Goal: Task Accomplishment & Management: Use online tool/utility

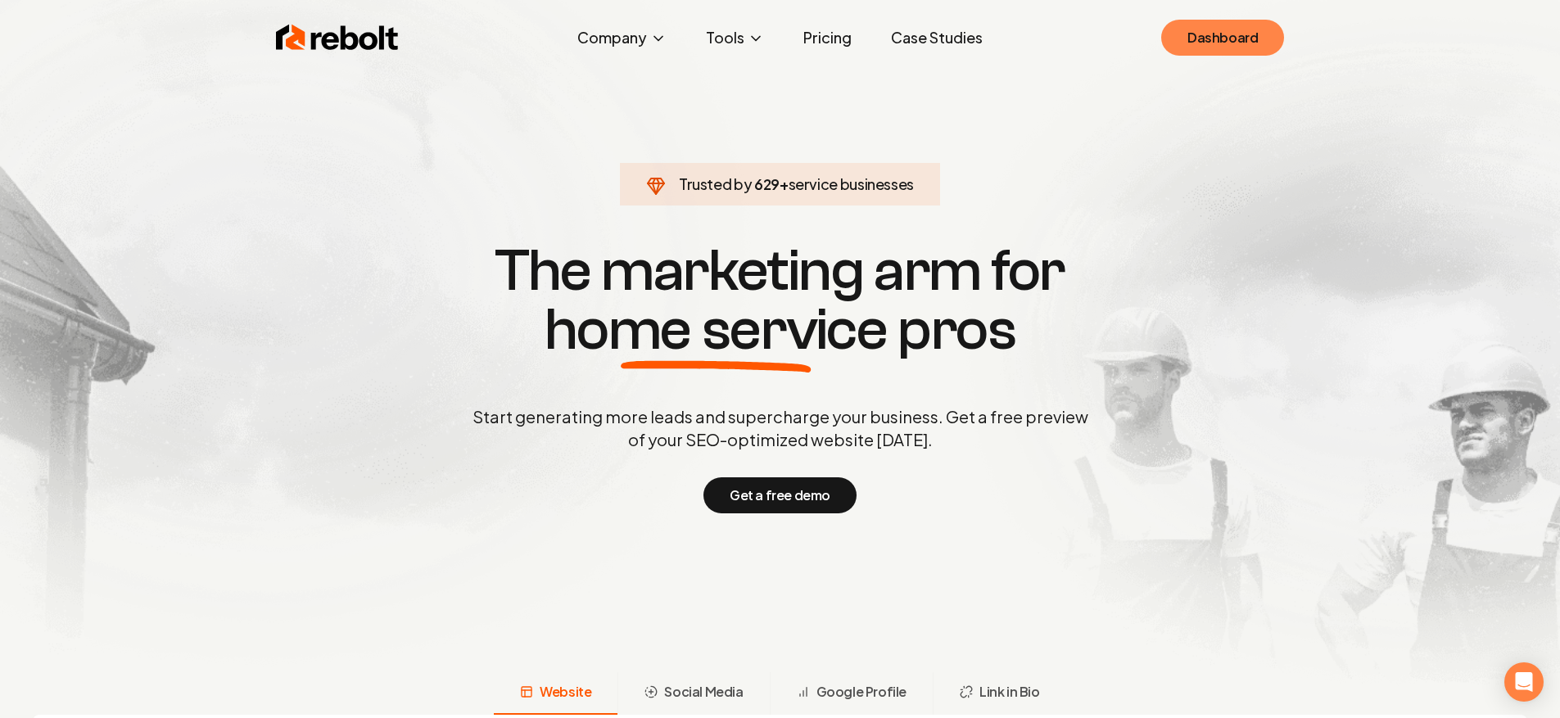
click at [1233, 37] on link "Dashboard" at bounding box center [1222, 38] width 123 height 36
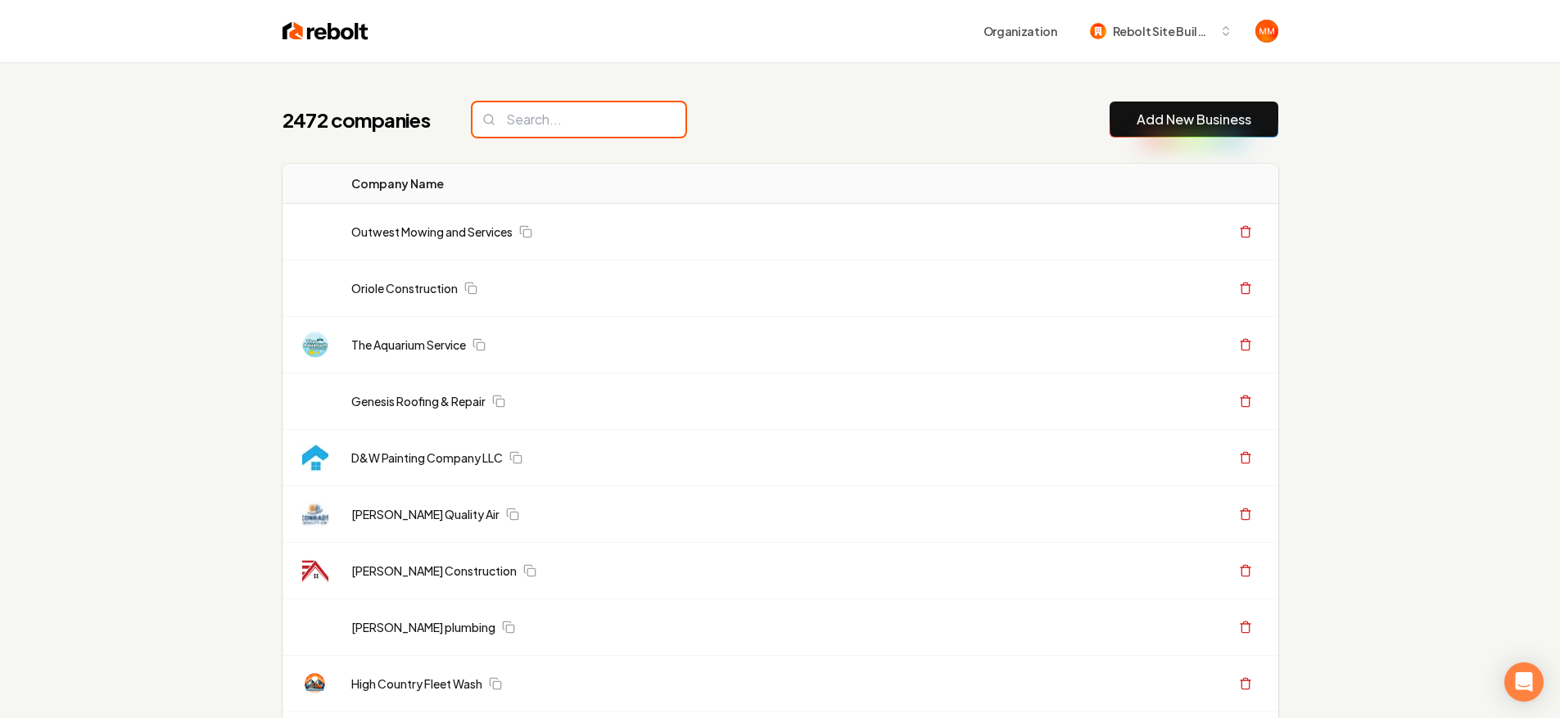
click at [639, 129] on input "search" at bounding box center [578, 119] width 213 height 34
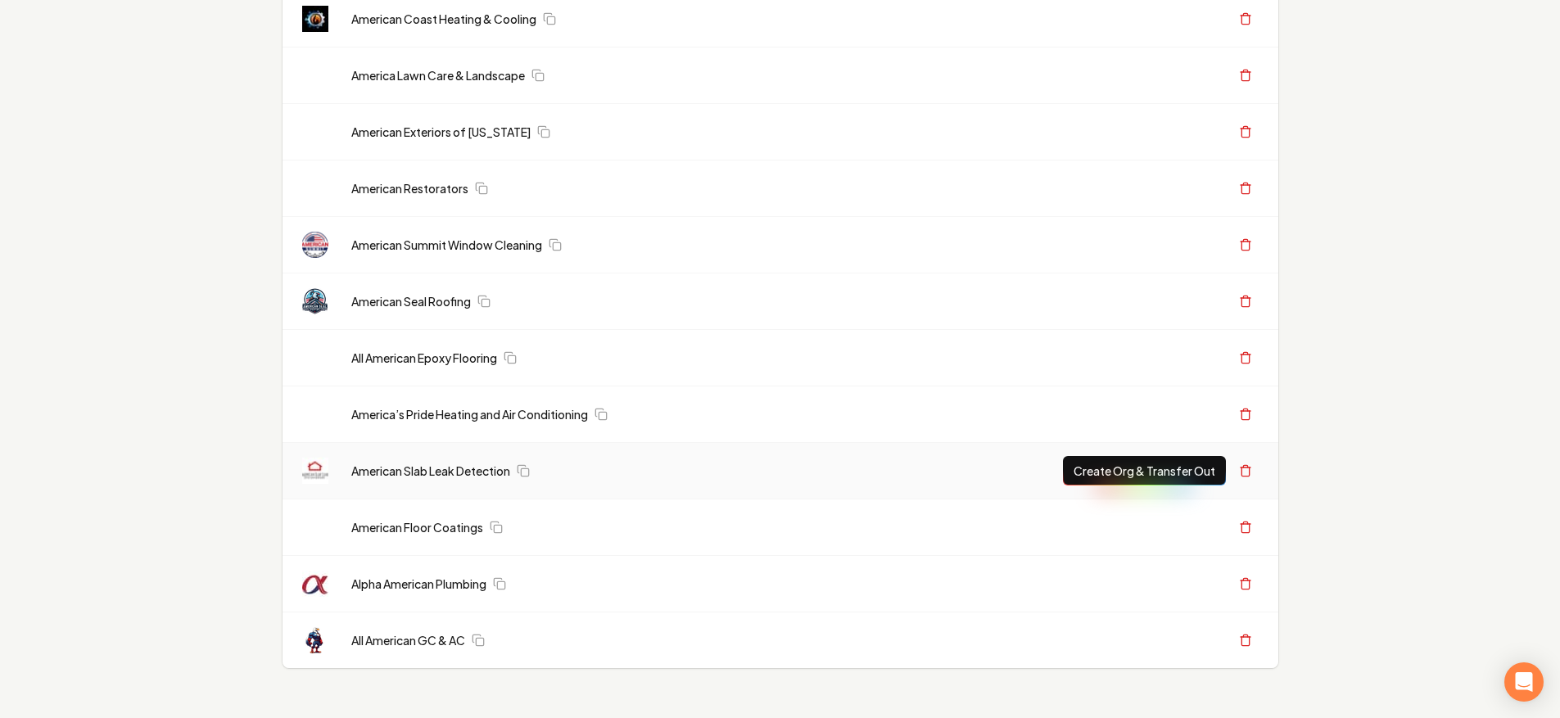
scroll to position [720, 0]
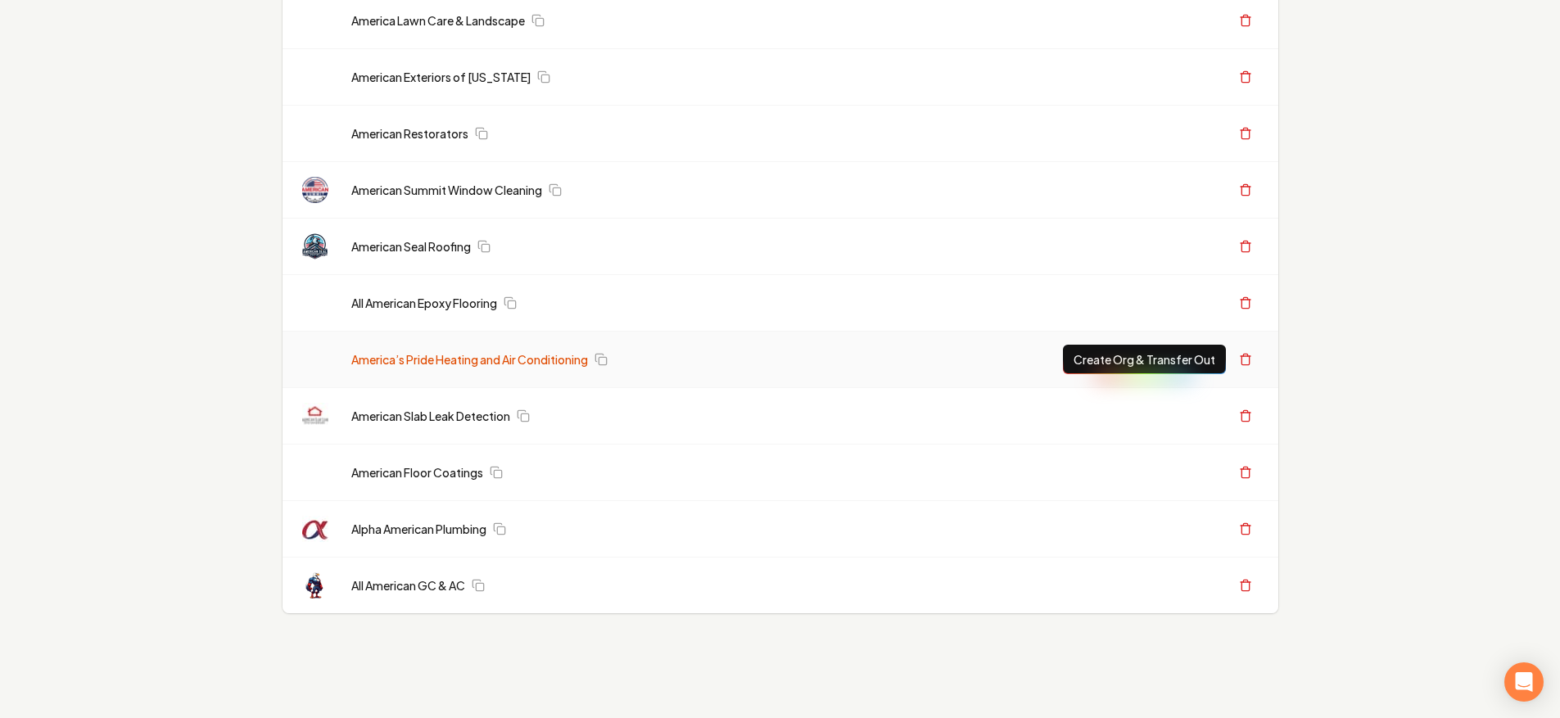
type input "america"
click at [515, 364] on link "America’s Pride Heating and Air Conditioning" at bounding box center [469, 359] width 237 height 16
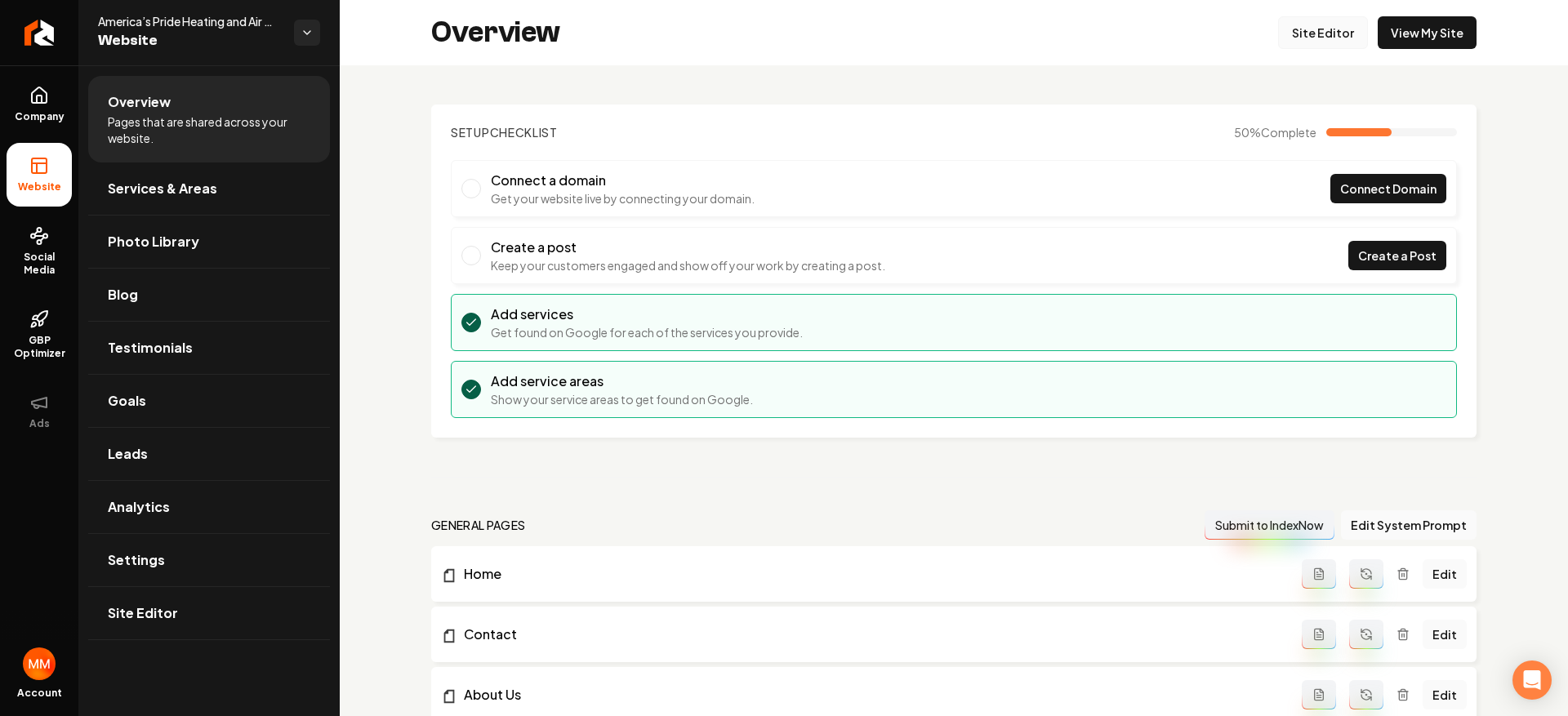
click at [1308, 26] on link "Site Editor" at bounding box center [1323, 32] width 90 height 33
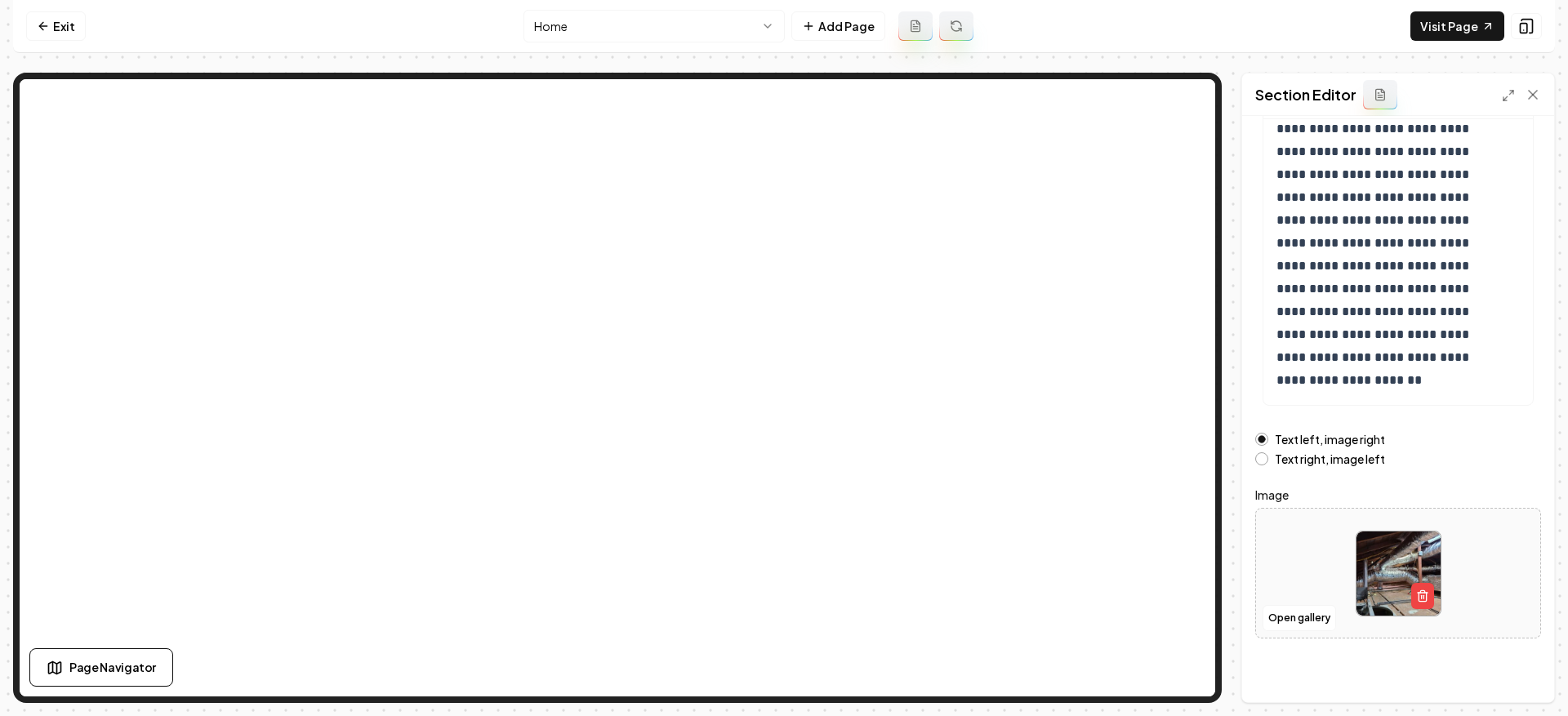
scroll to position [166, 0]
click at [1313, 620] on button "Open gallery" at bounding box center [1300, 616] width 74 height 26
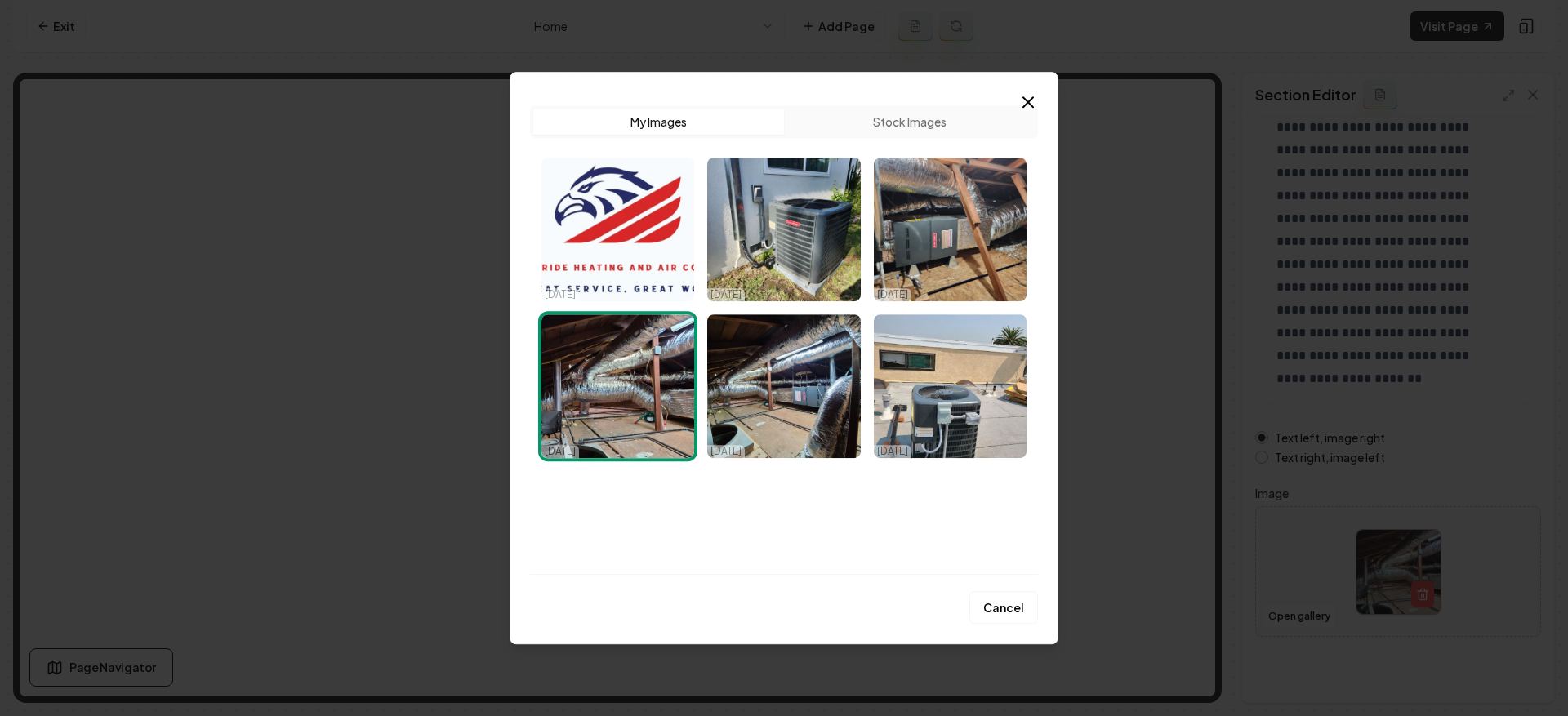
click at [1026, 105] on icon "button" at bounding box center [1028, 103] width 20 height 20
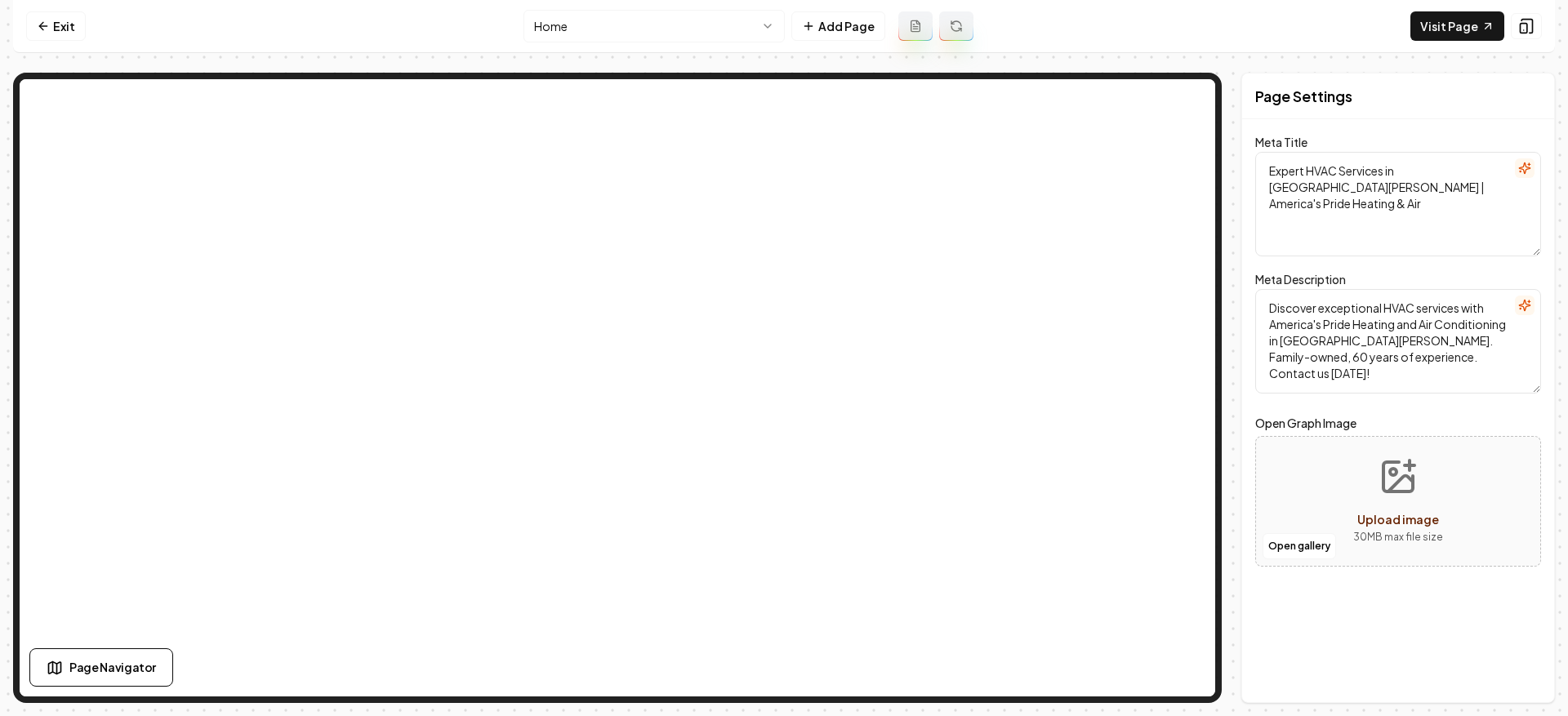
scroll to position [0, 0]
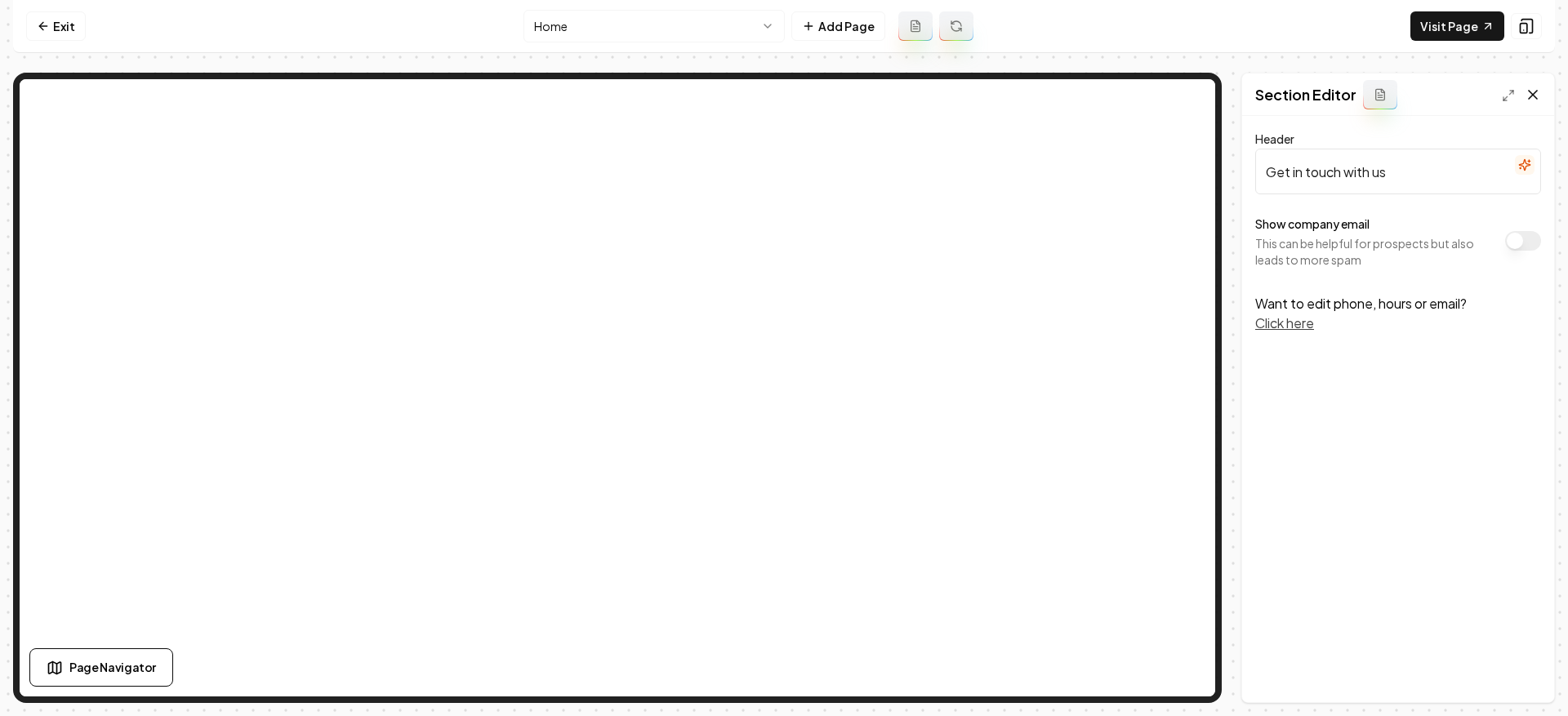
click at [1534, 94] on icon at bounding box center [1533, 95] width 16 height 16
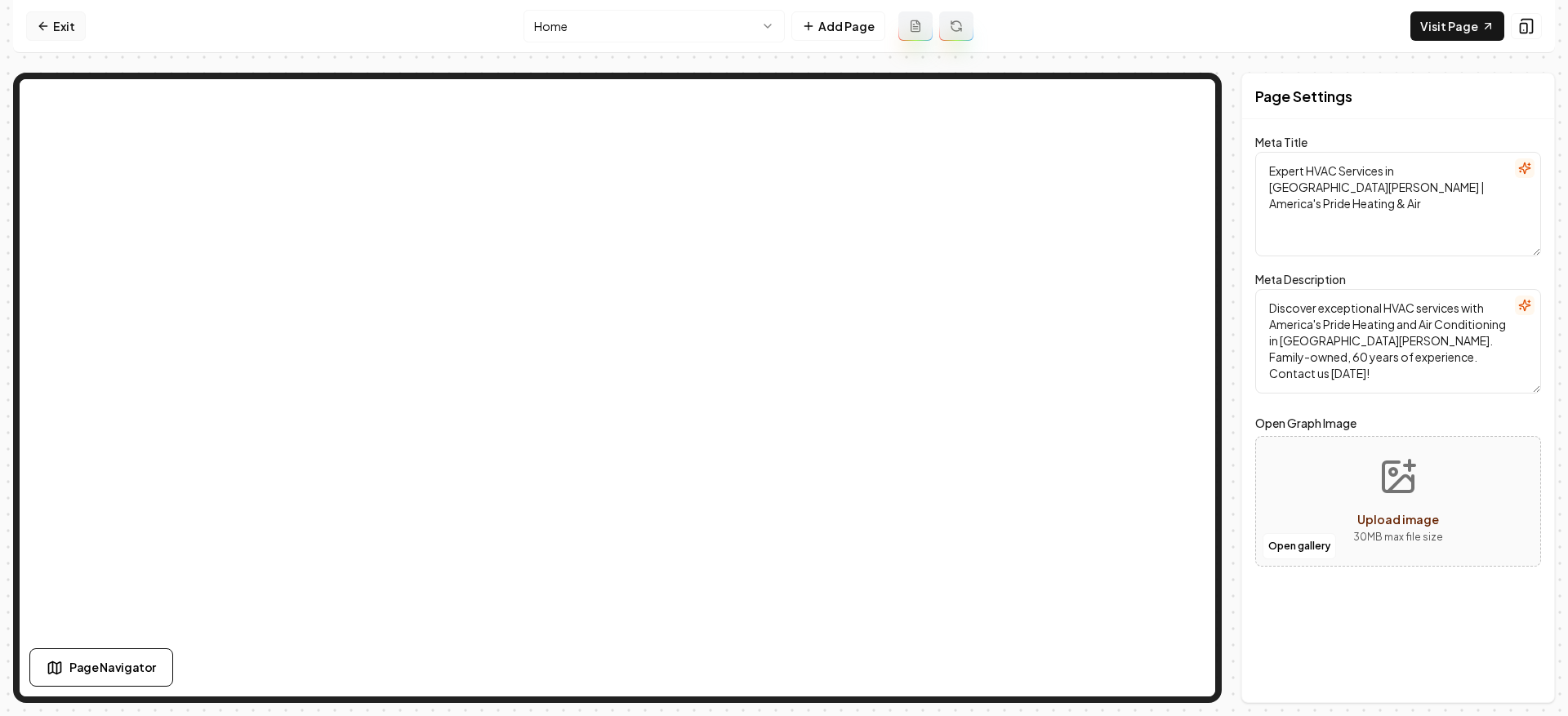
click at [56, 19] on link "Exit" at bounding box center [56, 25] width 60 height 29
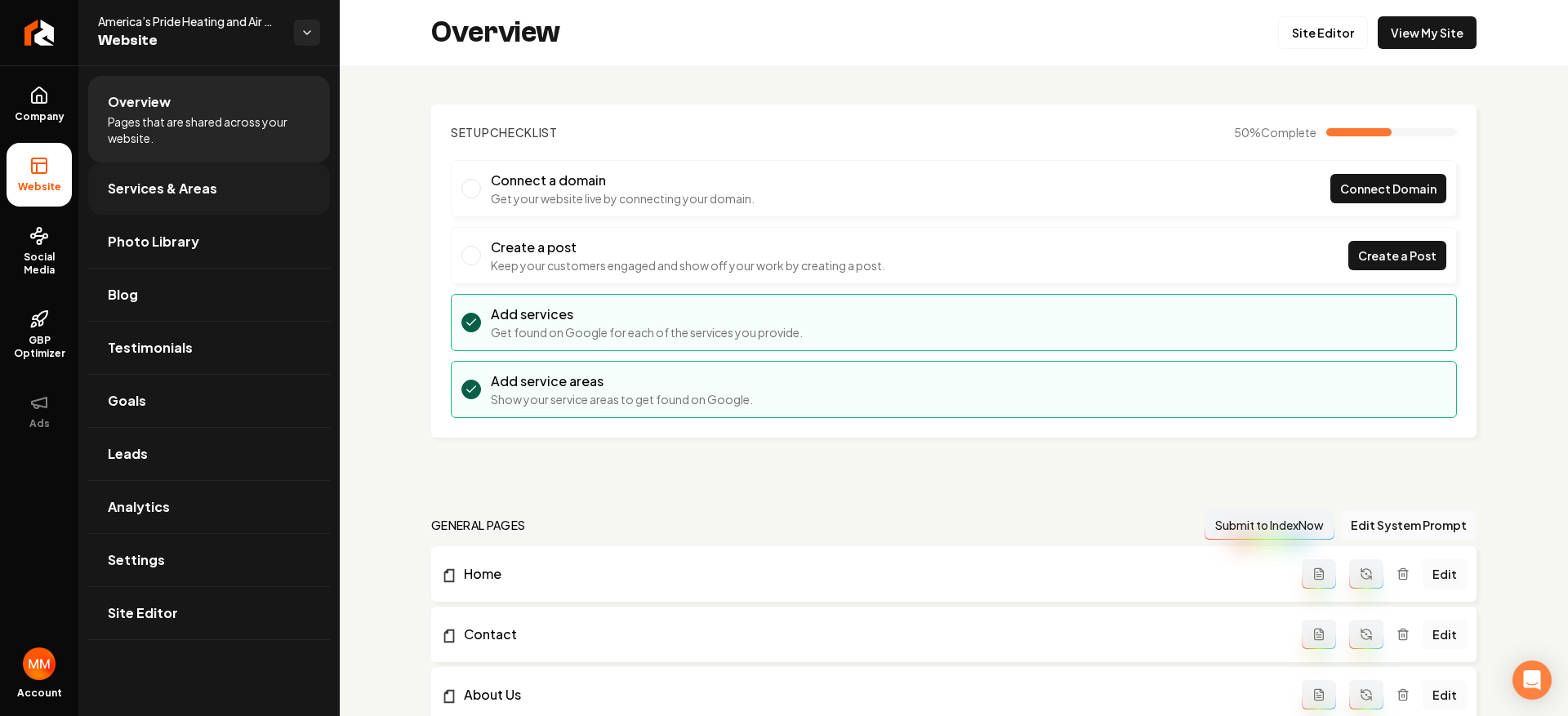
click at [187, 209] on link "Services & Areas" at bounding box center [208, 188] width 241 height 52
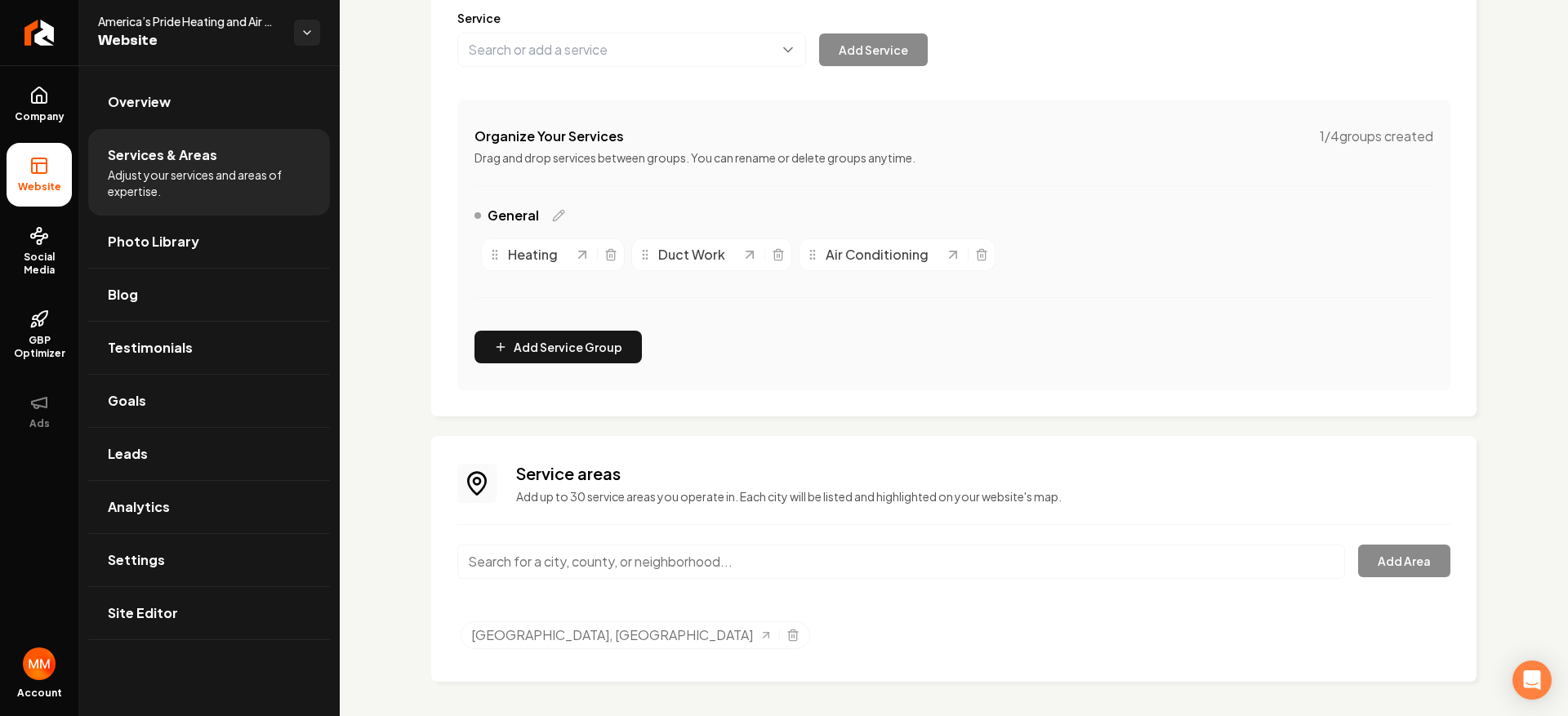
scroll to position [224, 0]
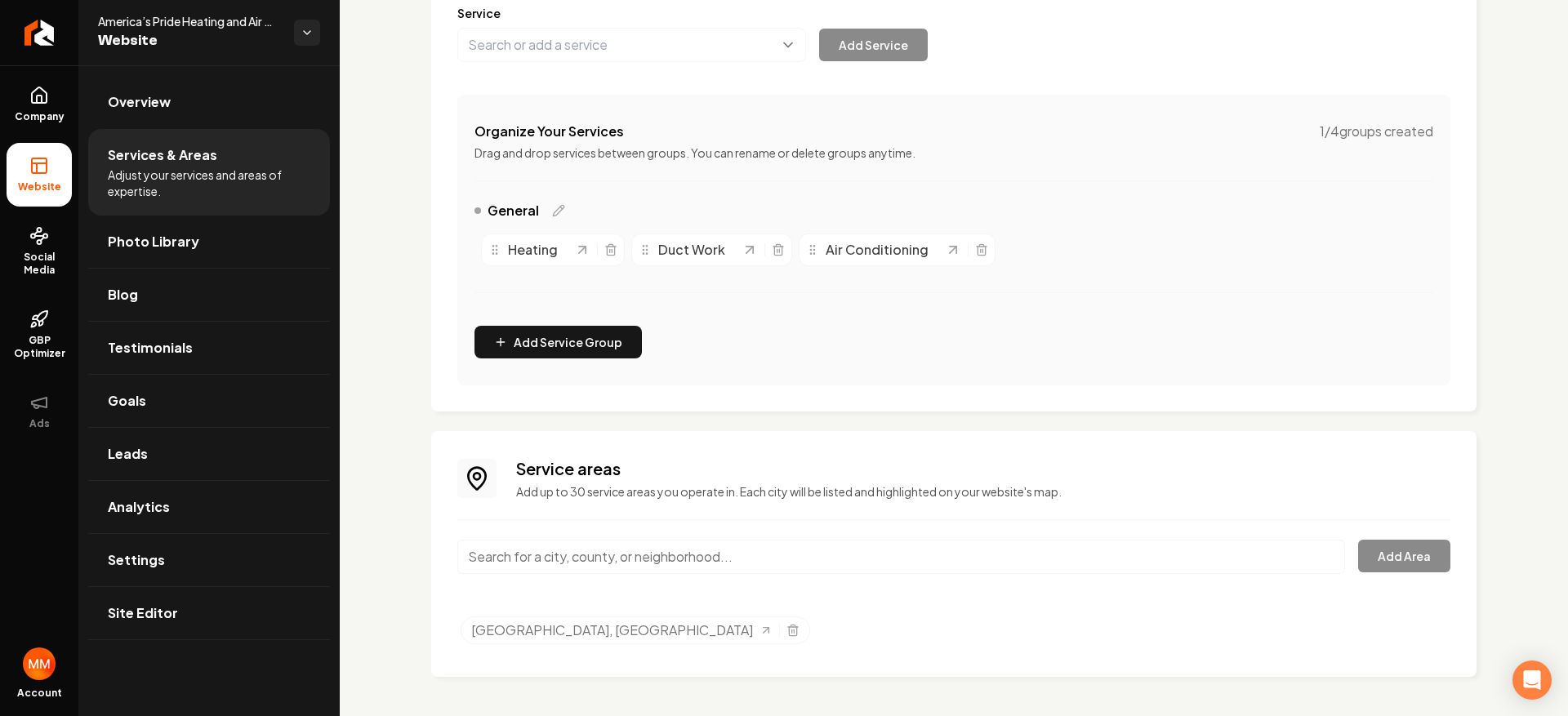
click at [607, 540] on input "Main content area" at bounding box center [901, 556] width 888 height 34
click at [1379, 548] on button "Add Area" at bounding box center [1404, 555] width 93 height 33
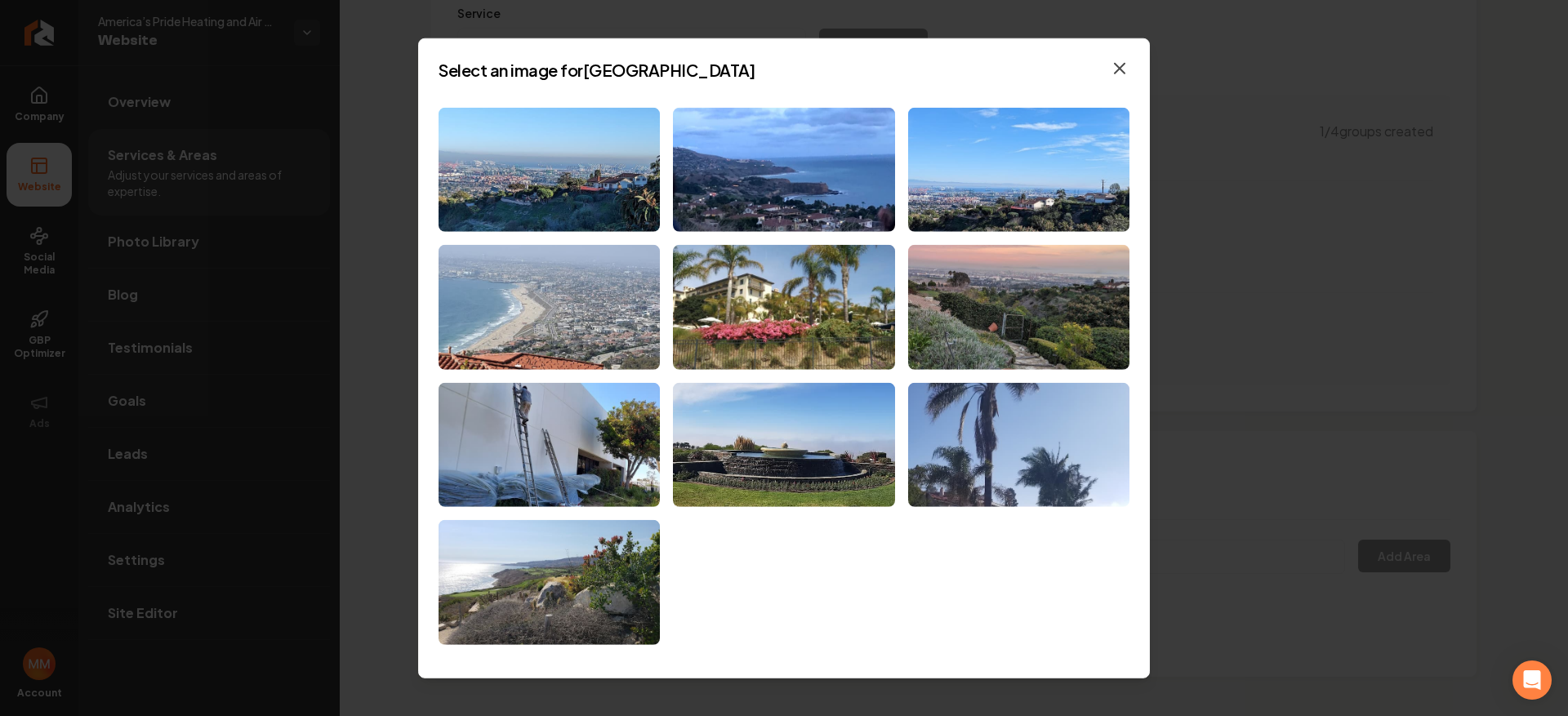
click at [1112, 71] on icon "button" at bounding box center [1120, 68] width 20 height 20
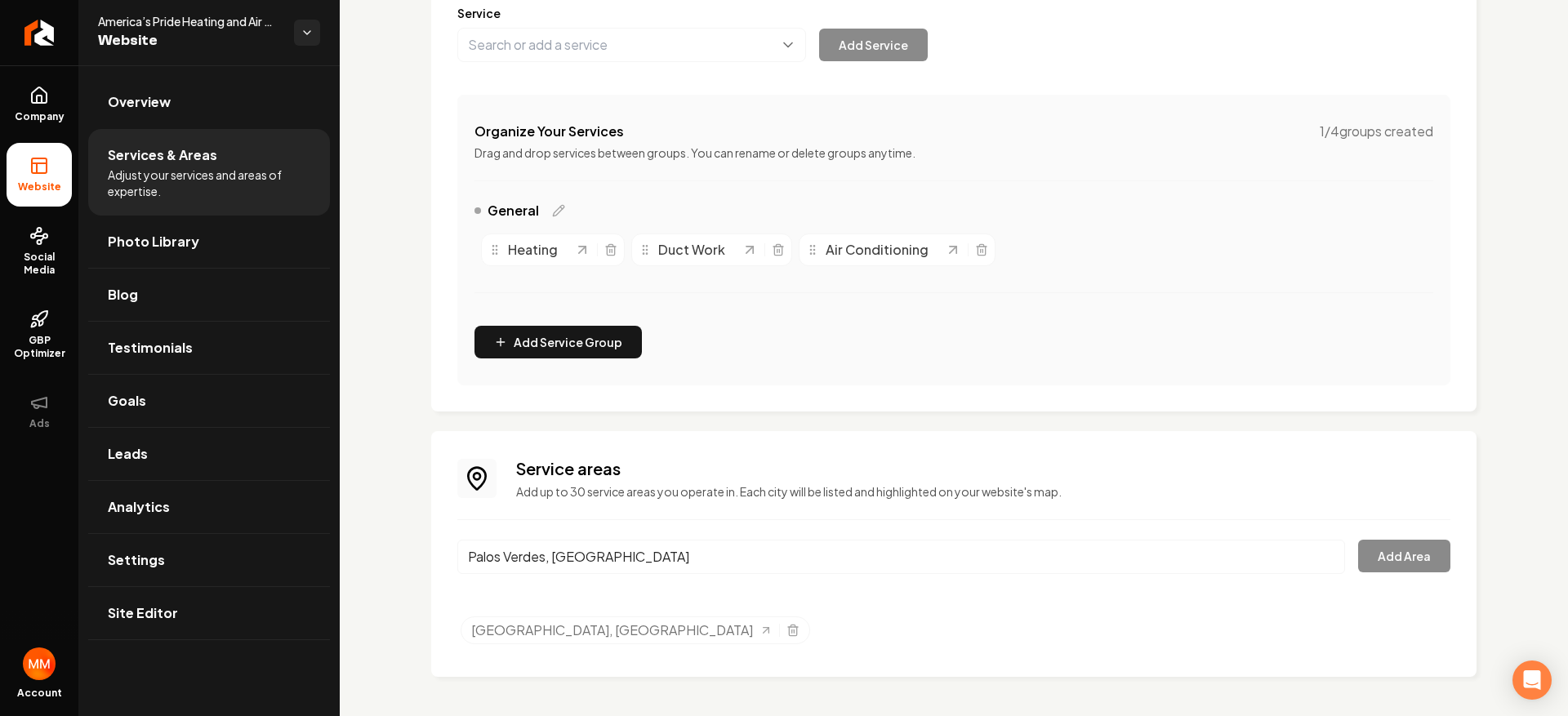
click at [873, 557] on input "Palos Verdes, [GEOGRAPHIC_DATA]" at bounding box center [901, 556] width 888 height 34
click at [1378, 561] on div "[GEOGRAPHIC_DATA], [GEOGRAPHIC_DATA] Add Area" at bounding box center [954, 566] width 993 height 54
click at [928, 537] on div "Service areas Add up to 30 service areas you operate in. Each city will be list…" at bounding box center [954, 553] width 993 height 193
click at [789, 547] on input "Palos Verdes, [GEOGRAPHIC_DATA]" at bounding box center [901, 556] width 888 height 34
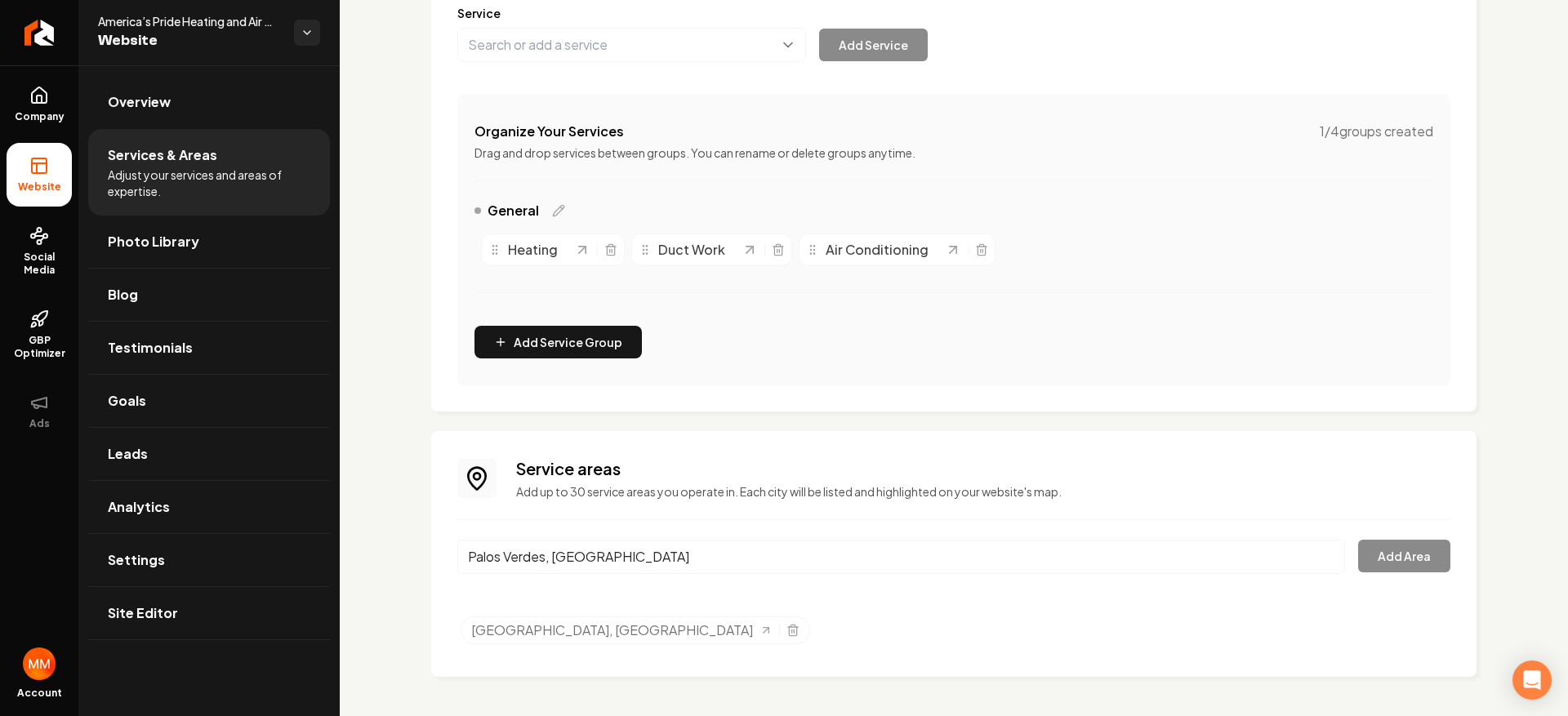
click at [716, 546] on input "Palos Verdes, [GEOGRAPHIC_DATA]" at bounding box center [901, 556] width 888 height 34
drag, startPoint x: 599, startPoint y: 557, endPoint x: 391, endPoint y: 560, distance: 208.0
click at [391, 560] on div "Services Provided Select from the recommended services or add your own and choo…" at bounding box center [954, 278] width 1228 height 876
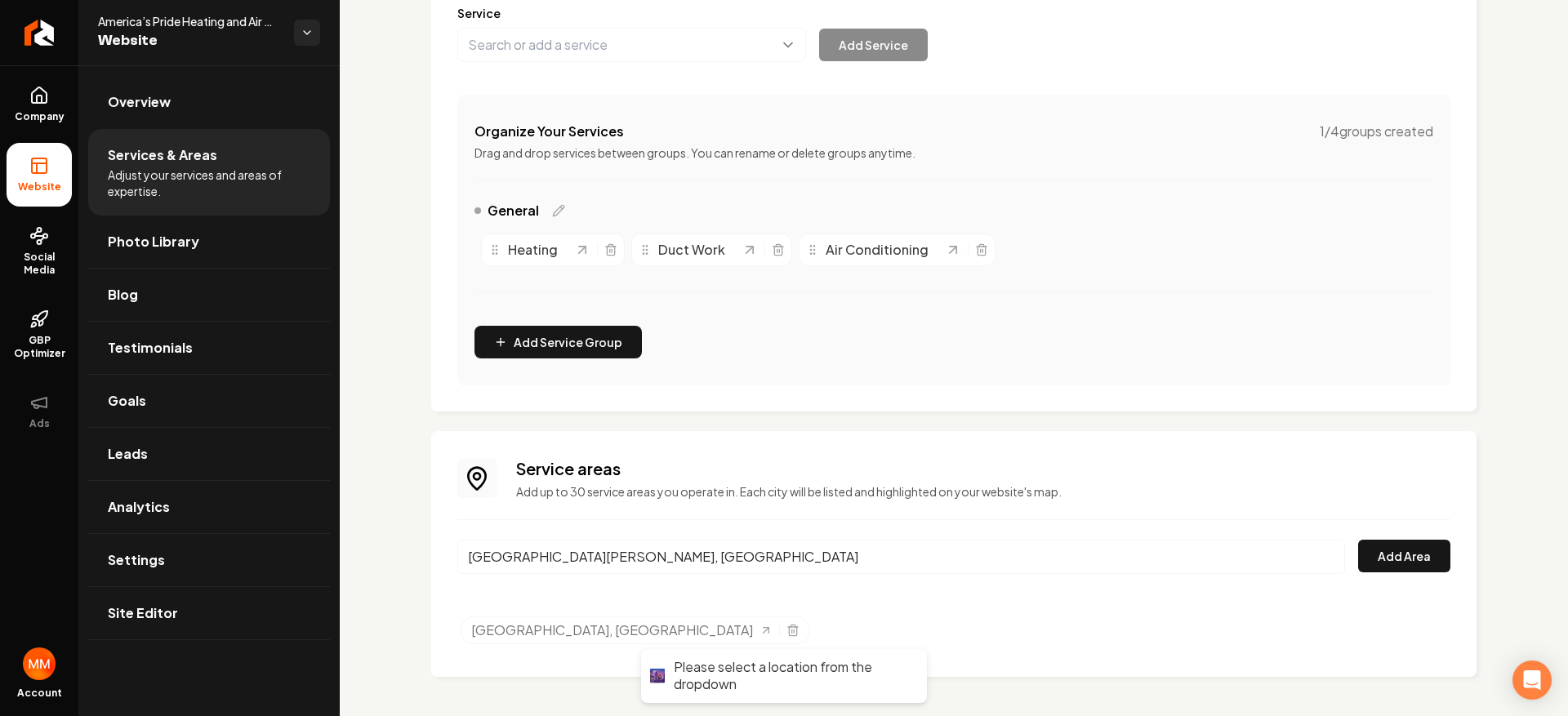
click at [671, 561] on input "[GEOGRAPHIC_DATA][PERSON_NAME], [GEOGRAPHIC_DATA]" at bounding box center [901, 556] width 888 height 34
click at [951, 550] on input "[GEOGRAPHIC_DATA][PERSON_NAME], [GEOGRAPHIC_DATA]" at bounding box center [901, 556] width 888 height 34
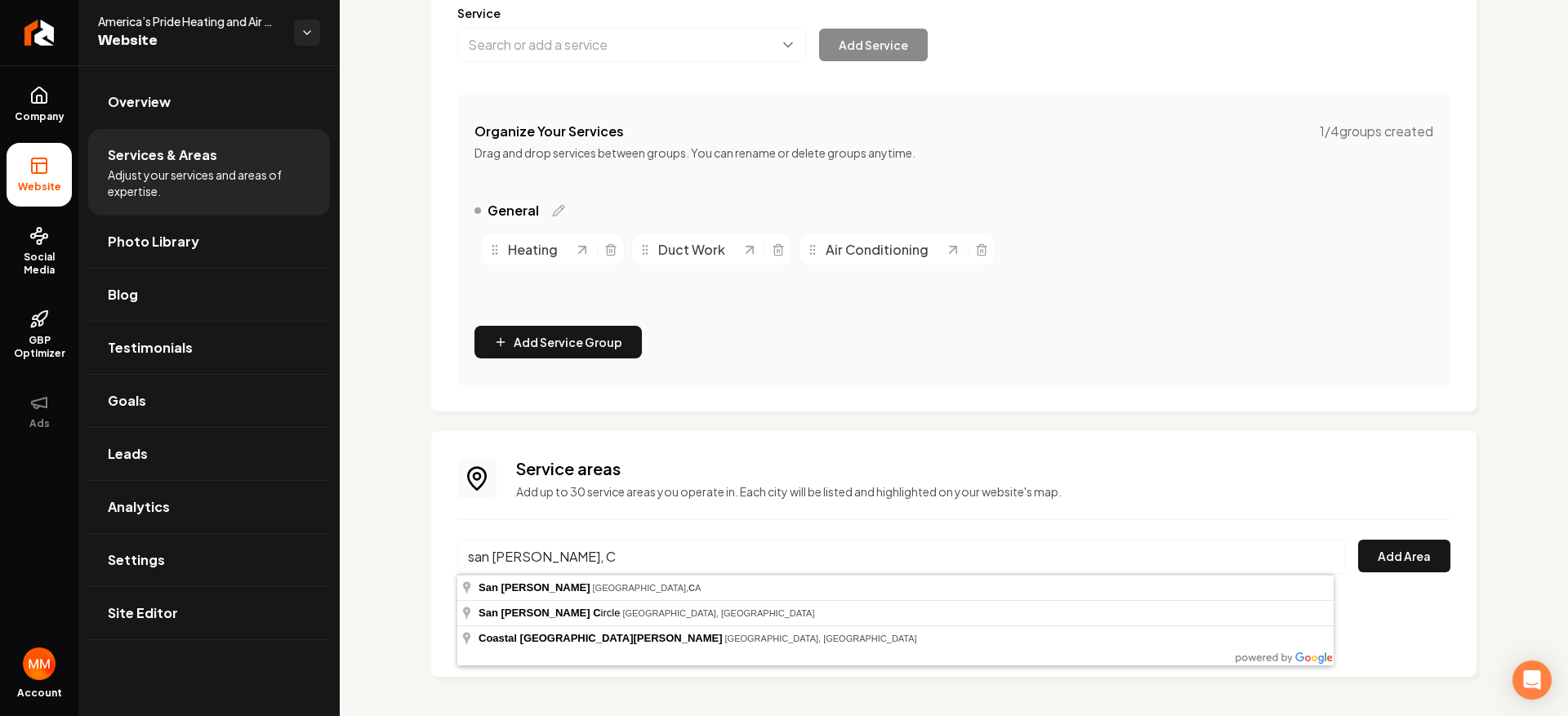
type input "[GEOGRAPHIC_DATA][PERSON_NAME], [GEOGRAPHIC_DATA], [GEOGRAPHIC_DATA]"
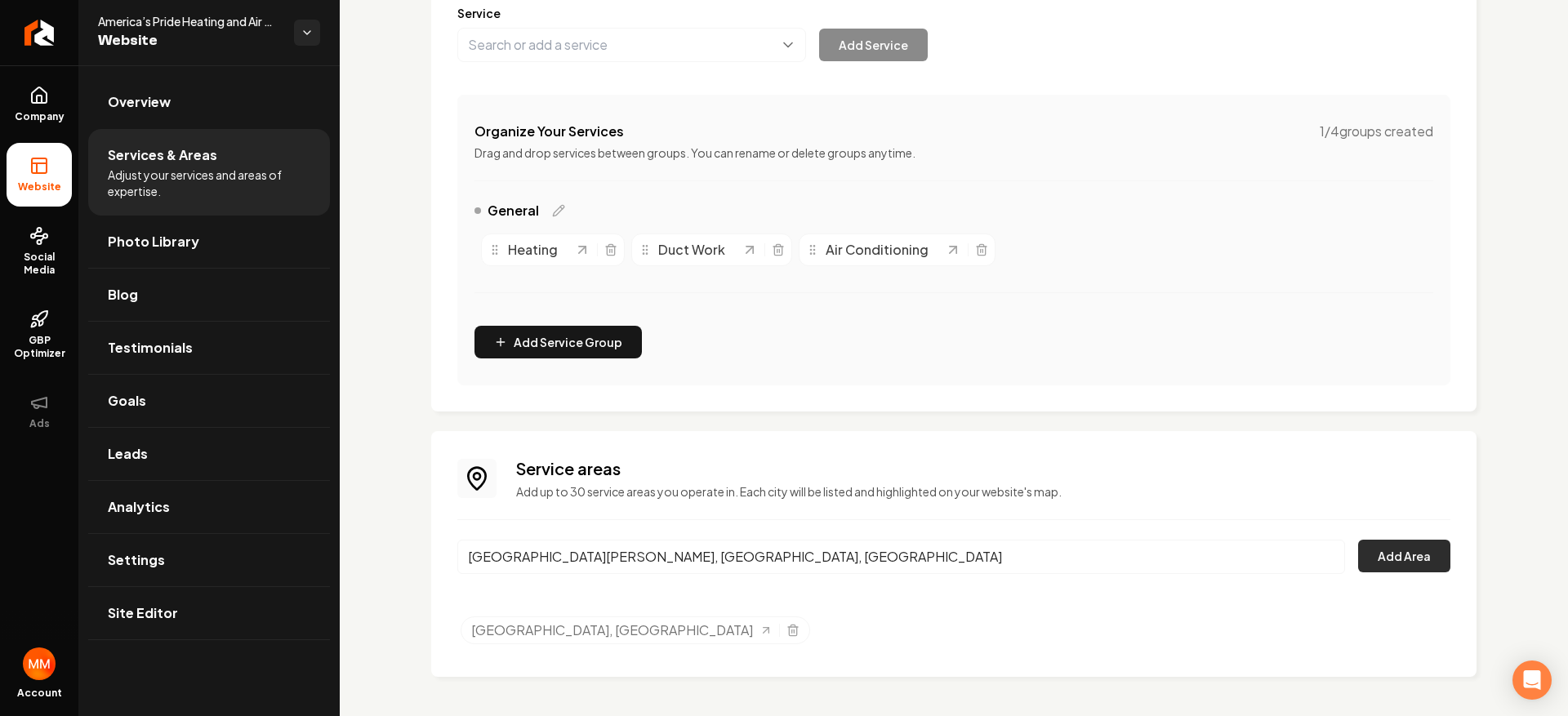
click at [1403, 564] on button "Add Area" at bounding box center [1404, 555] width 93 height 33
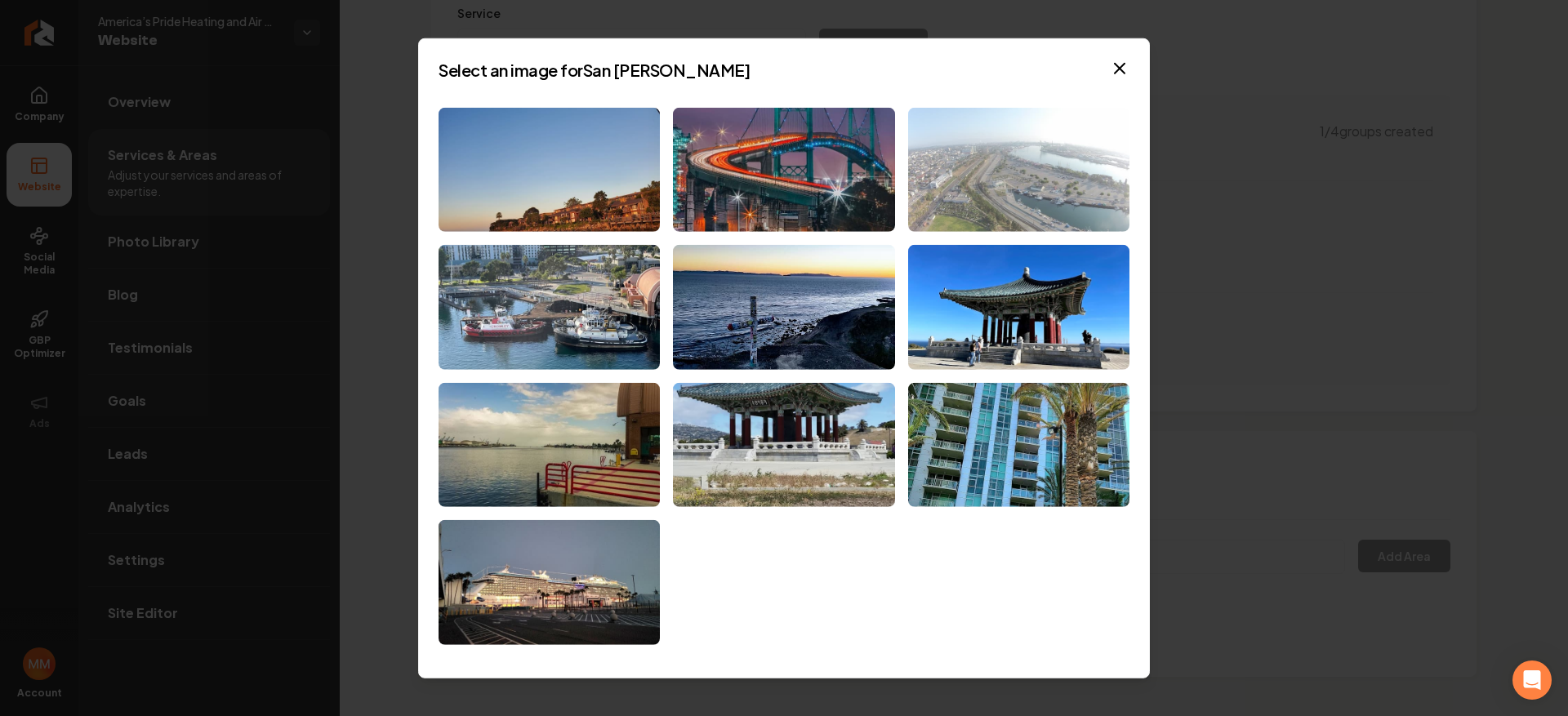
click at [1027, 209] on img at bounding box center [1018, 169] width 221 height 125
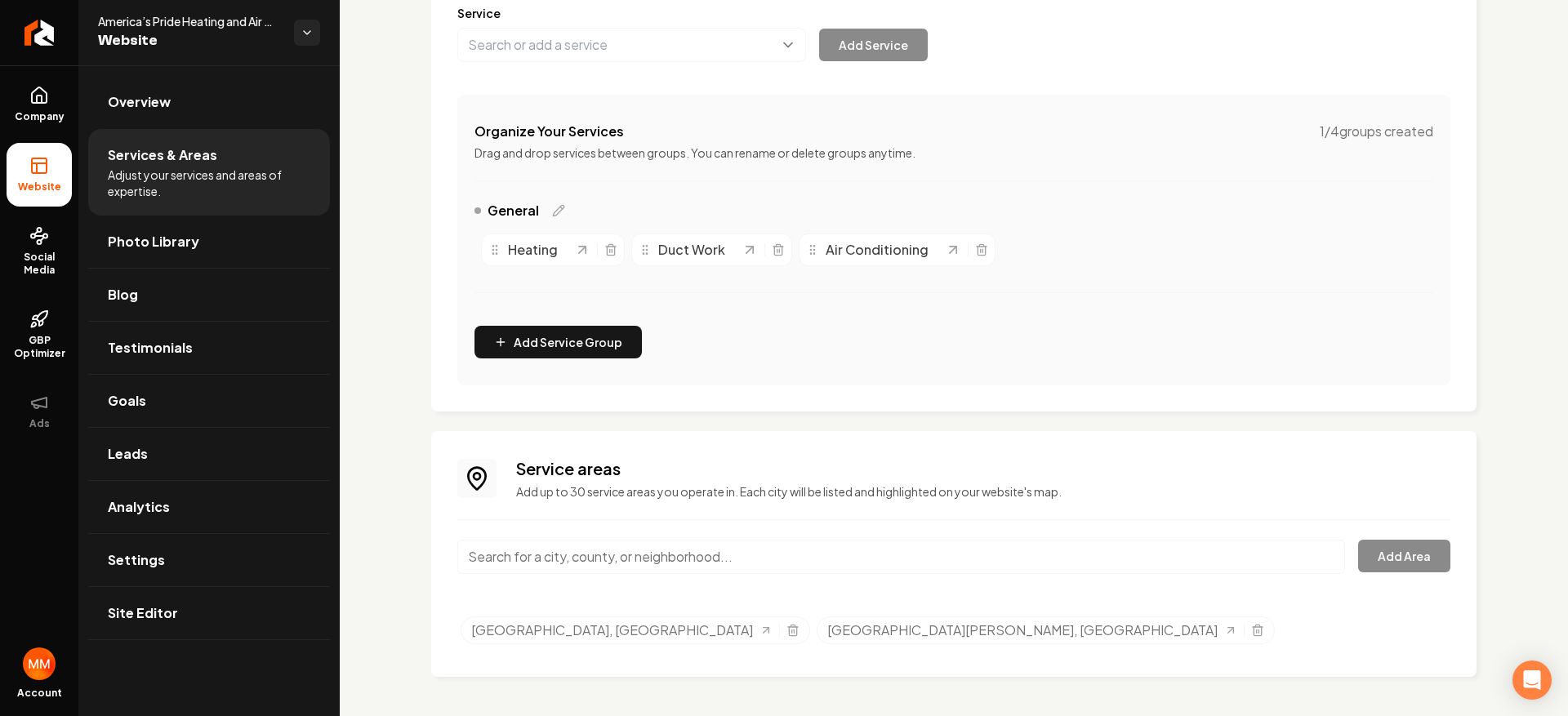
drag, startPoint x: 828, startPoint y: 545, endPoint x: 813, endPoint y: 509, distance: 39.0
click at [830, 546] on input "Main content area" at bounding box center [901, 556] width 888 height 34
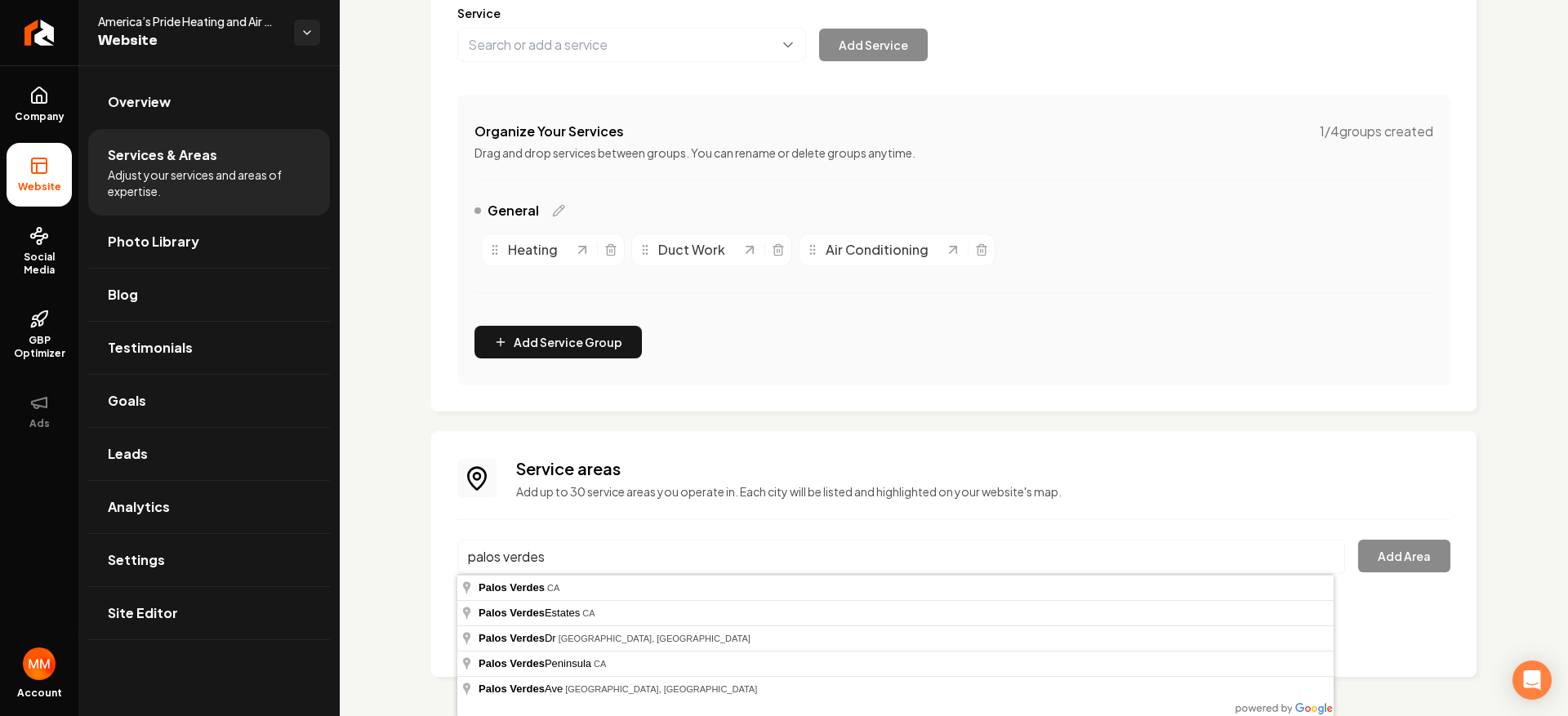
type input "Palos Verdes, [GEOGRAPHIC_DATA]"
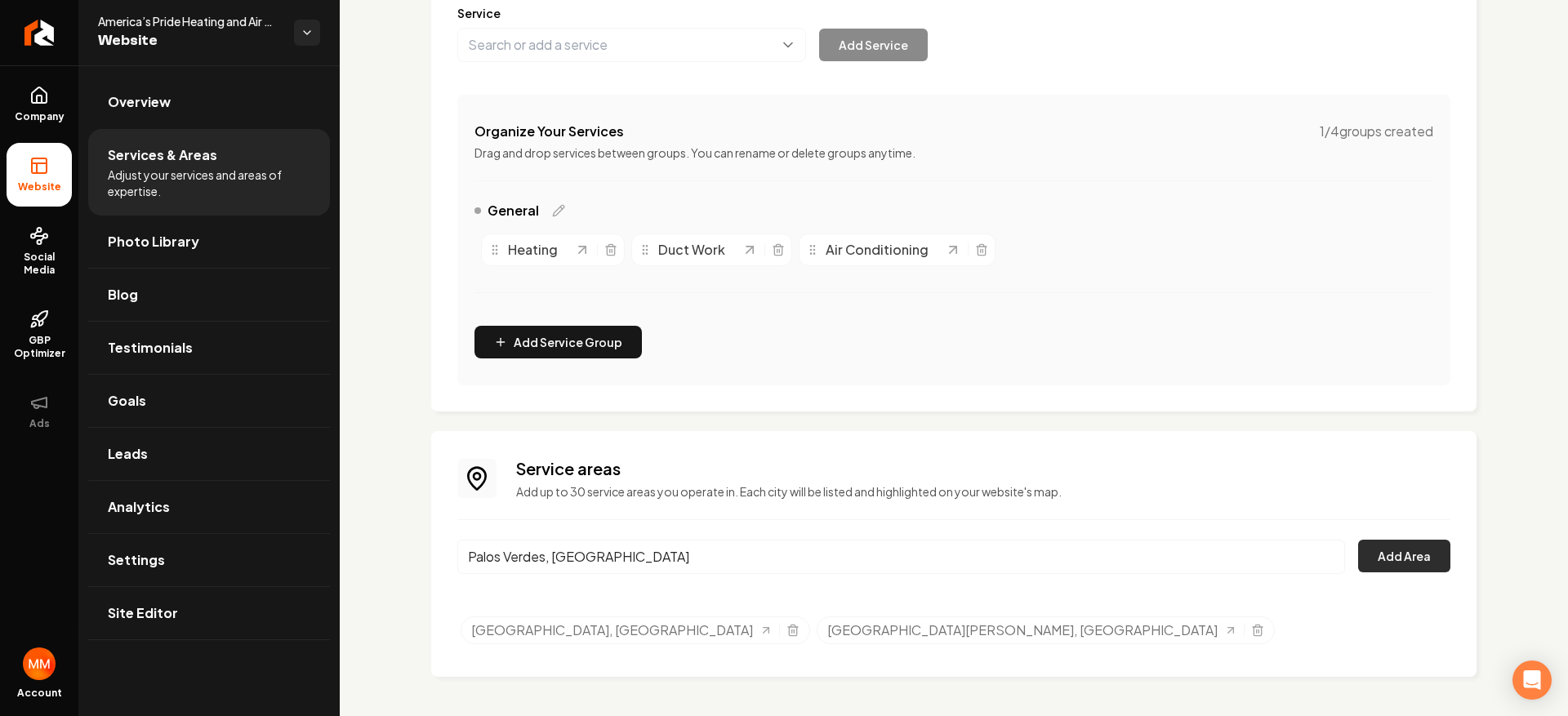
click at [1390, 567] on button "Add Area" at bounding box center [1404, 555] width 93 height 33
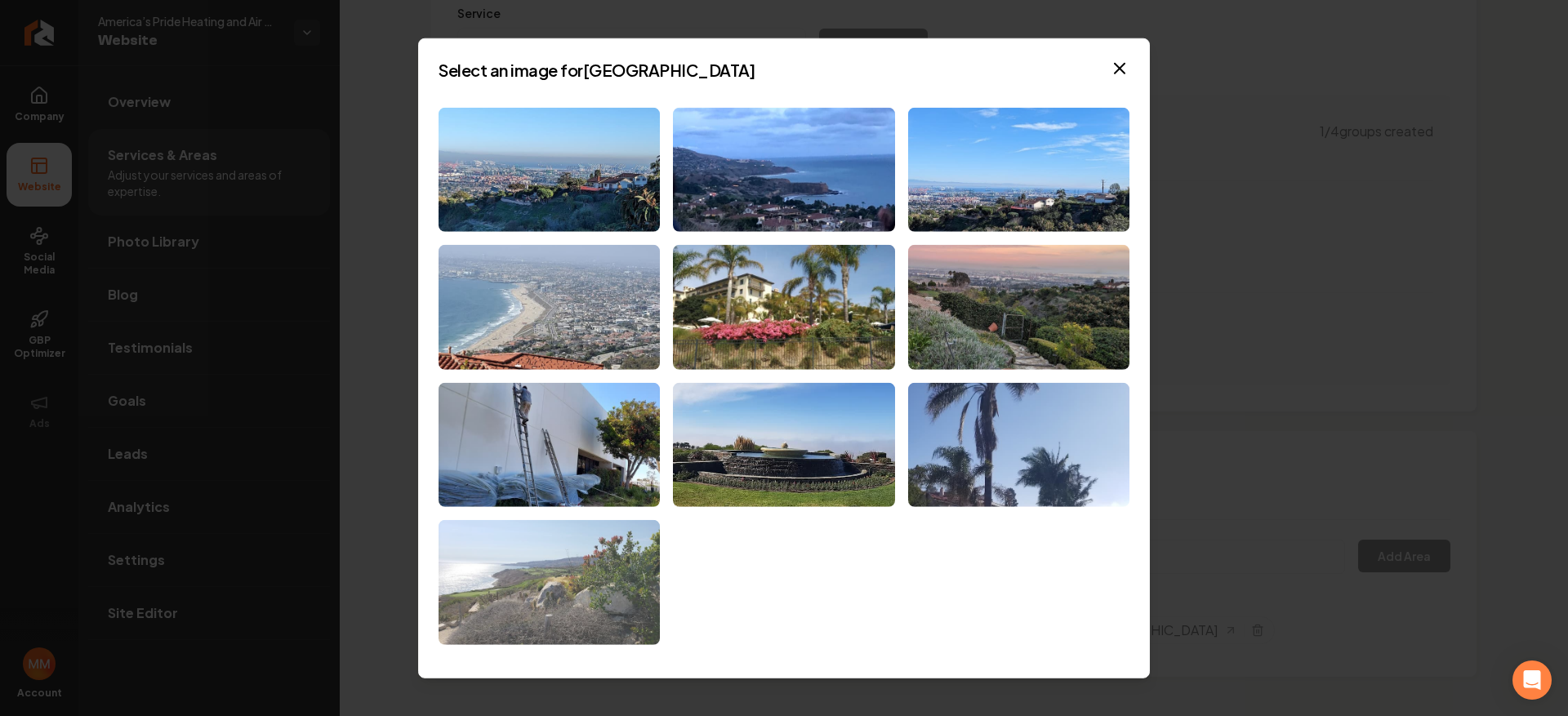
click at [613, 558] on img at bounding box center [550, 582] width 221 height 125
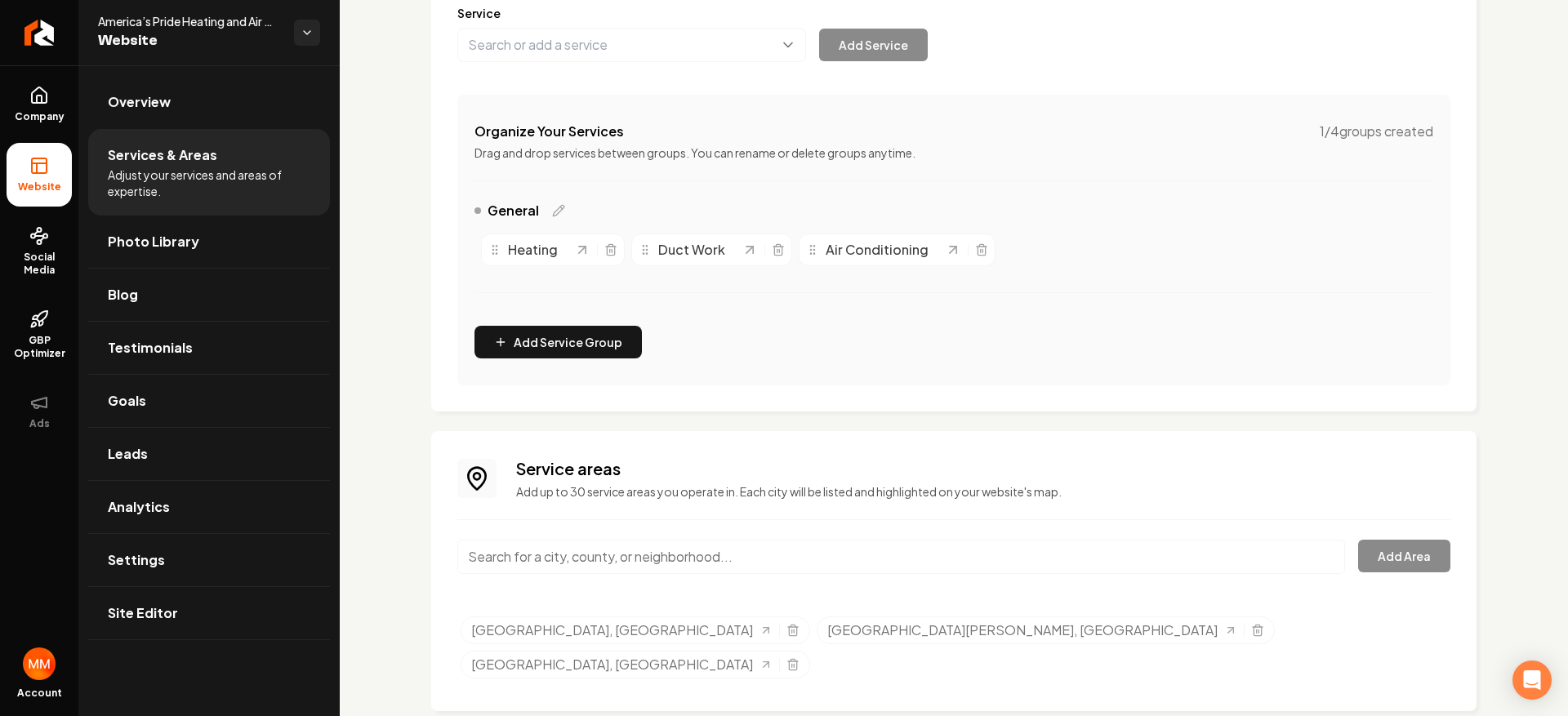
click at [898, 546] on input "Main content area" at bounding box center [901, 556] width 888 height 34
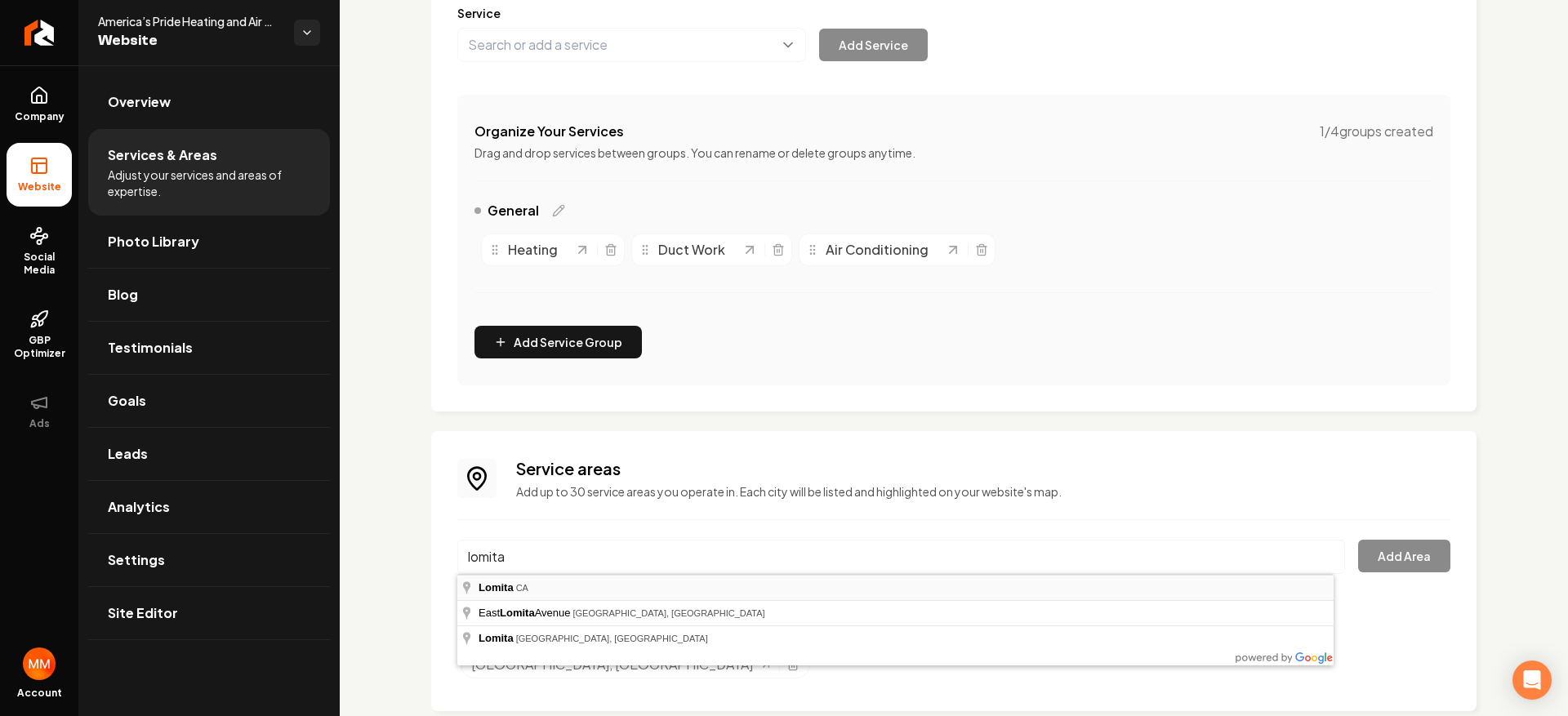
type input "Lomita, [GEOGRAPHIC_DATA]"
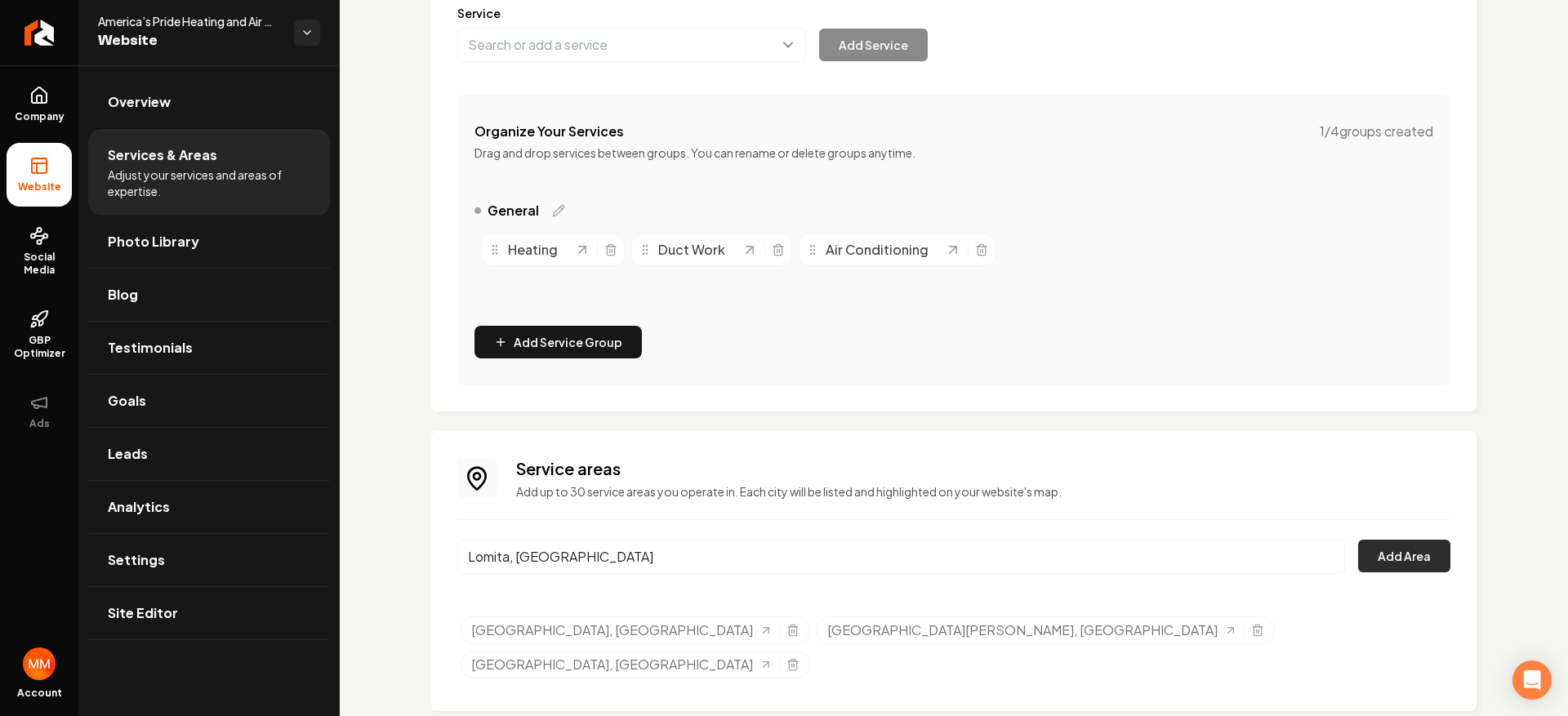
click at [1389, 552] on button "Add Area" at bounding box center [1404, 555] width 93 height 33
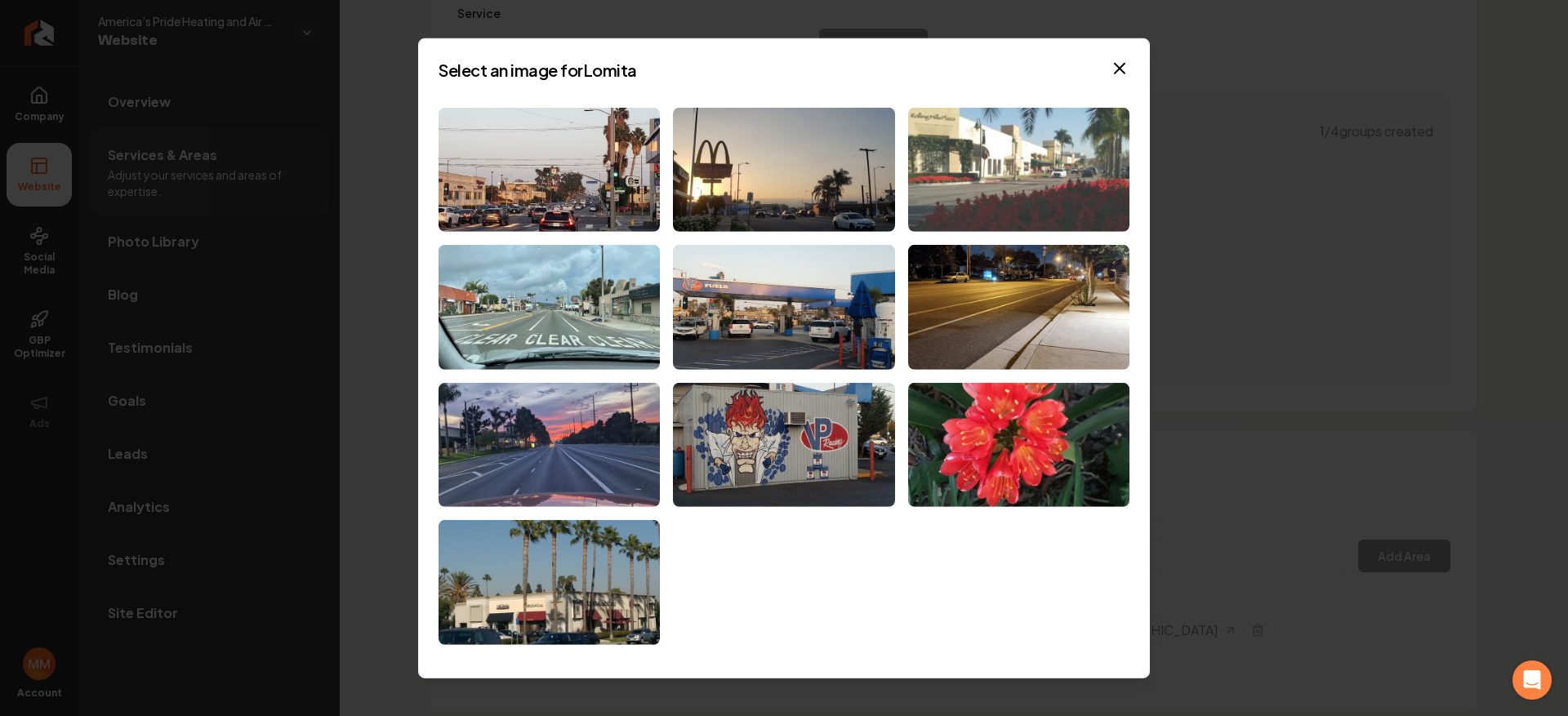
click at [1036, 179] on img at bounding box center [1018, 169] width 221 height 125
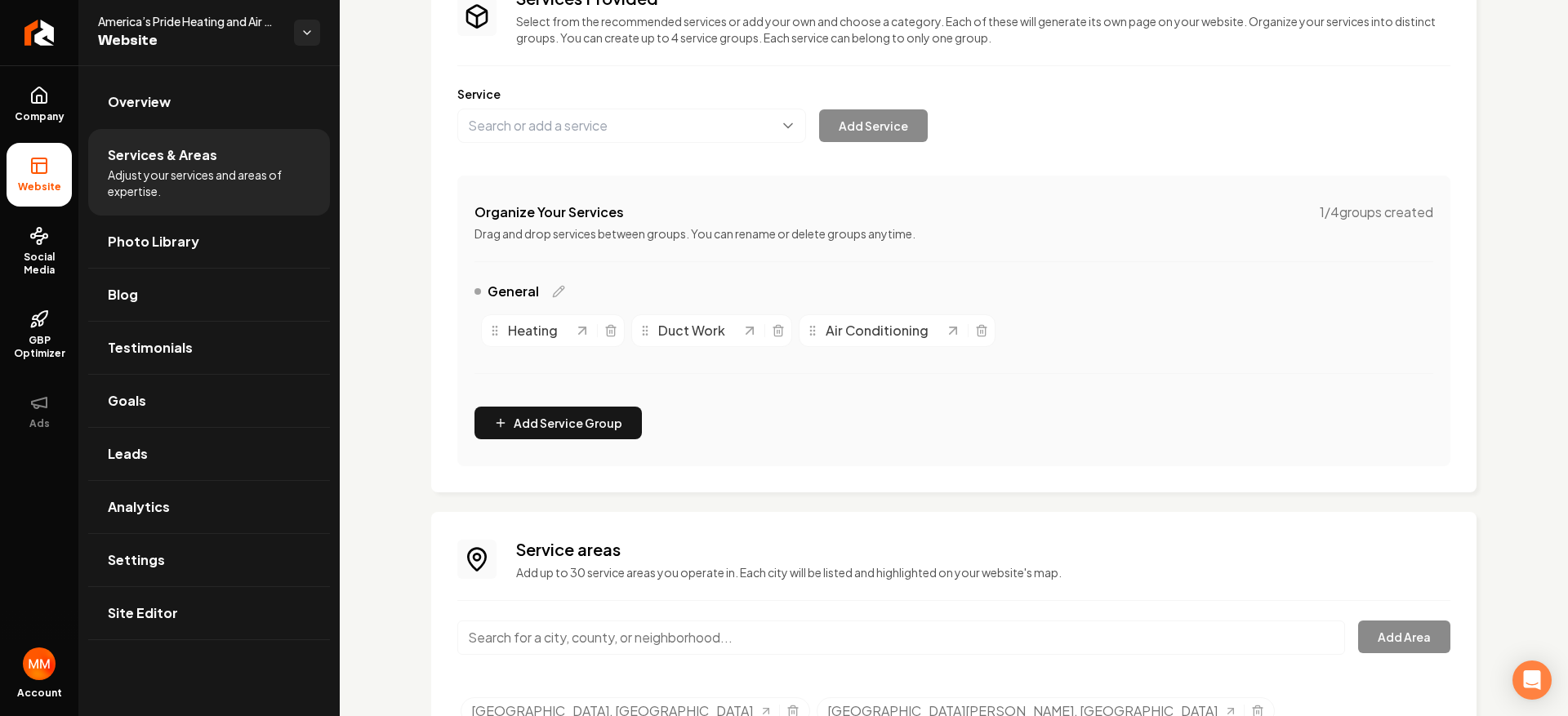
scroll to position [151, 0]
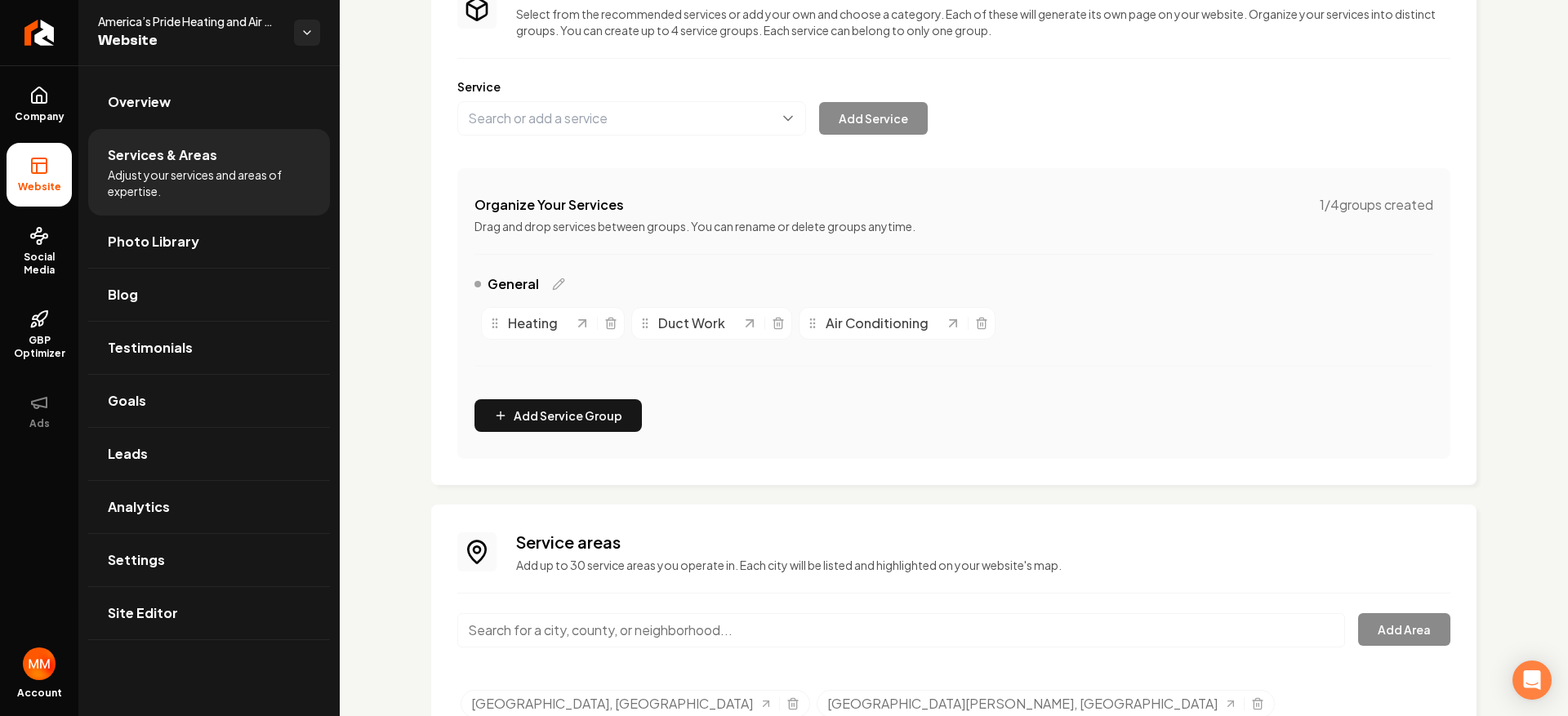
click at [931, 326] on div "Air Conditioning" at bounding box center [875, 323] width 139 height 20
click at [976, 320] on icon "Main content area" at bounding box center [981, 323] width 13 height 13
click at [631, 124] on button "Main content area" at bounding box center [631, 119] width 349 height 34
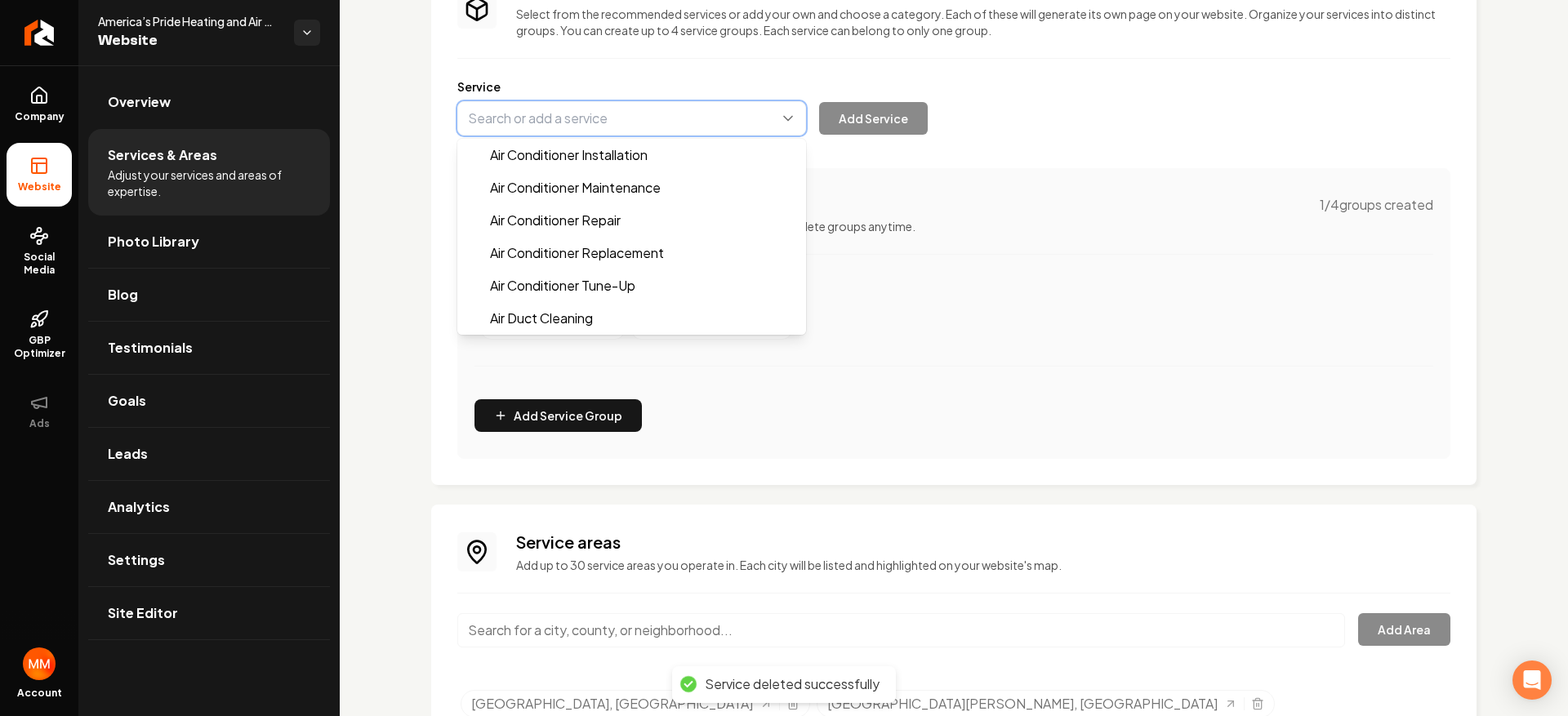
type input "Air Conditioner Installation"
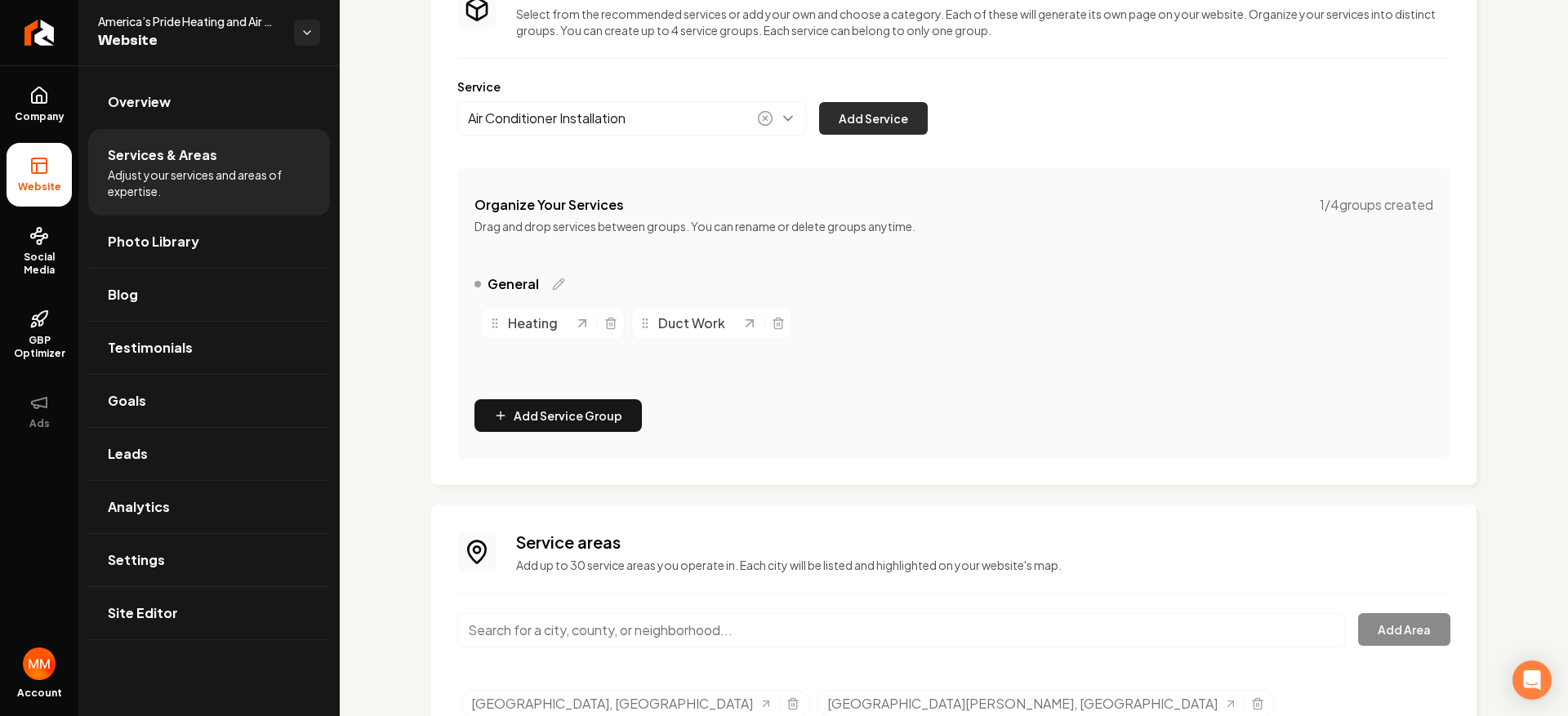
click at [845, 117] on button "Add Service" at bounding box center [873, 118] width 109 height 33
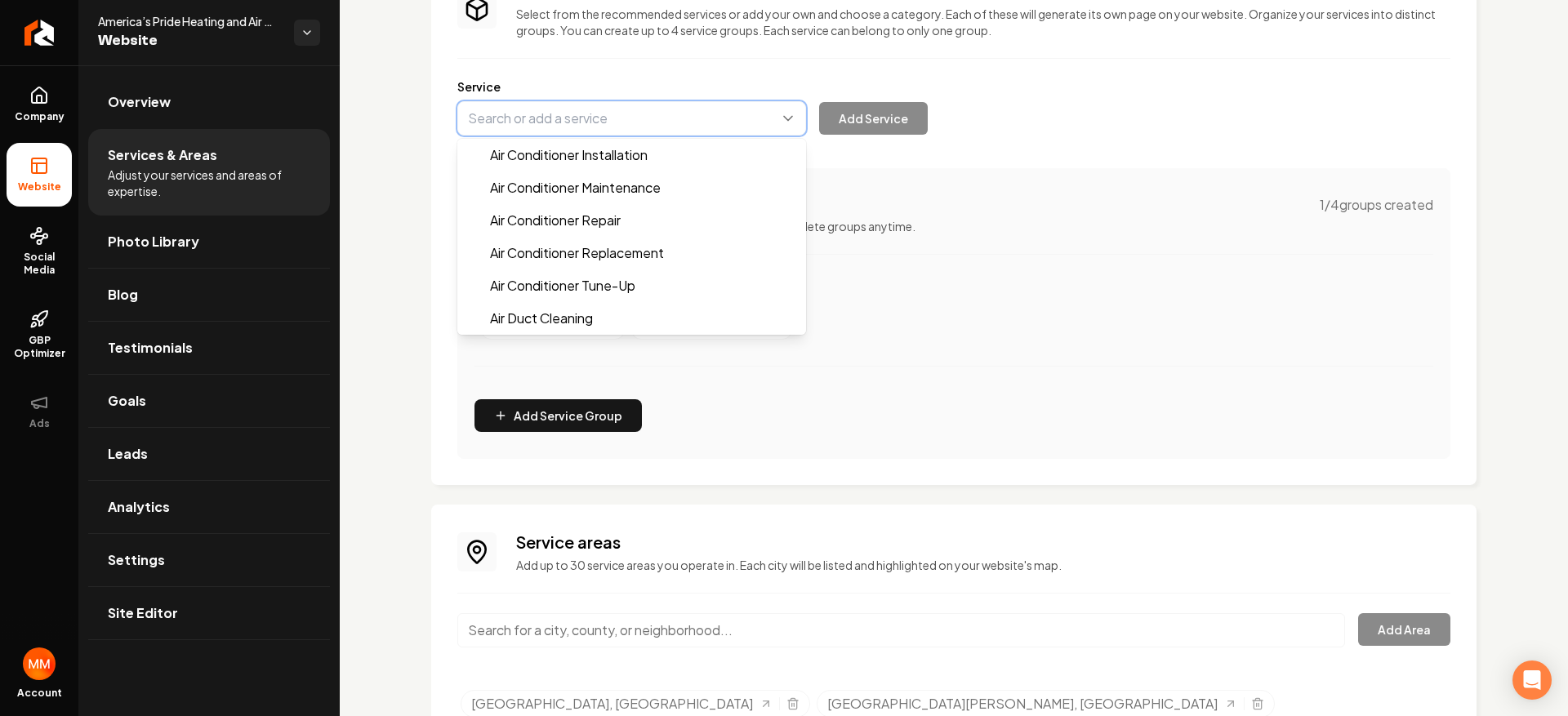
click at [650, 119] on button "Main content area" at bounding box center [631, 119] width 349 height 34
type input "Air Conditioner Maintenance"
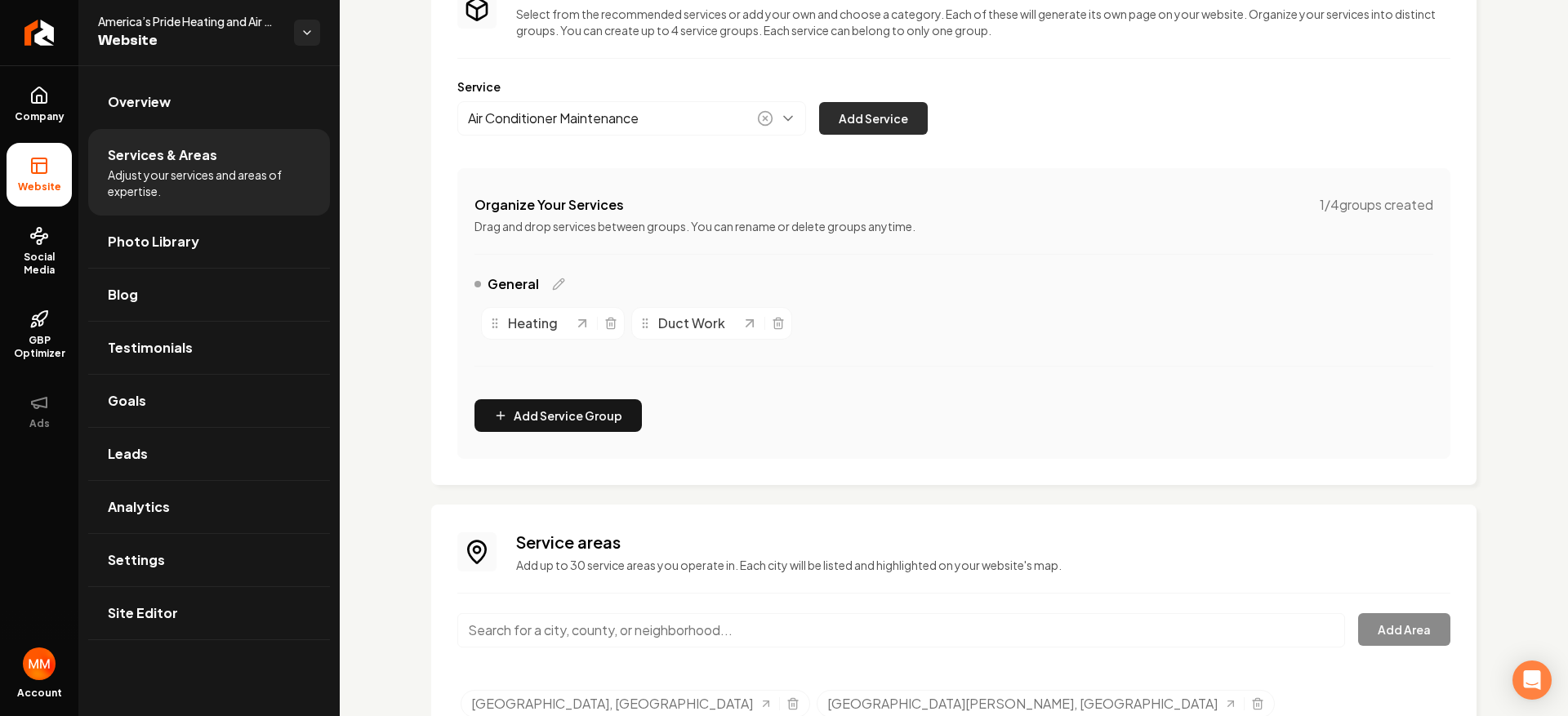
click at [885, 117] on button "Add Service" at bounding box center [873, 118] width 109 height 33
click at [676, 125] on button "Main content area" at bounding box center [631, 119] width 349 height 34
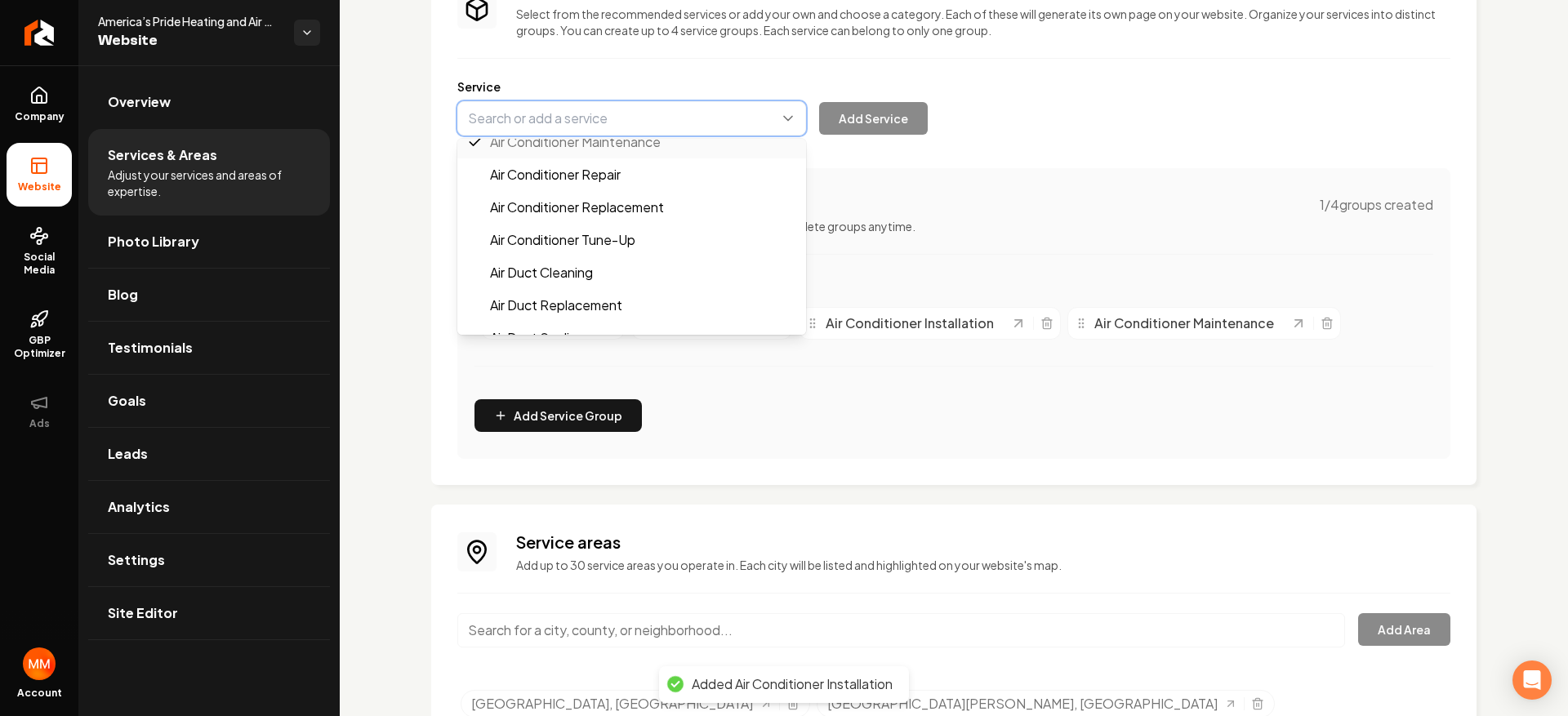
scroll to position [0, 0]
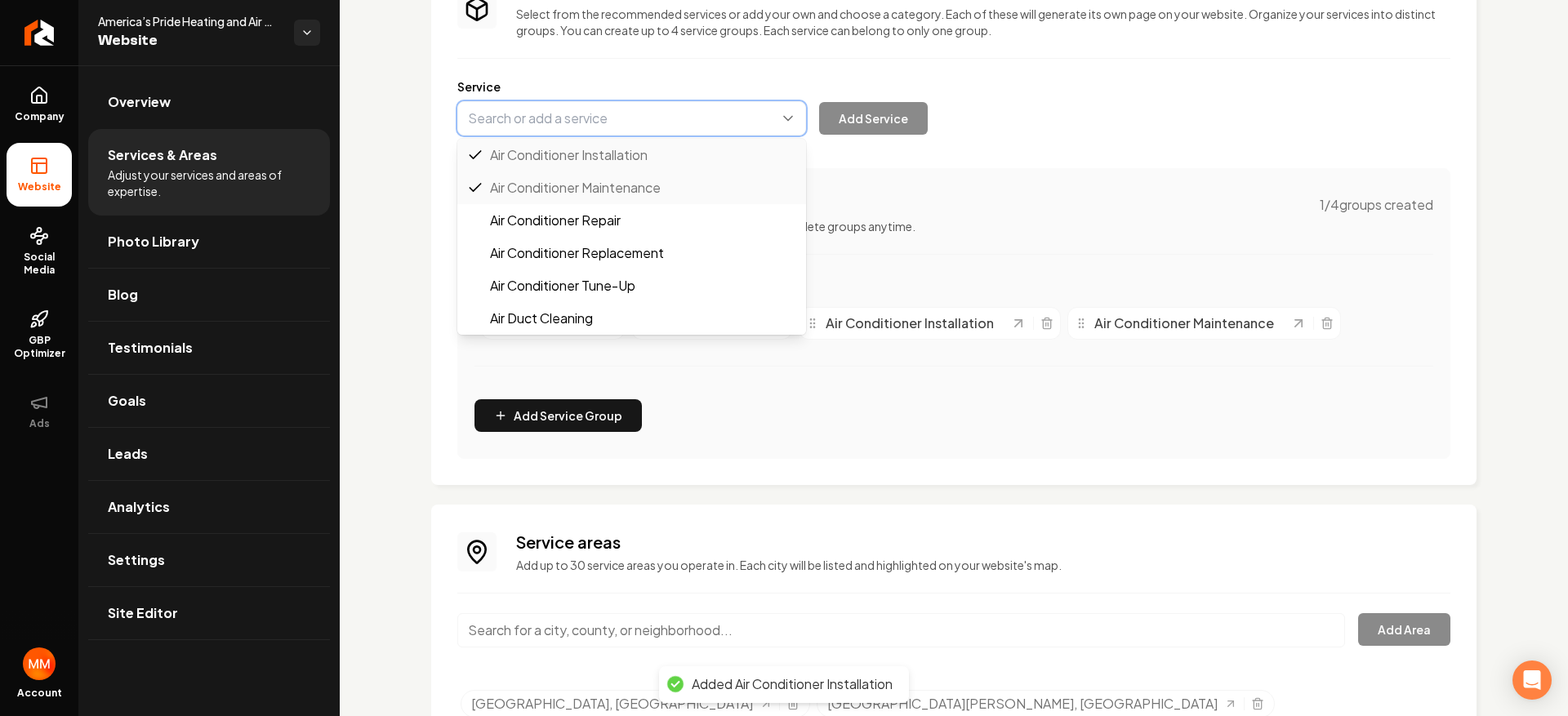
type input "Air Conditioner Repair"
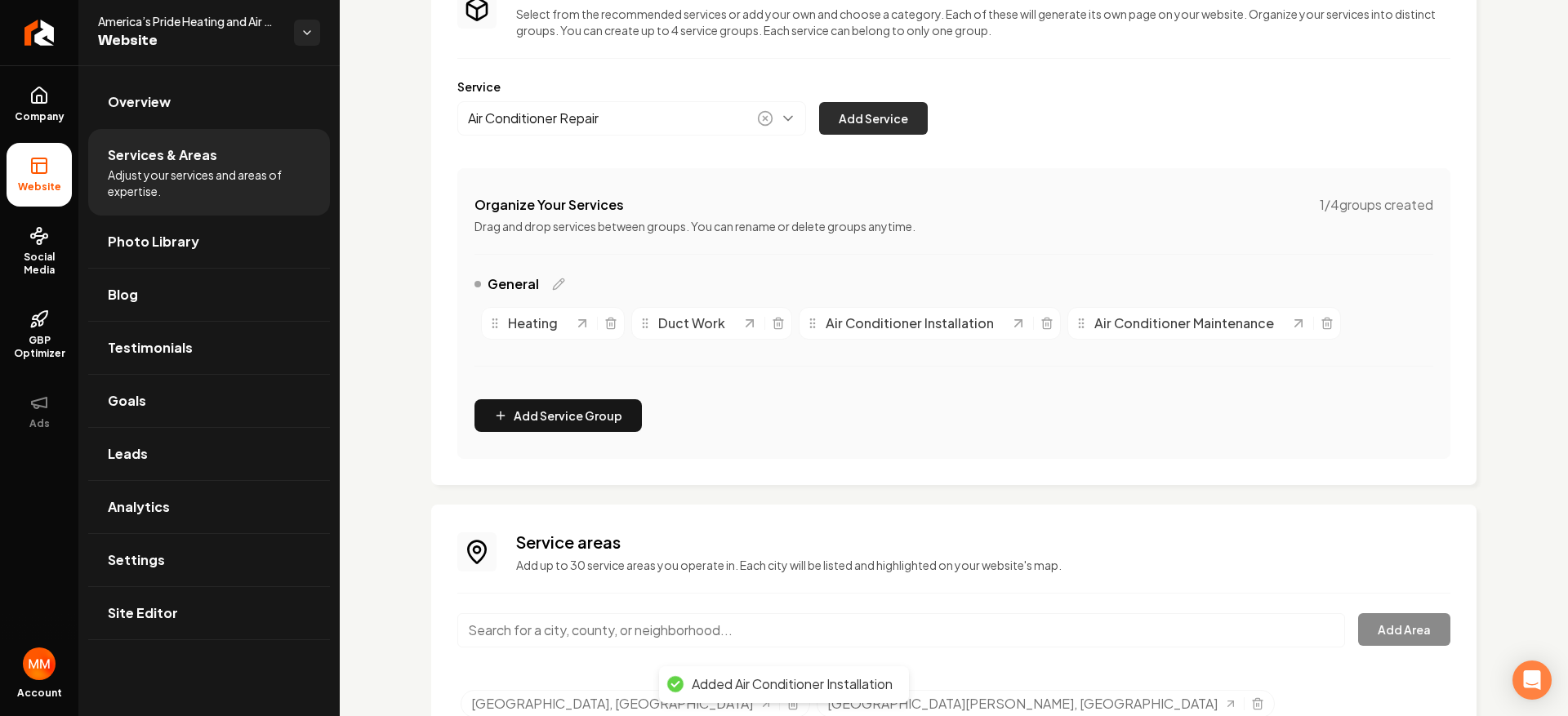
click at [875, 106] on button "Add Service" at bounding box center [873, 118] width 109 height 33
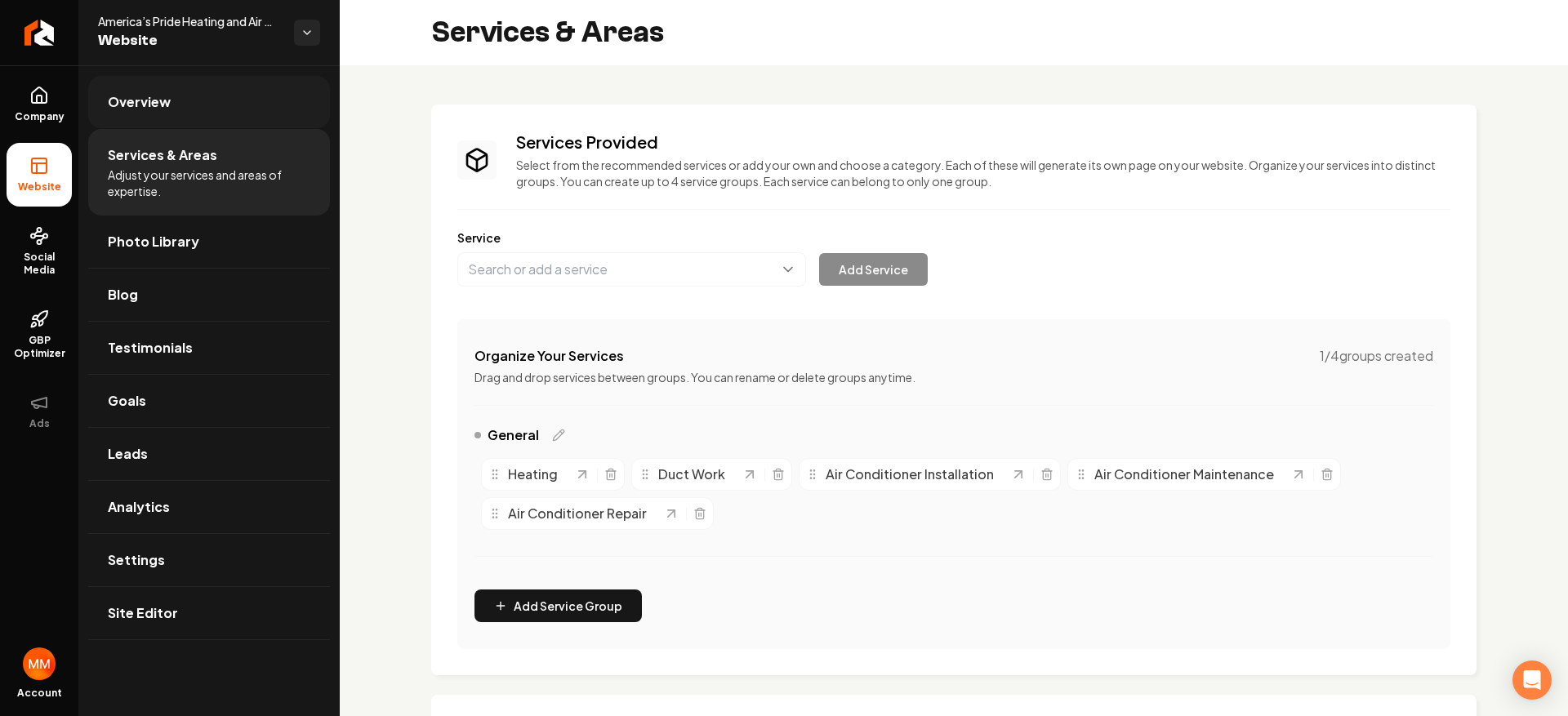
click at [166, 119] on link "Overview" at bounding box center [208, 102] width 241 height 52
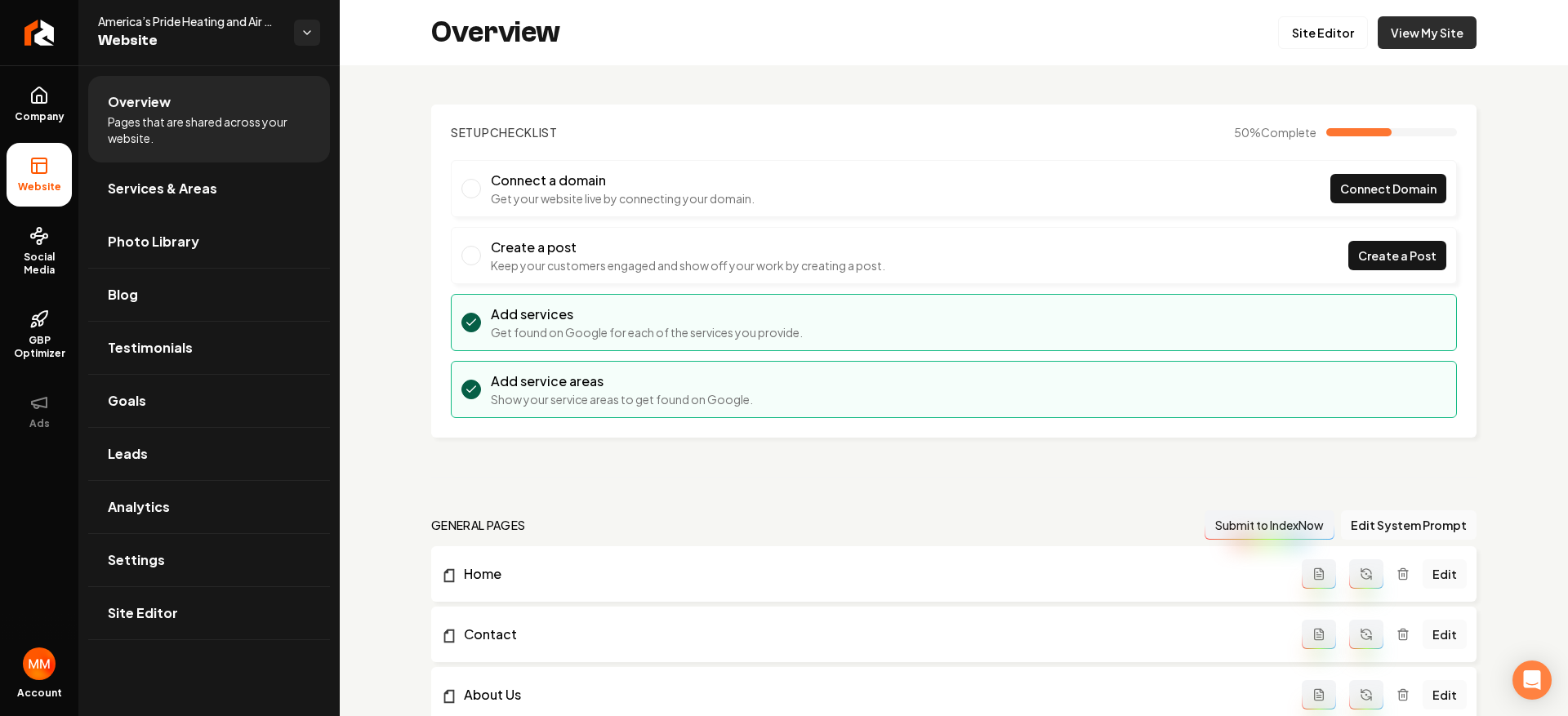
click at [1429, 31] on link "View My Site" at bounding box center [1426, 32] width 99 height 33
click at [51, 29] on icon "Return to dashboard" at bounding box center [39, 33] width 26 height 26
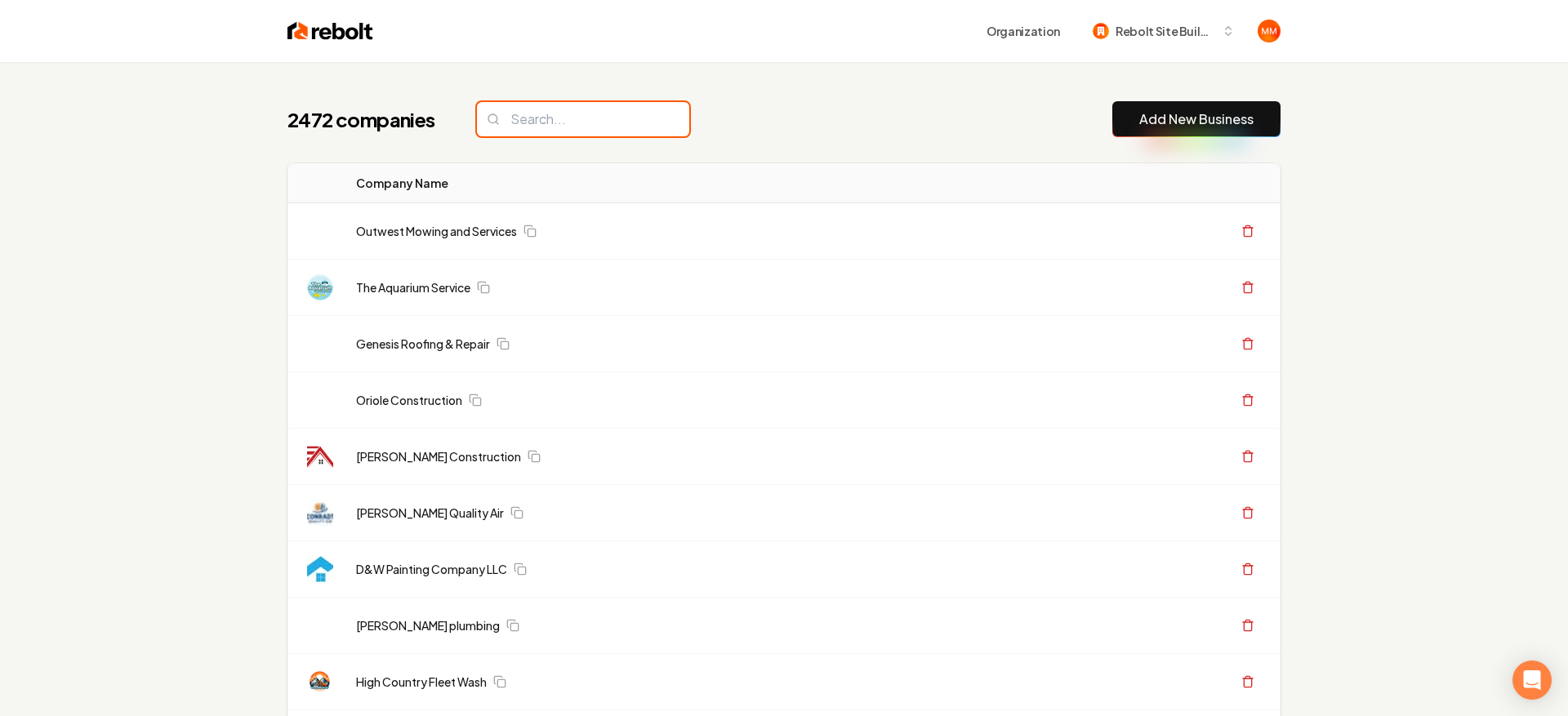
click at [529, 124] on input "search" at bounding box center [583, 119] width 212 height 34
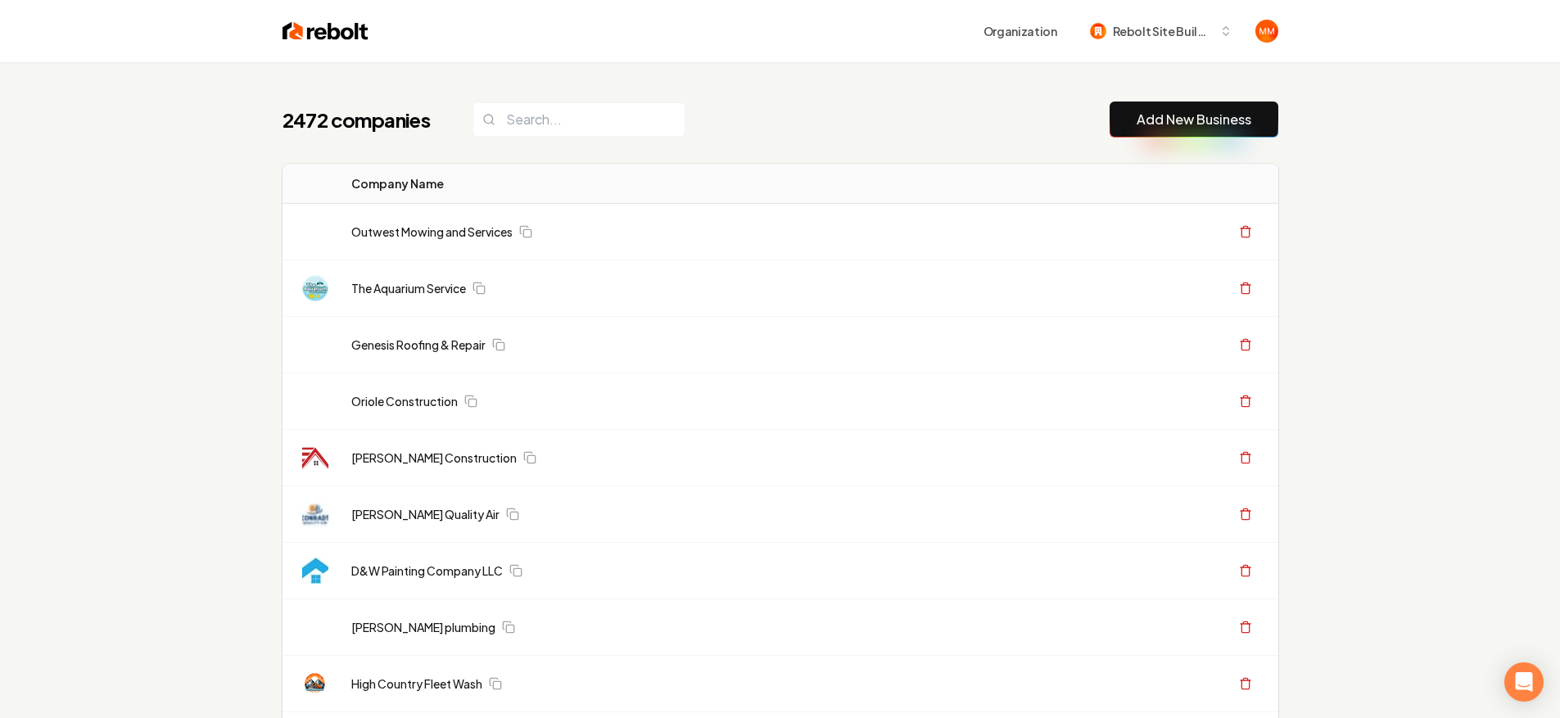
click at [1257, 118] on button "Add New Business" at bounding box center [1193, 120] width 169 height 36
click at [1113, 124] on button "Add New Business" at bounding box center [1193, 120] width 169 height 36
click at [1148, 123] on link "Add New Business" at bounding box center [1193, 120] width 115 height 20
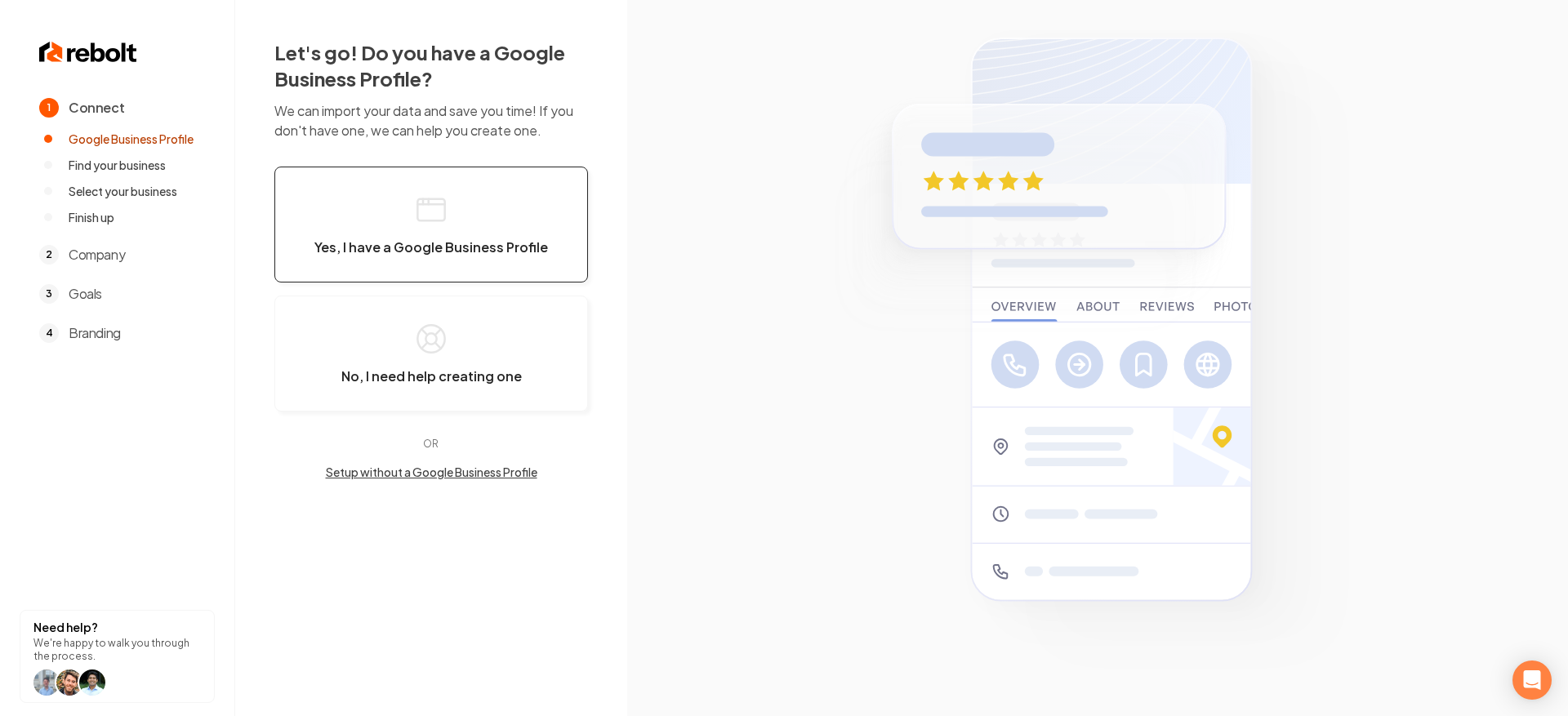
click at [354, 193] on button "Yes, I have a Google Business Profile" at bounding box center [431, 224] width 313 height 116
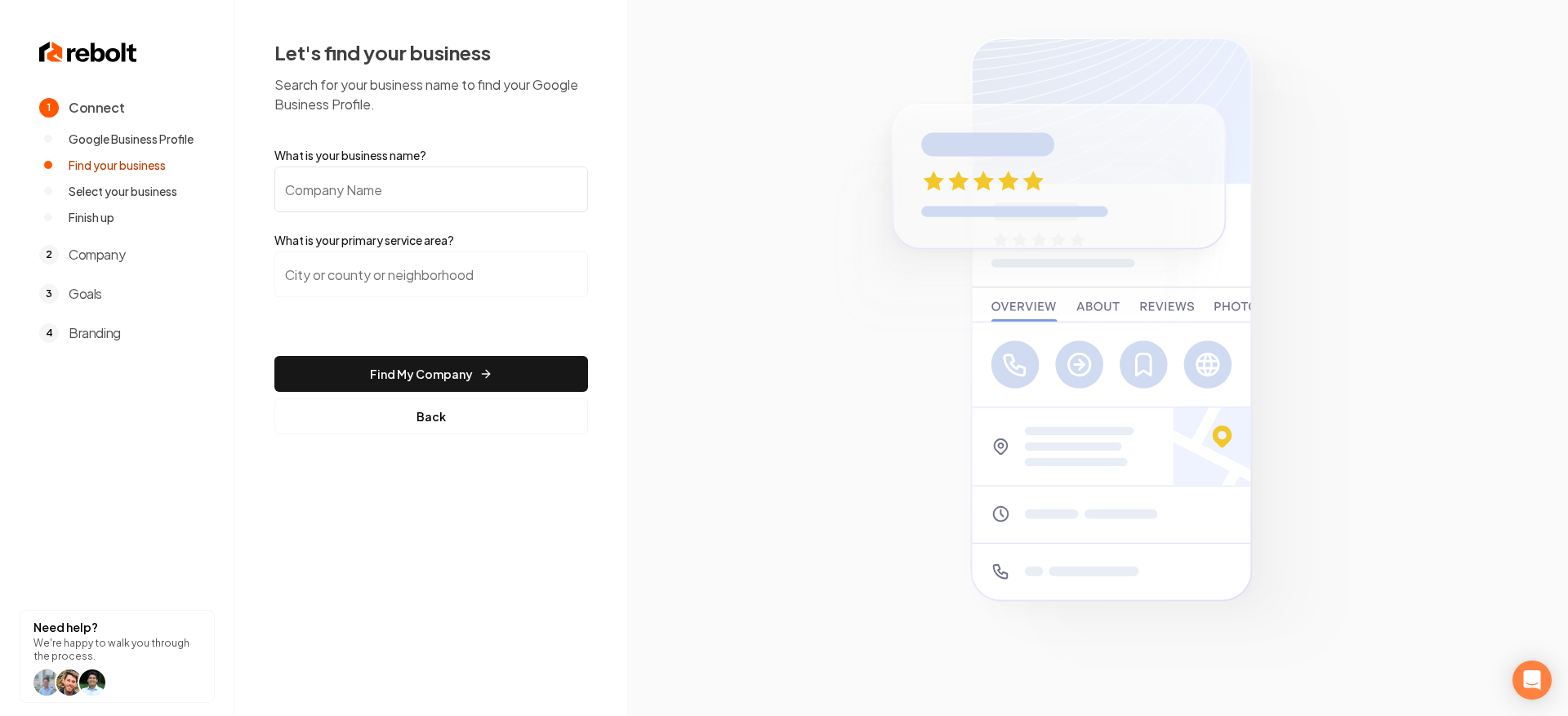
click at [472, 187] on input "What is your business name?" at bounding box center [431, 189] width 313 height 46
type input "turf green pro"
click at [457, 281] on input "search" at bounding box center [431, 274] width 313 height 46
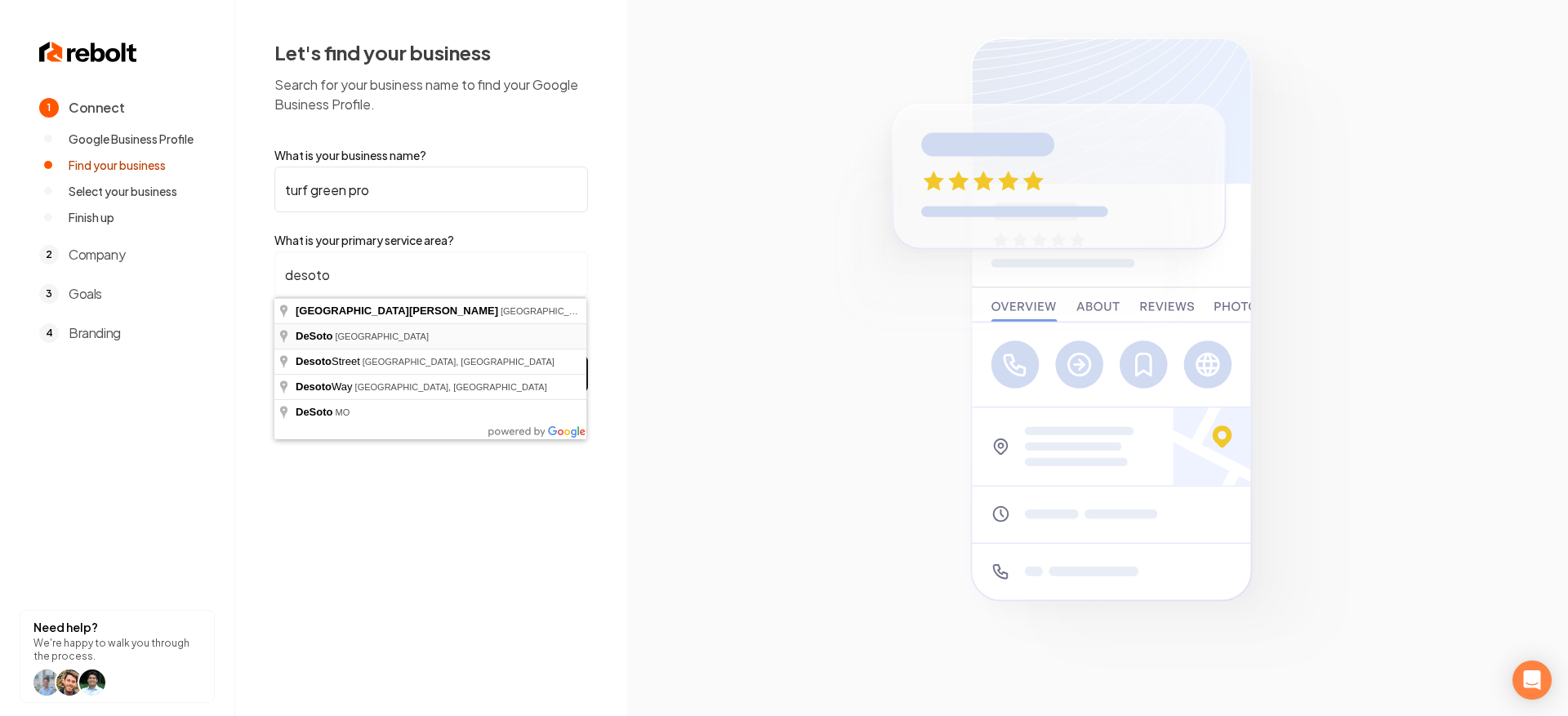
type input "DeSoto, [GEOGRAPHIC_DATA]"
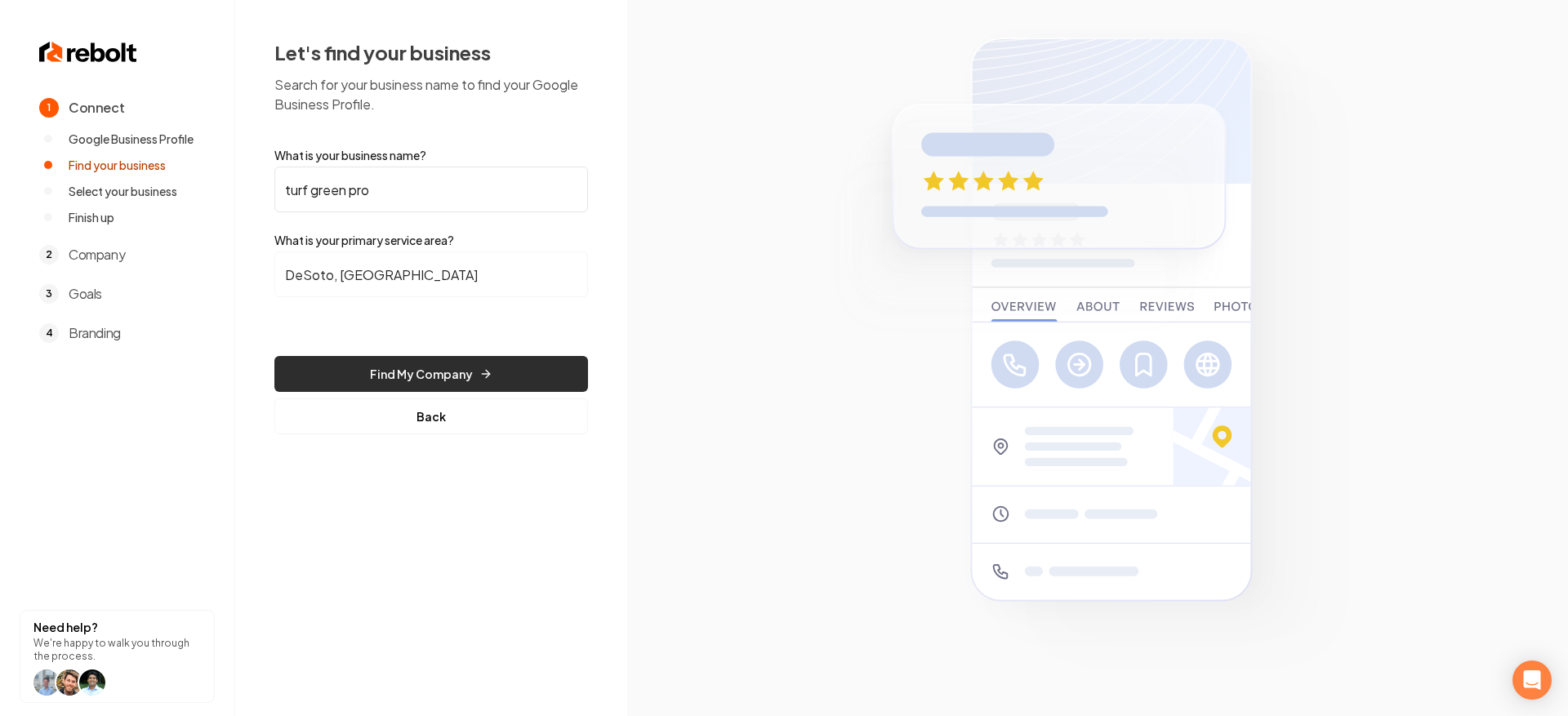
click at [507, 356] on button "Find My Company" at bounding box center [431, 374] width 313 height 36
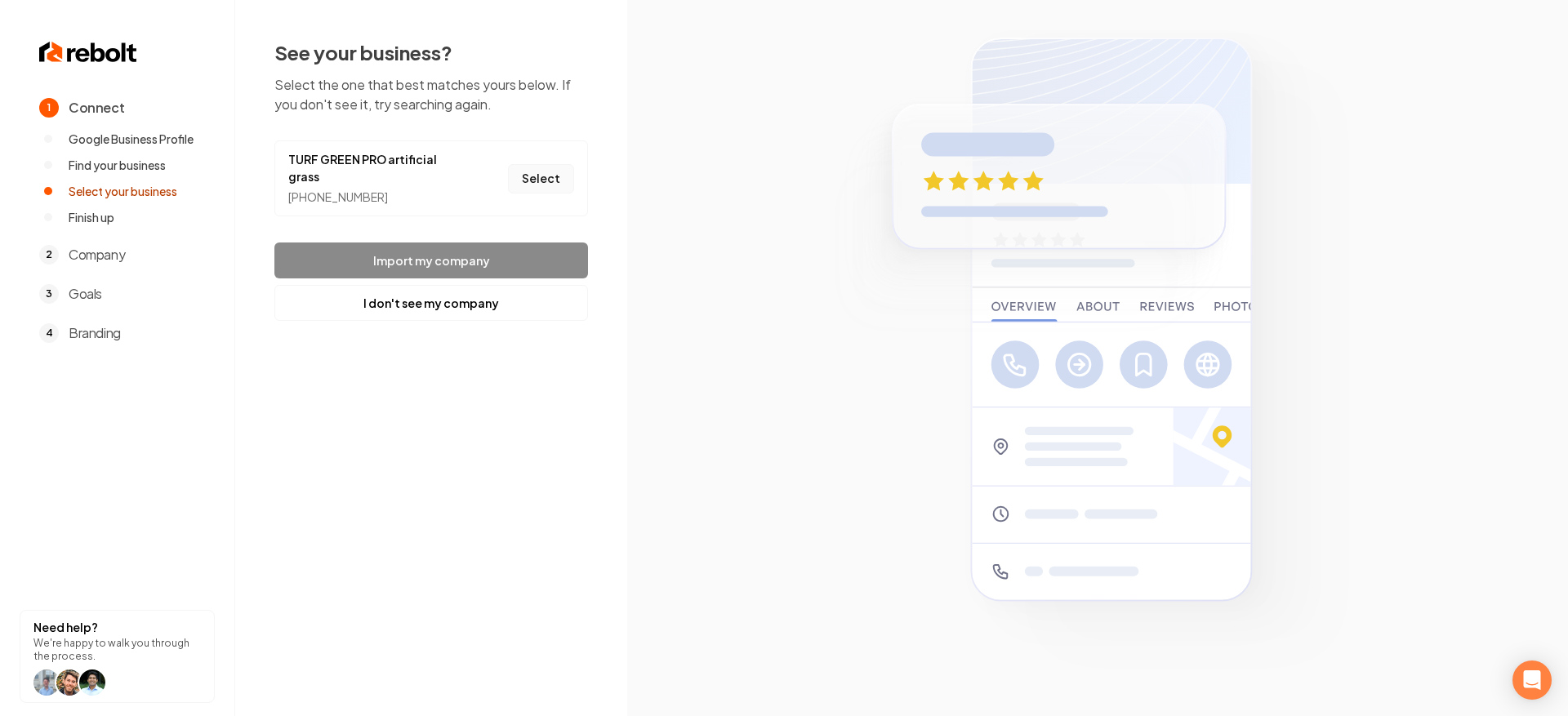
click at [532, 185] on button "Select" at bounding box center [541, 179] width 66 height 29
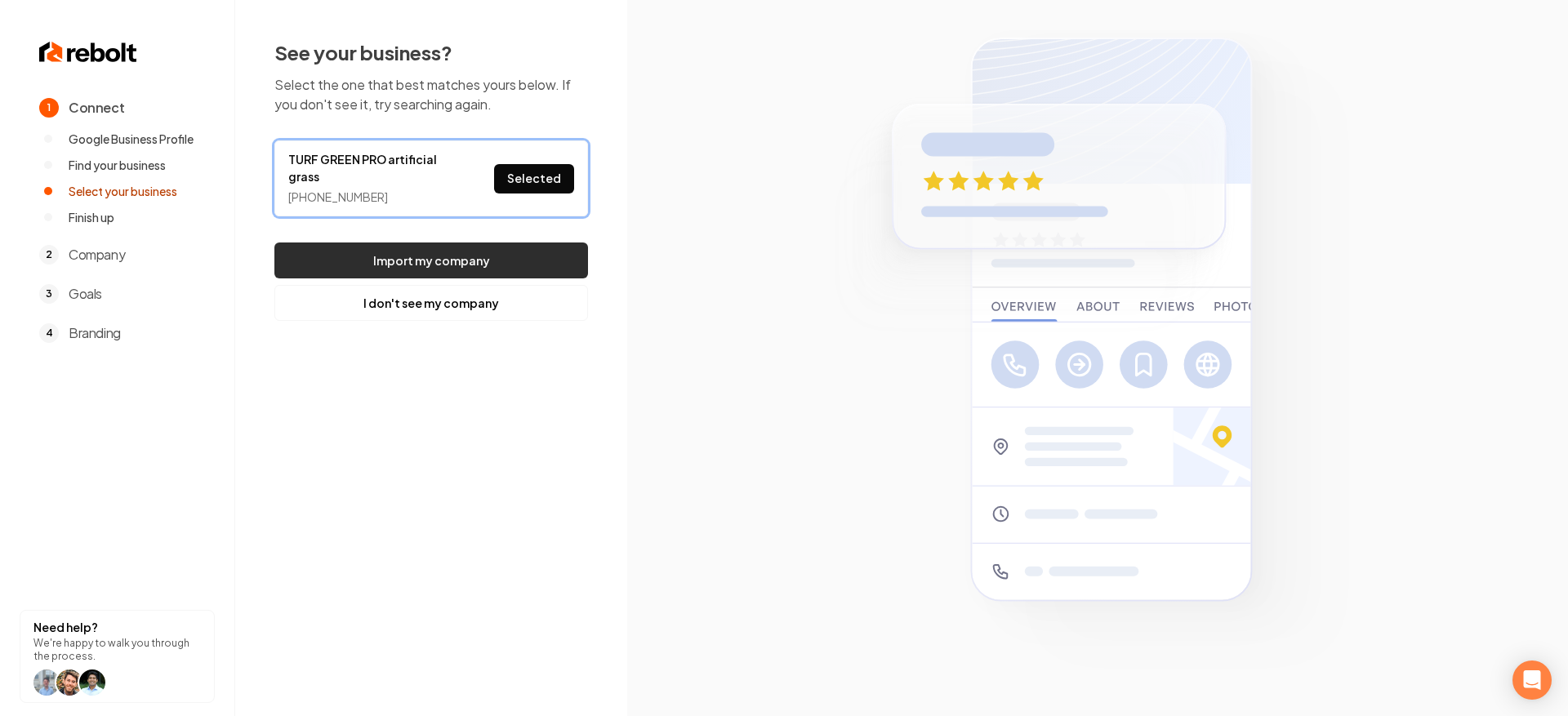
click at [512, 251] on button "Import my company" at bounding box center [431, 260] width 313 height 36
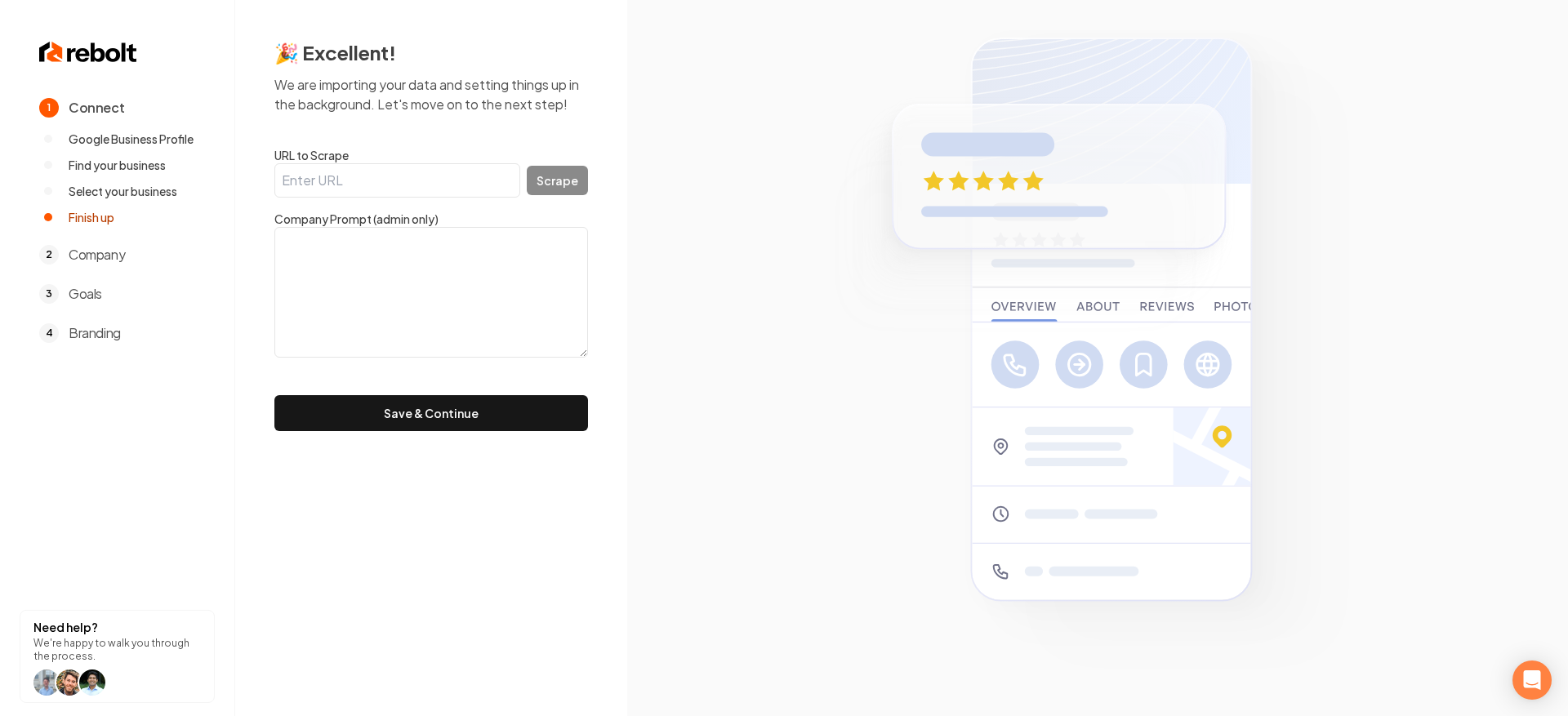
click at [454, 187] on input "URL to Scrape" at bounding box center [397, 180] width 245 height 34
paste input "[URL][DOMAIN_NAME]"
type input "[URL][DOMAIN_NAME]"
click at [566, 184] on button "Scrape" at bounding box center [557, 179] width 61 height 29
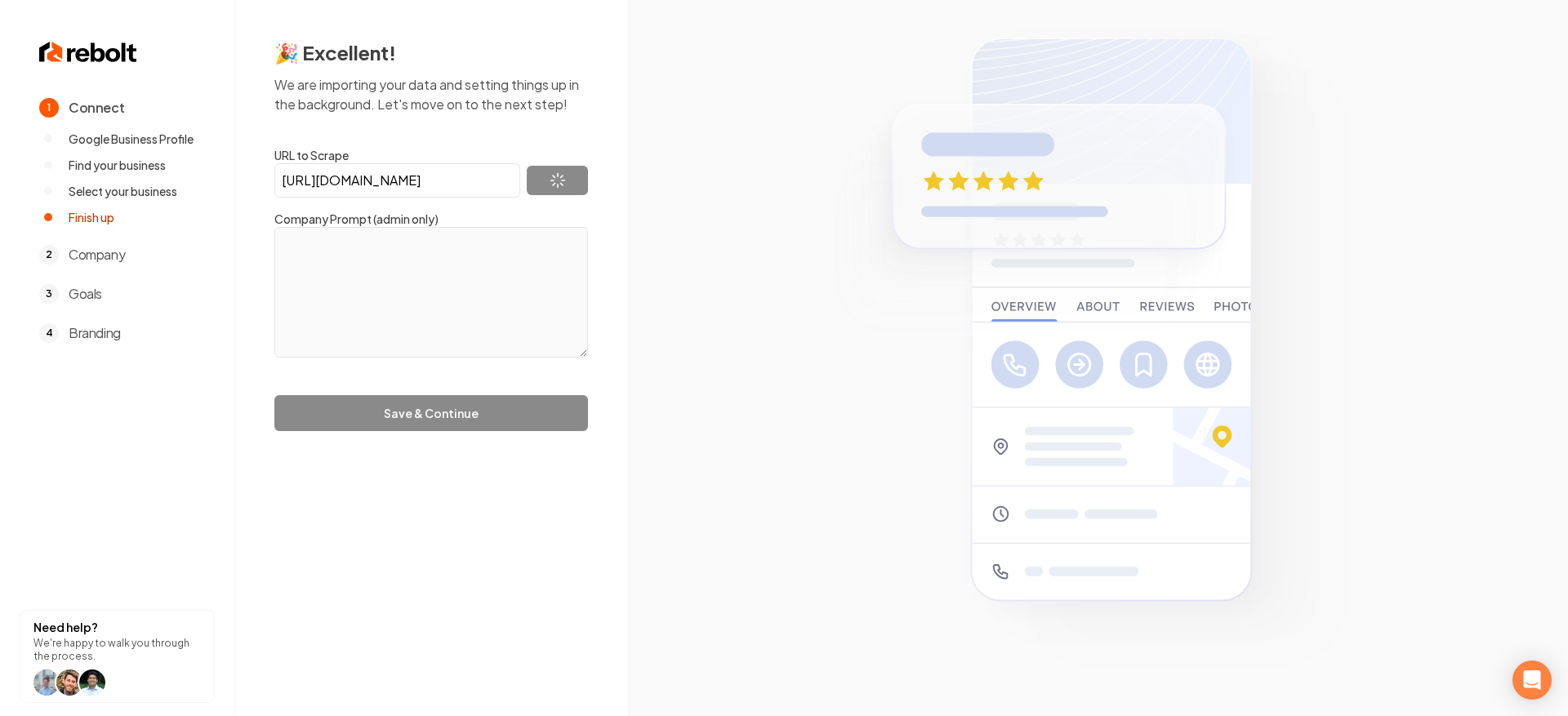
type textarea "Turf Green Pro specializes in artificial turf installation, golf putting greens…"
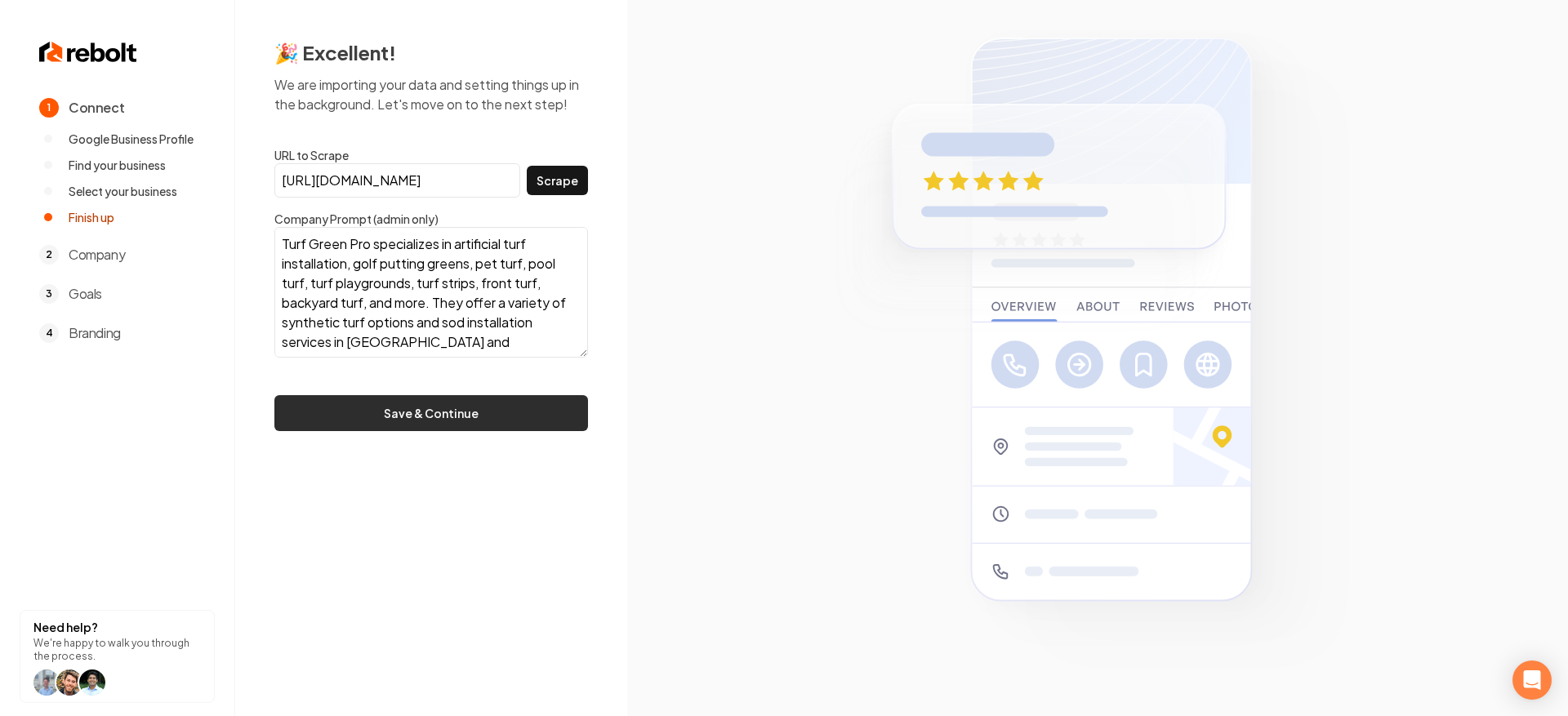
click at [411, 411] on button "Save & Continue" at bounding box center [431, 413] width 313 height 36
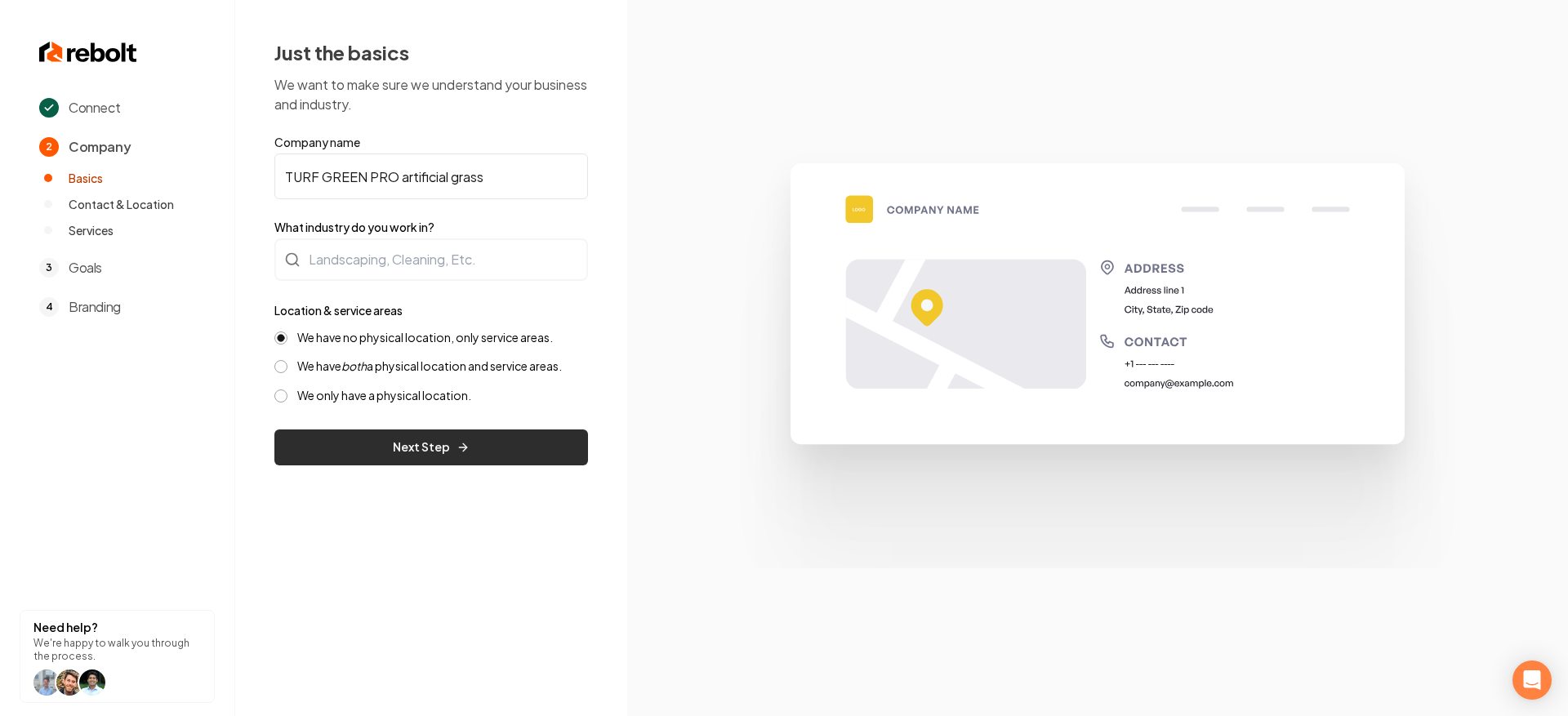
click at [475, 430] on button "Next Step" at bounding box center [431, 448] width 313 height 36
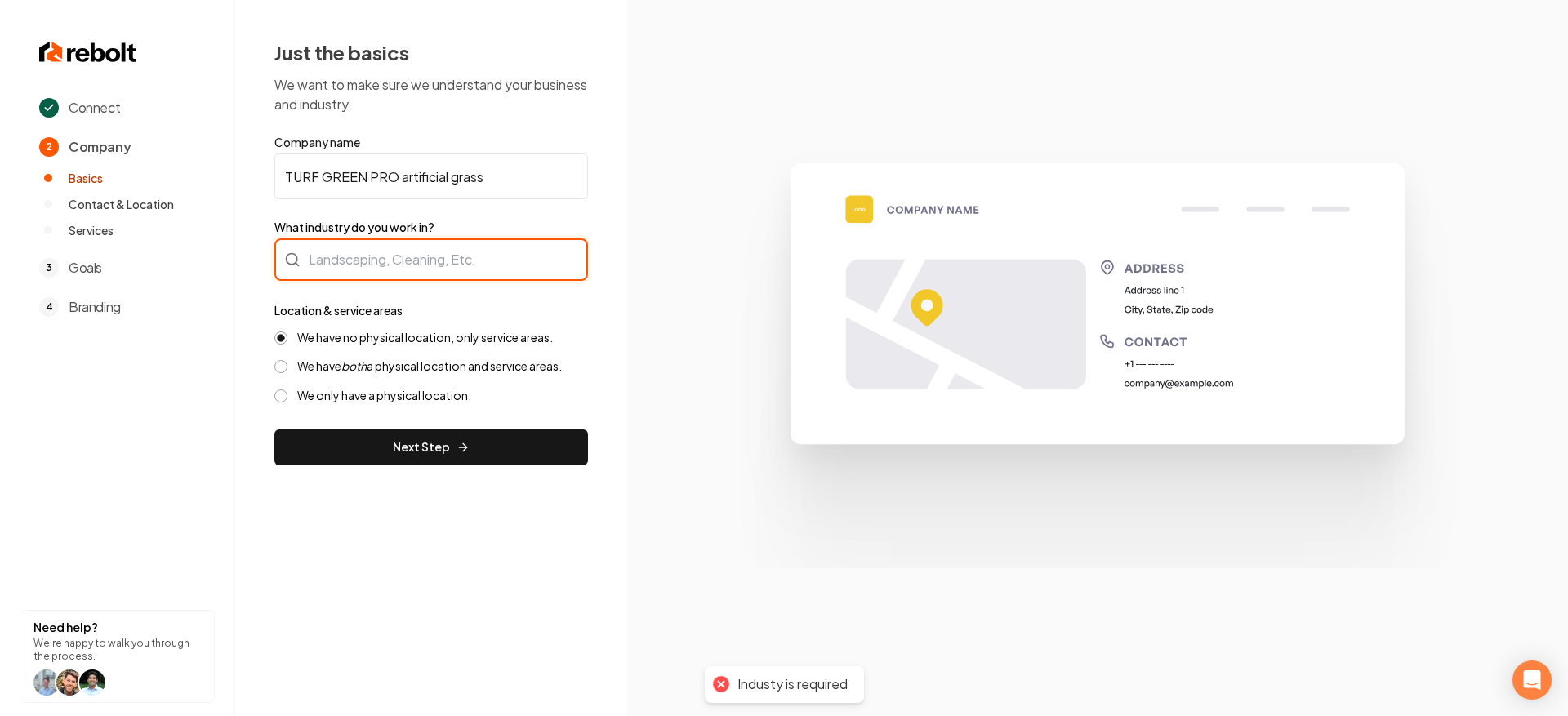
click at [432, 254] on div at bounding box center [431, 259] width 313 height 43
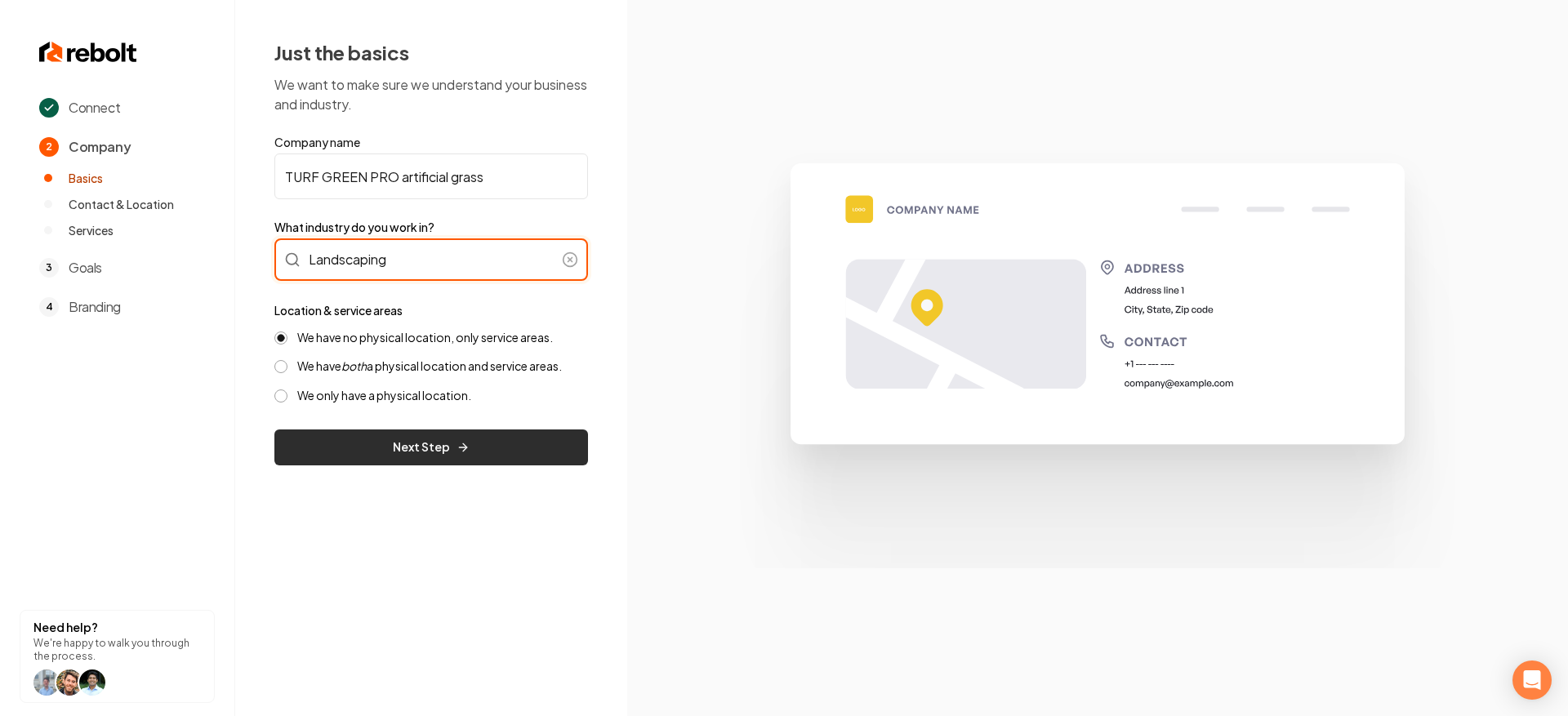
type input "Landscaping"
click at [403, 434] on button "Next Step" at bounding box center [431, 448] width 313 height 36
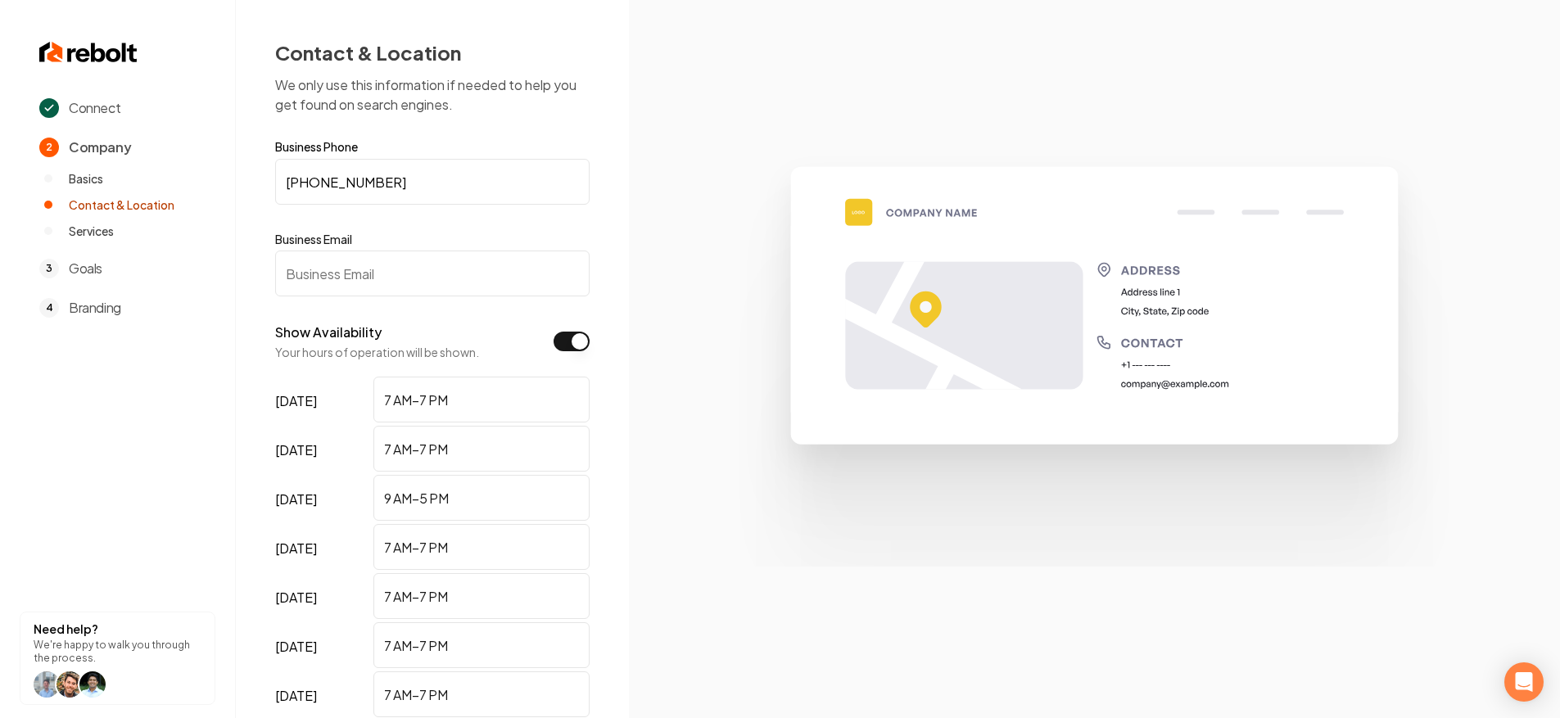
click at [382, 261] on input "Business Email" at bounding box center [432, 274] width 314 height 46
click at [439, 265] on input "Business Email" at bounding box center [432, 274] width 314 height 46
paste input "[EMAIL_ADDRESS][DOMAIN_NAME]"
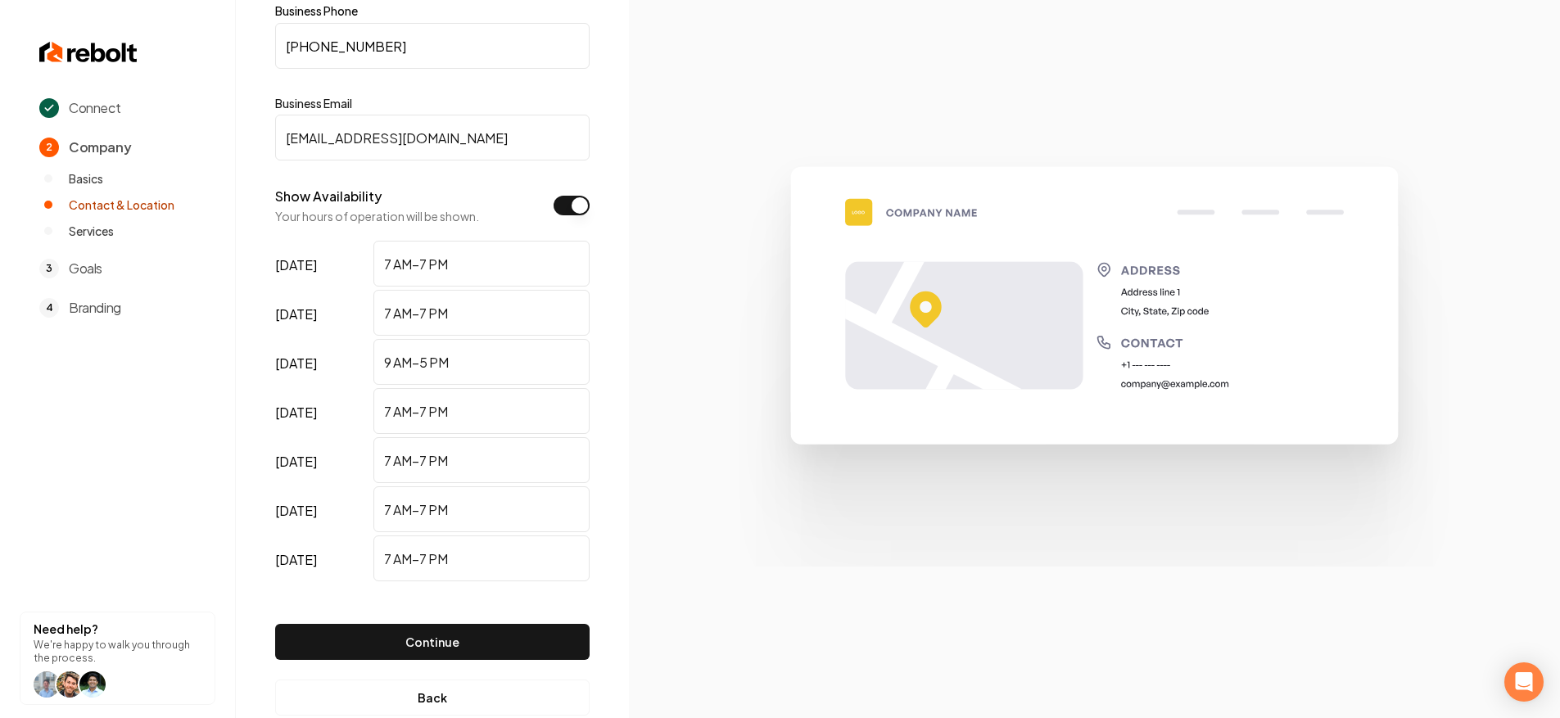
scroll to position [173, 0]
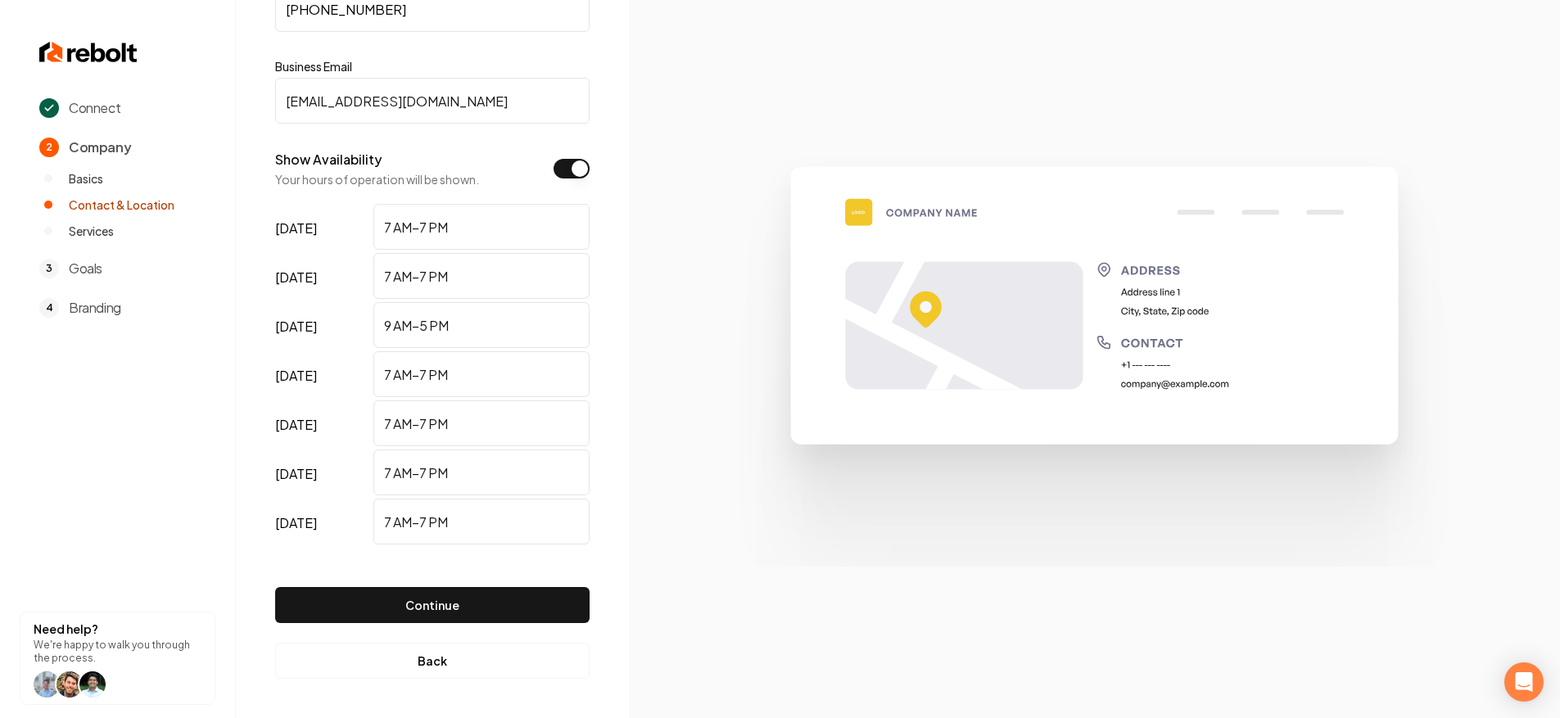
type input "[EMAIL_ADDRESS][DOMAIN_NAME]"
click at [496, 624] on div "Continue" at bounding box center [432, 592] width 314 height 88
click at [497, 607] on button "Continue" at bounding box center [432, 605] width 314 height 36
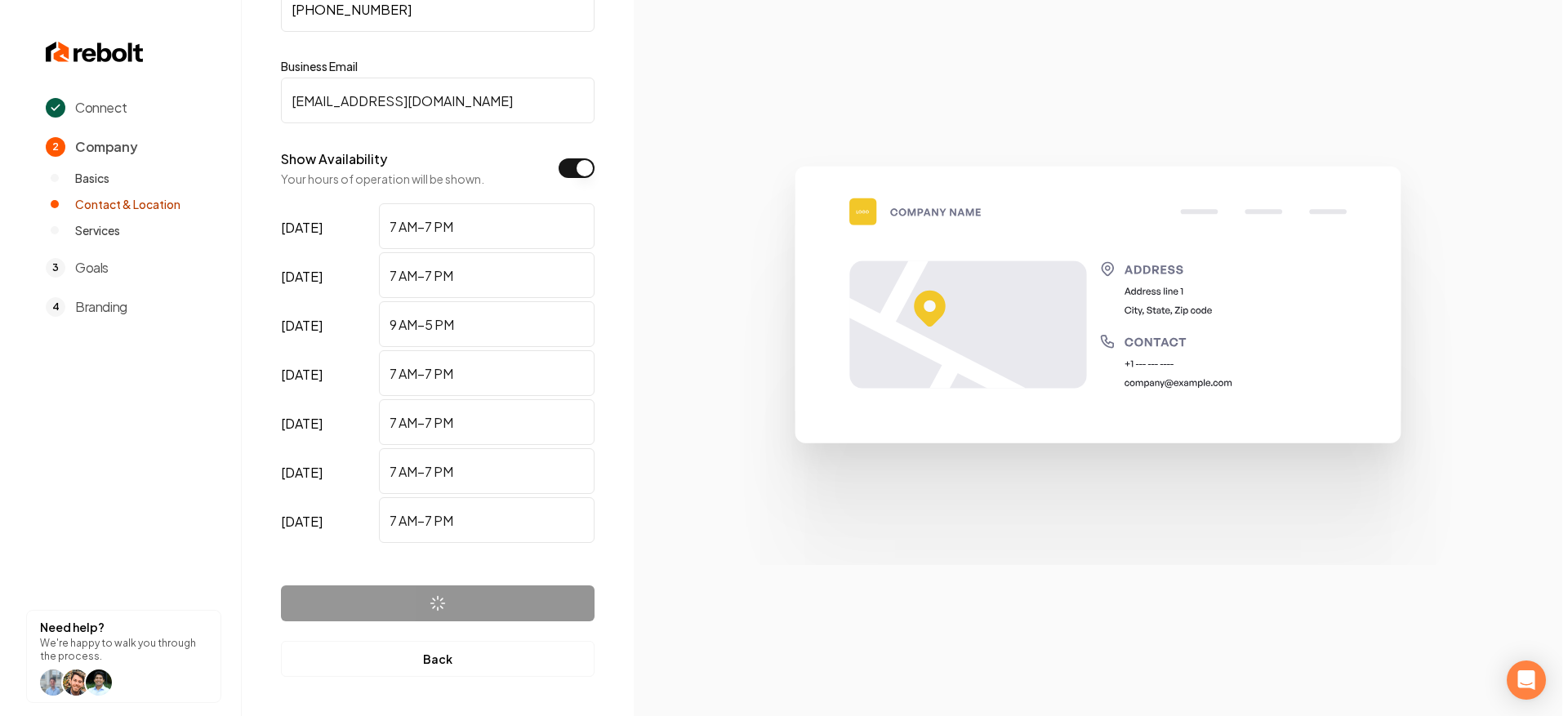
scroll to position [0, 0]
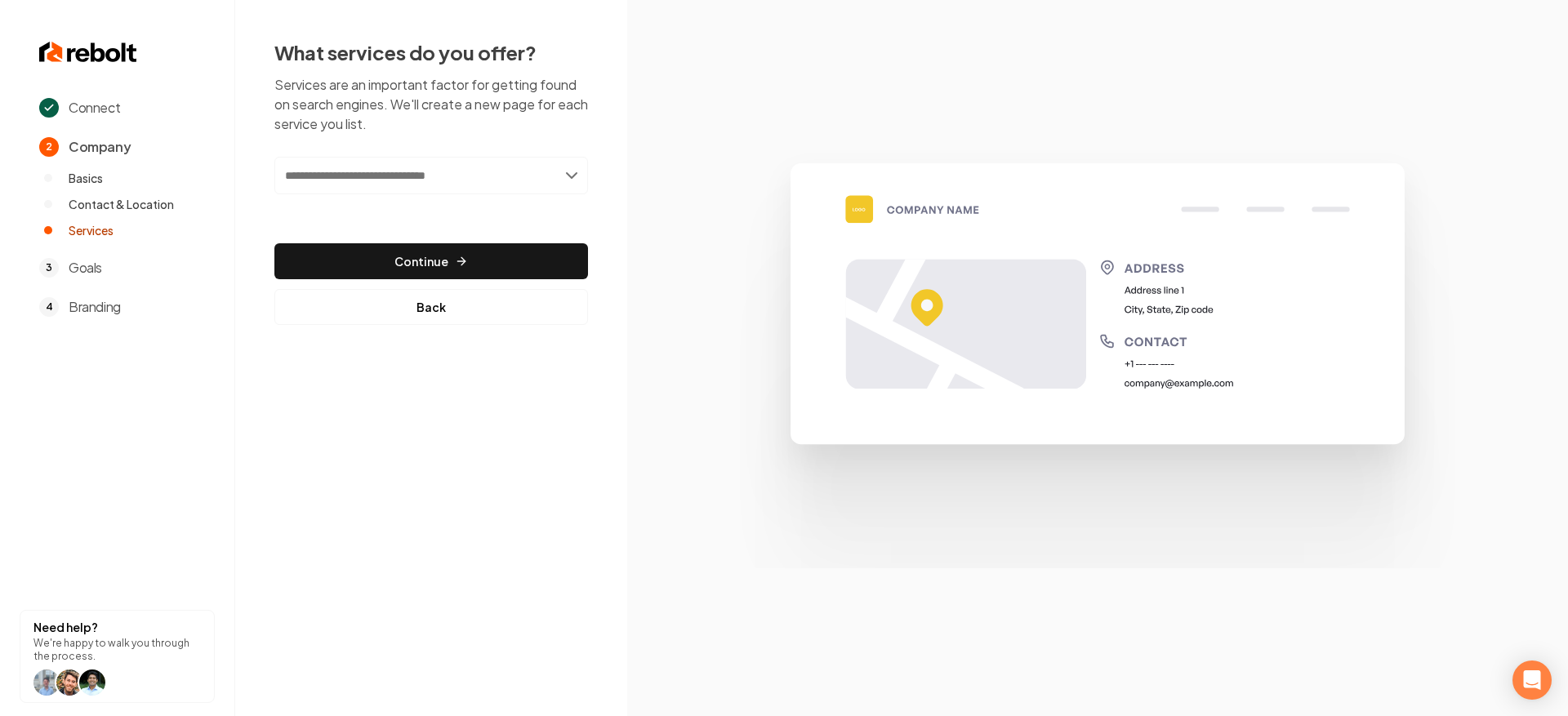
click at [481, 167] on input "text" at bounding box center [431, 176] width 313 height 38
type input "*"
type input "**********"
click at [520, 210] on div "Add Sprinkler System" at bounding box center [432, 211] width 310 height 26
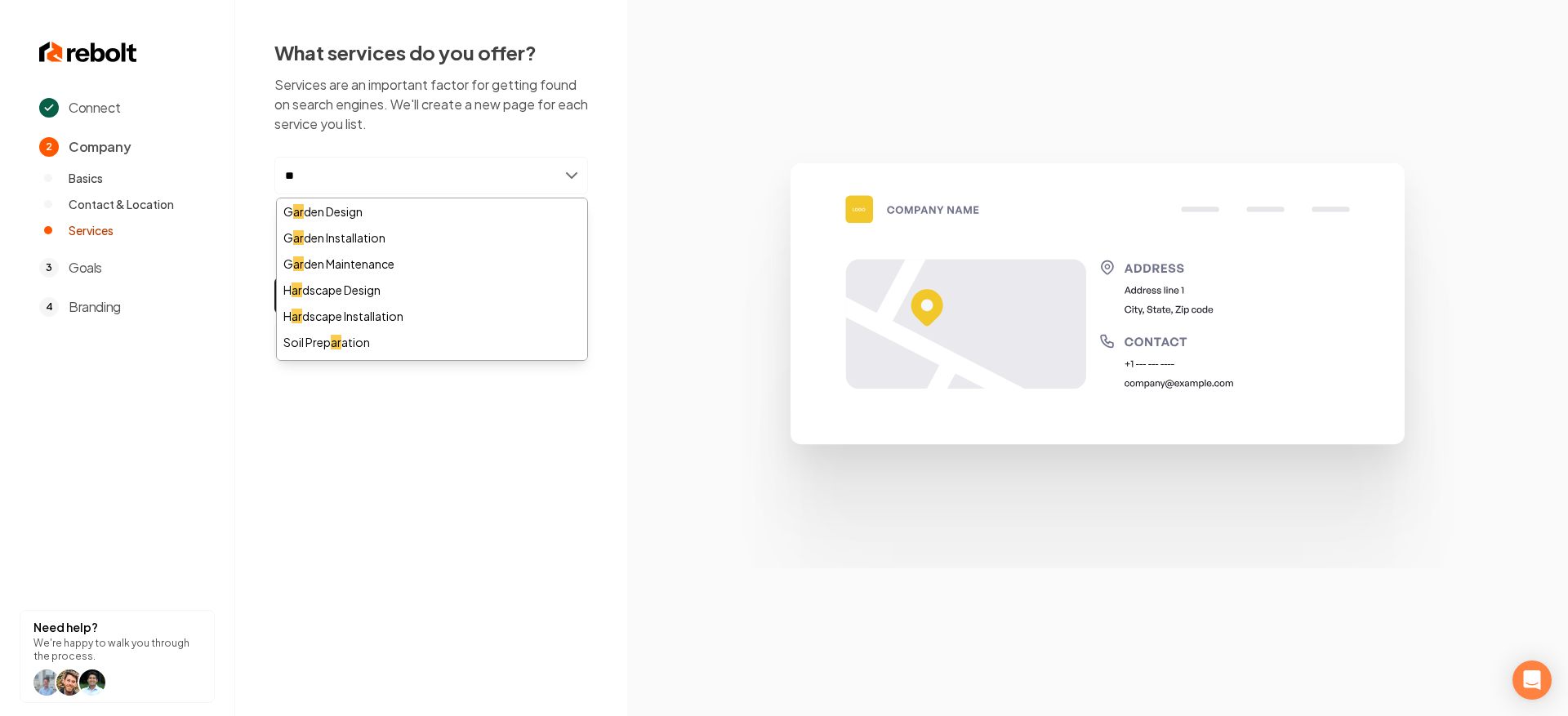
type input "*"
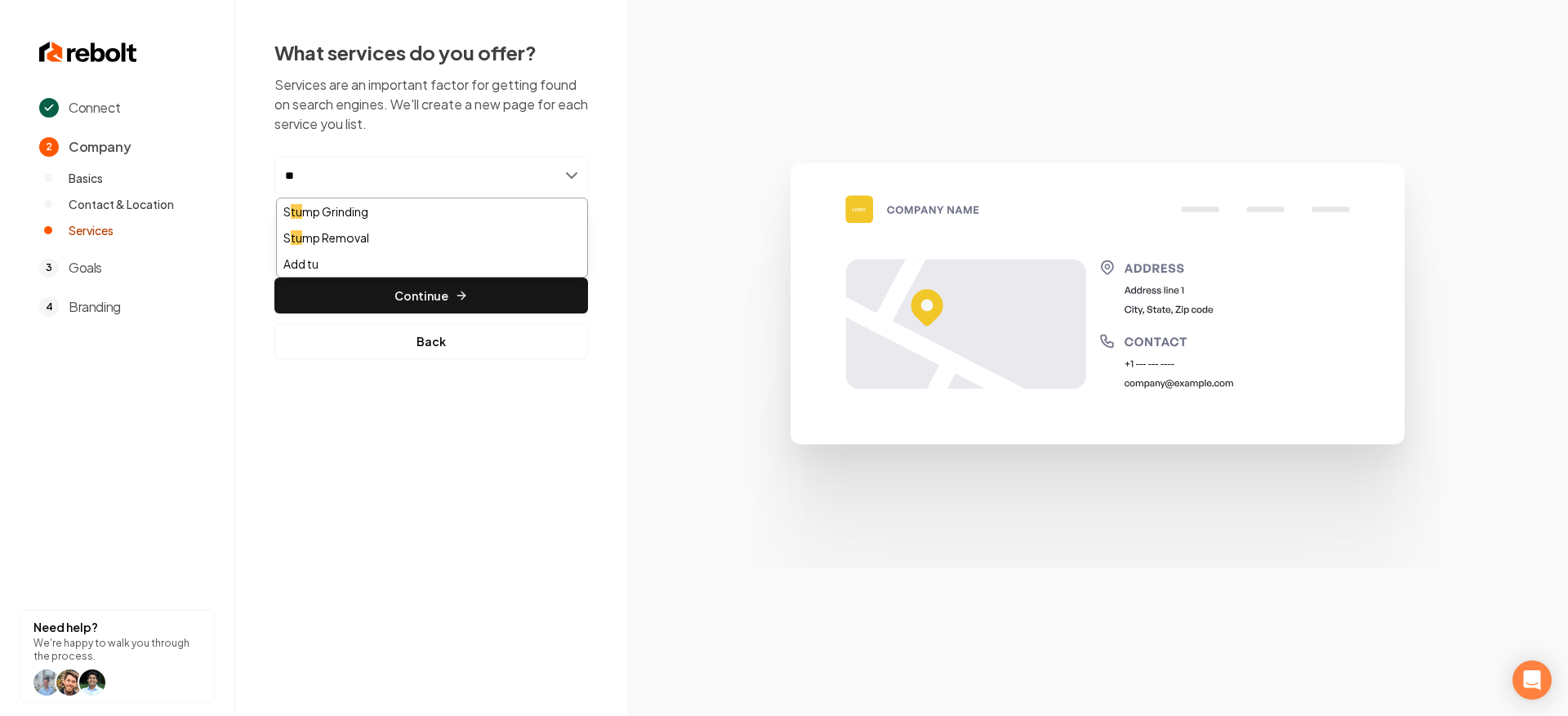
type input "*"
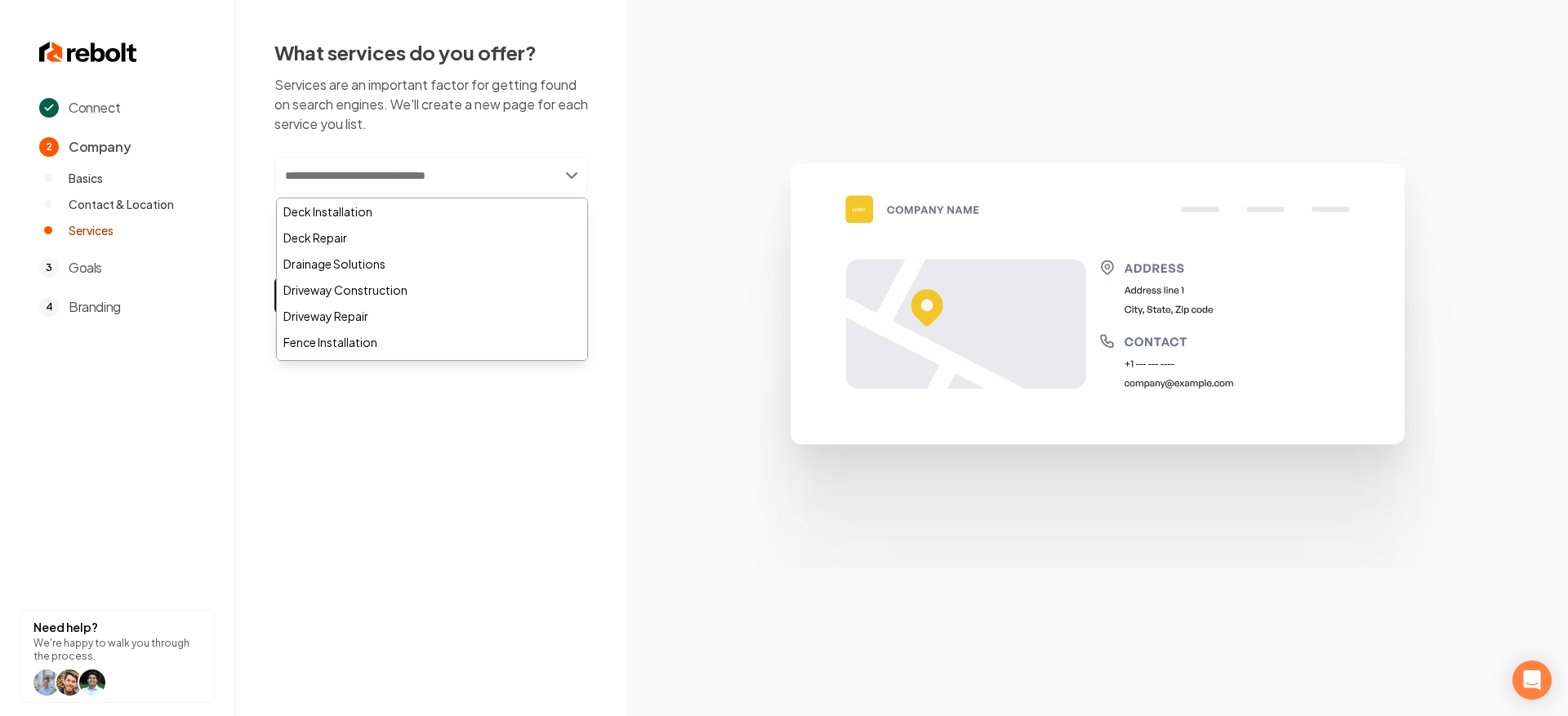
click at [437, 186] on input "text" at bounding box center [431, 176] width 313 height 38
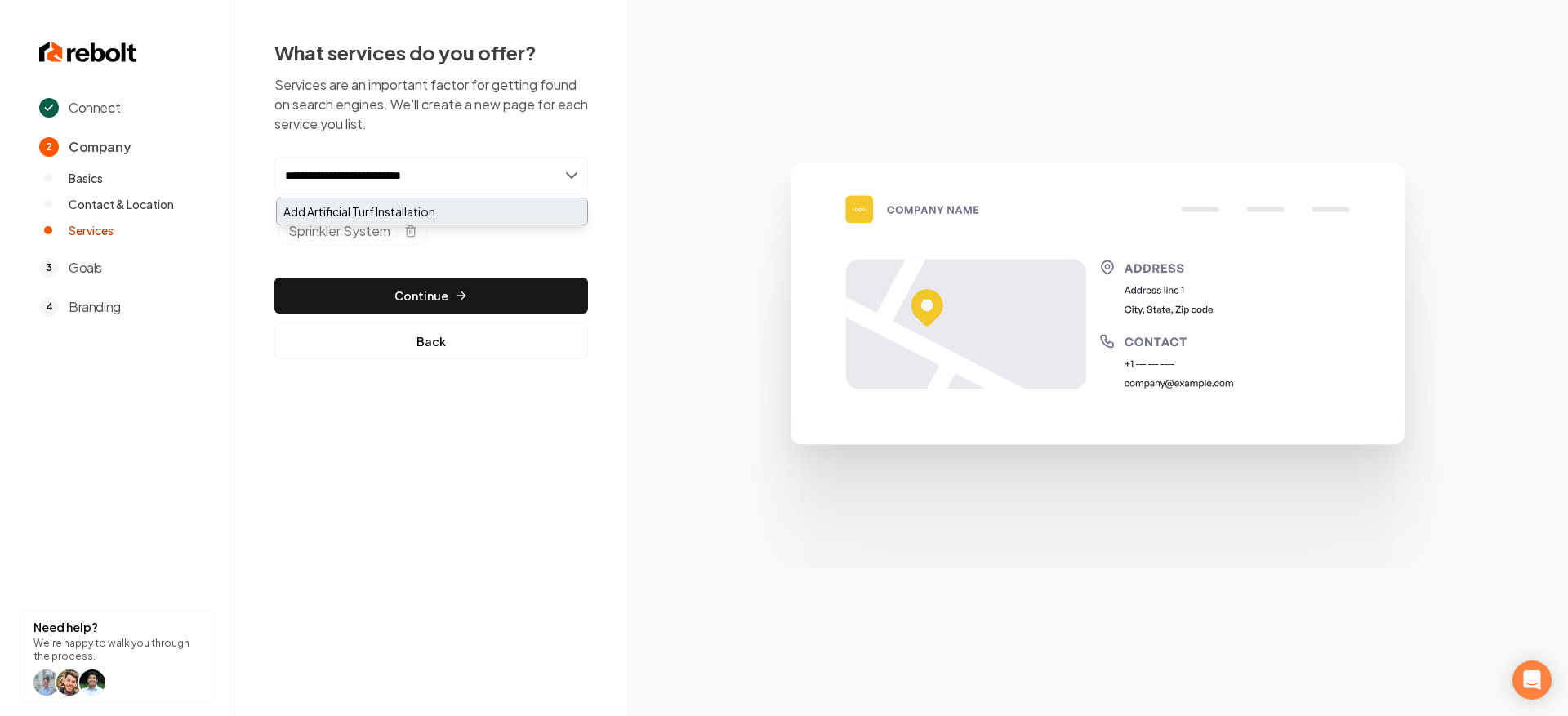
type input "**********"
click at [457, 206] on div "Add Artificial Turf Installation" at bounding box center [432, 211] width 310 height 26
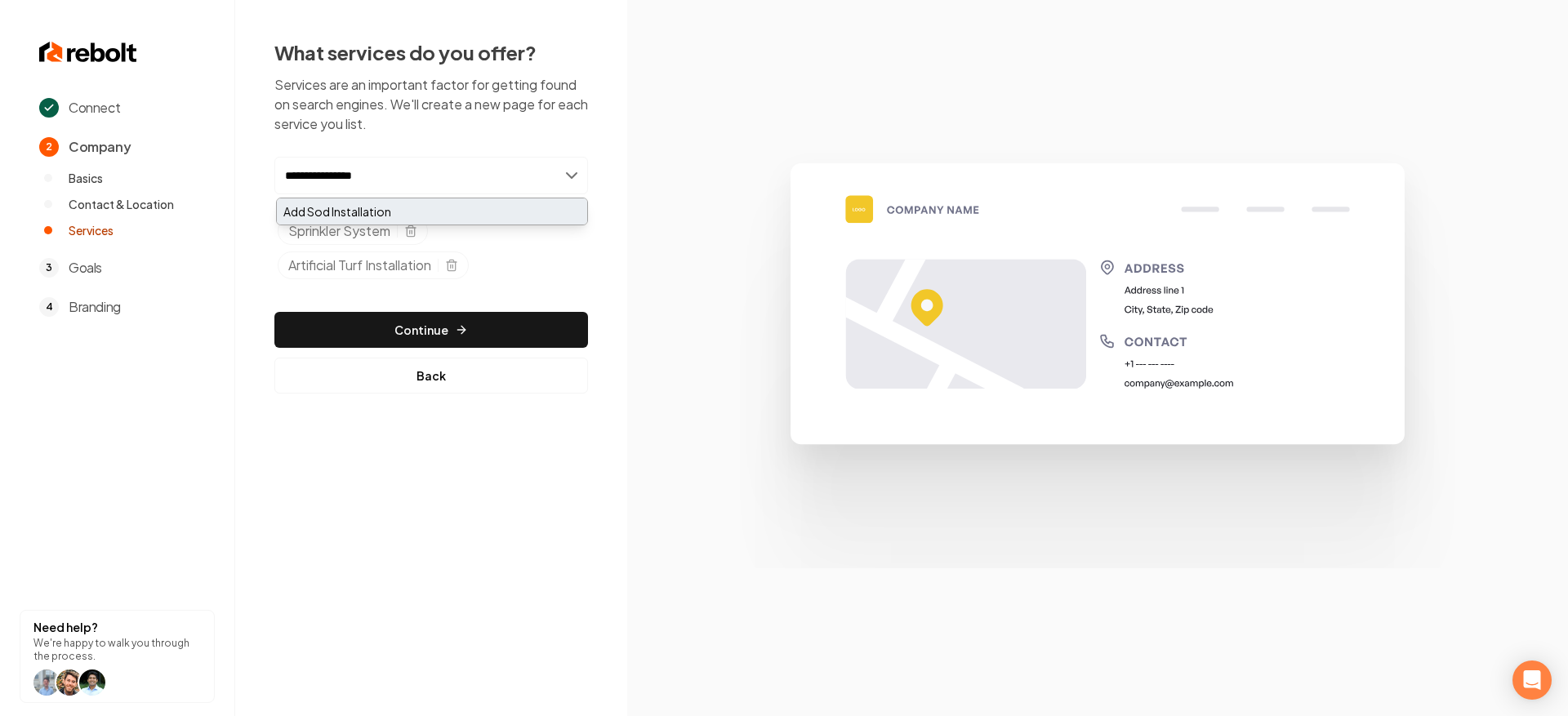
type input "**********"
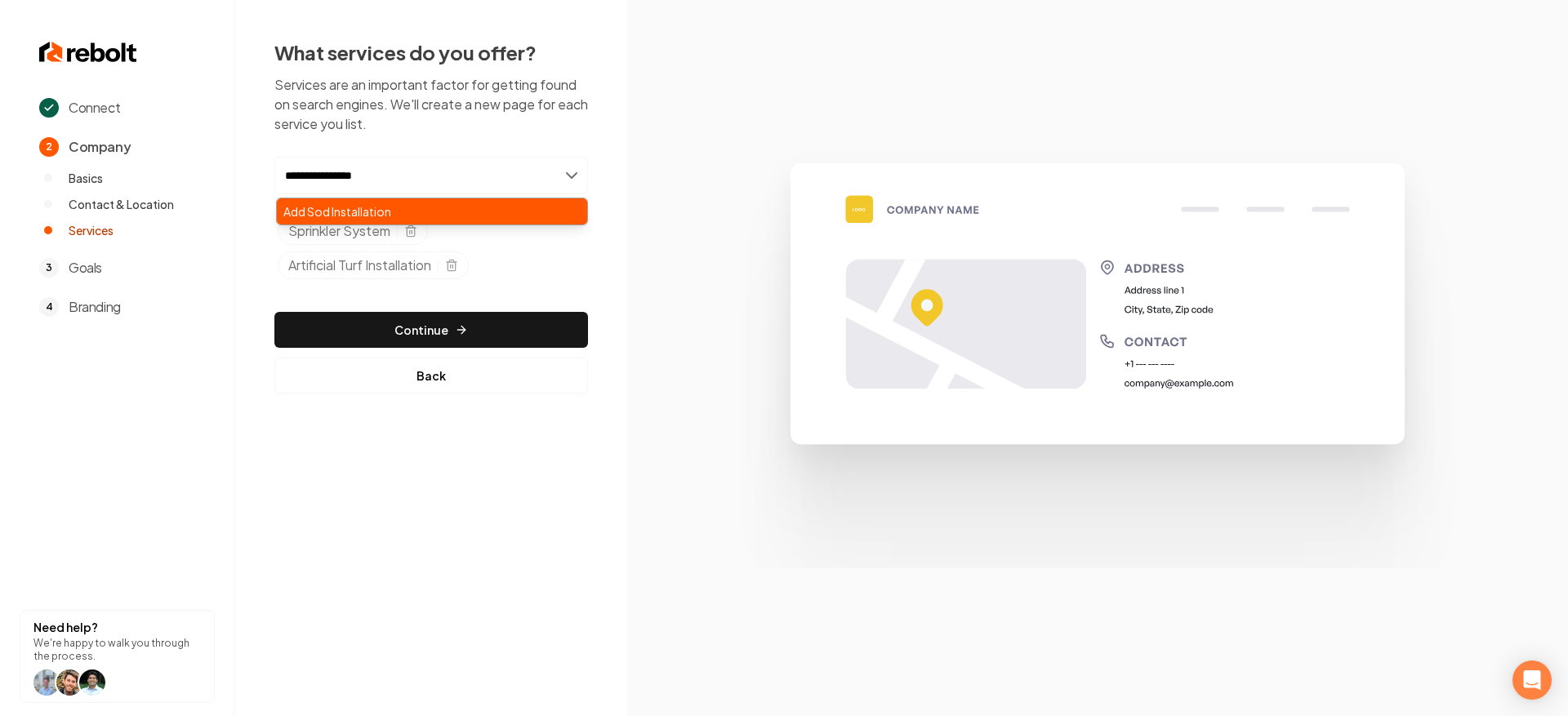
click at [492, 205] on div "Add Sod Installation" at bounding box center [432, 211] width 310 height 26
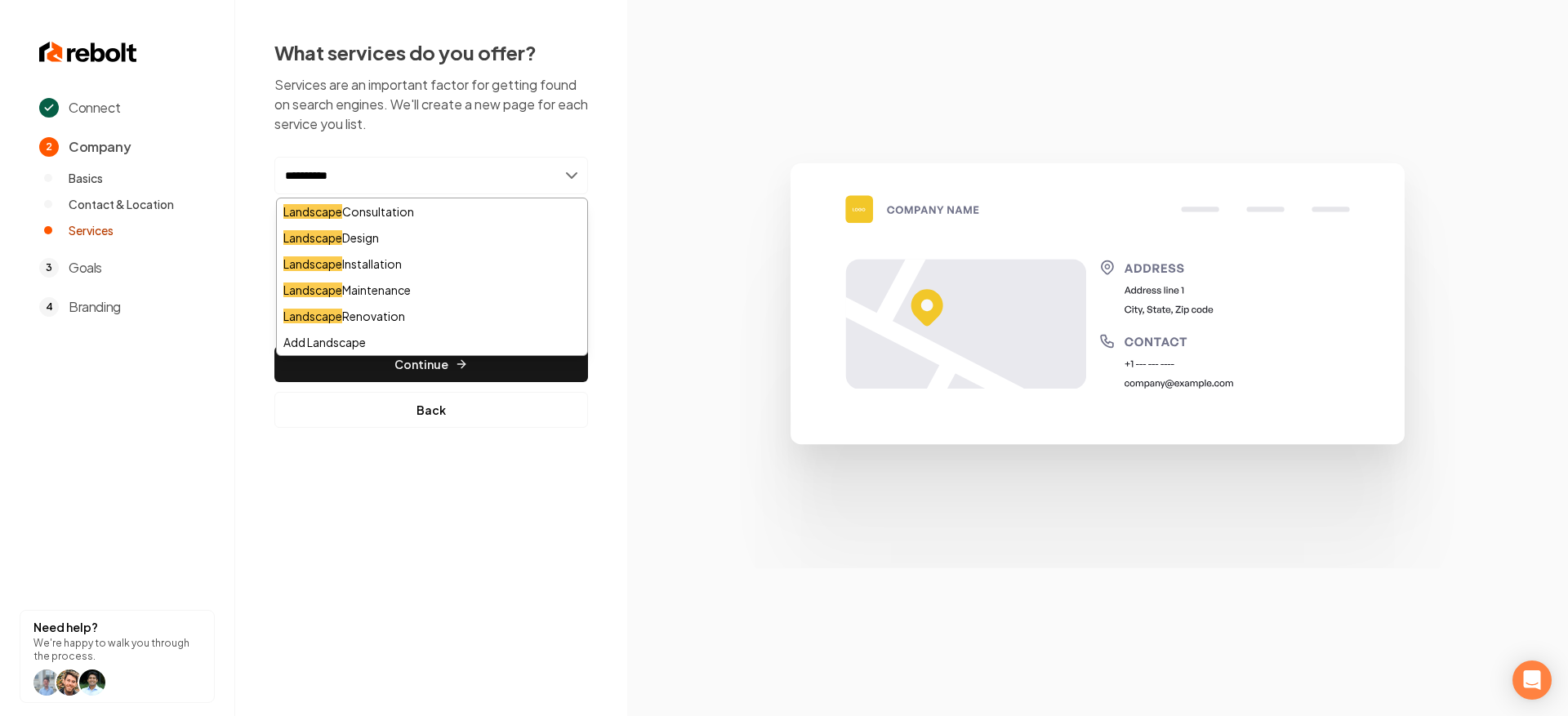
type input "*********"
click at [459, 248] on div "Landscape Design" at bounding box center [432, 237] width 310 height 26
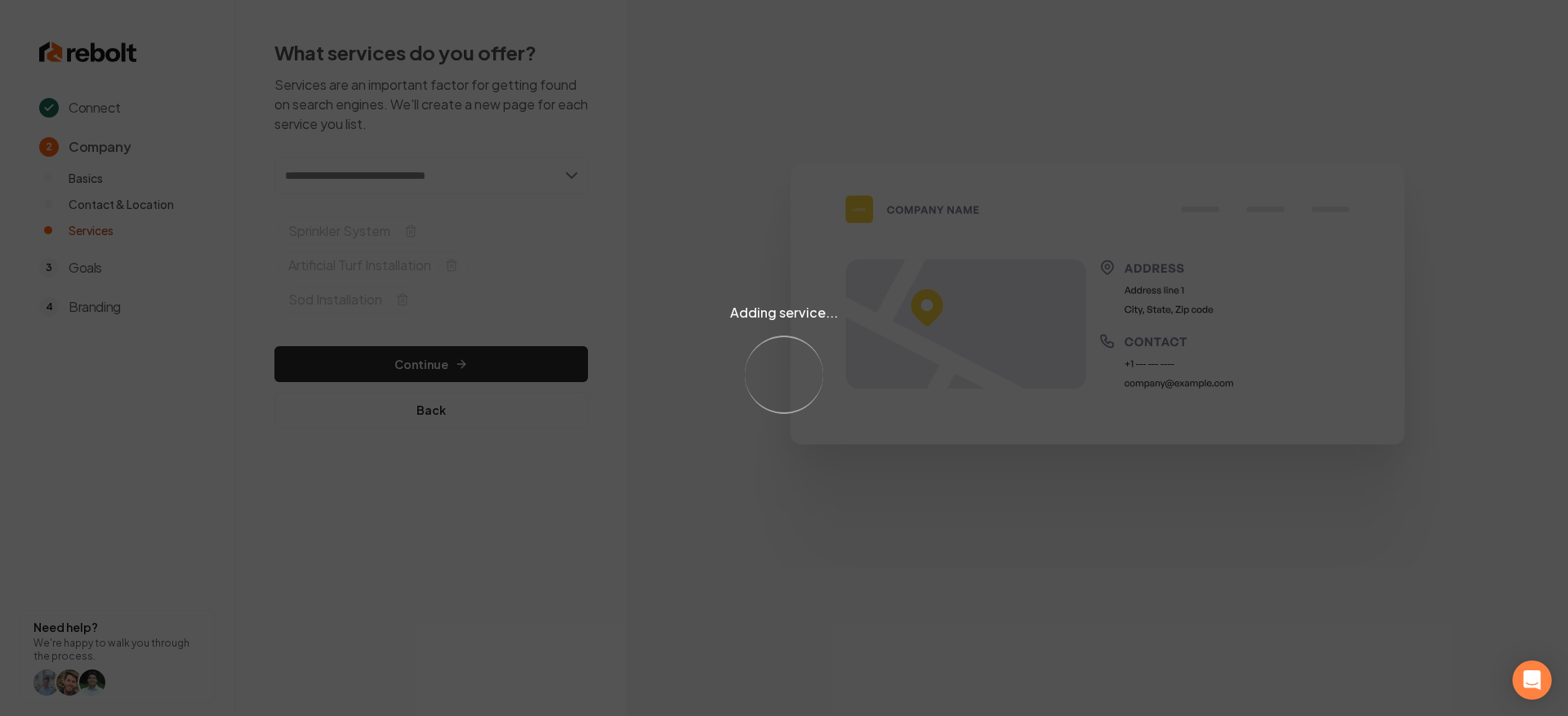
click at [435, 179] on div "Adding service... Loading..." at bounding box center [784, 358] width 1568 height 716
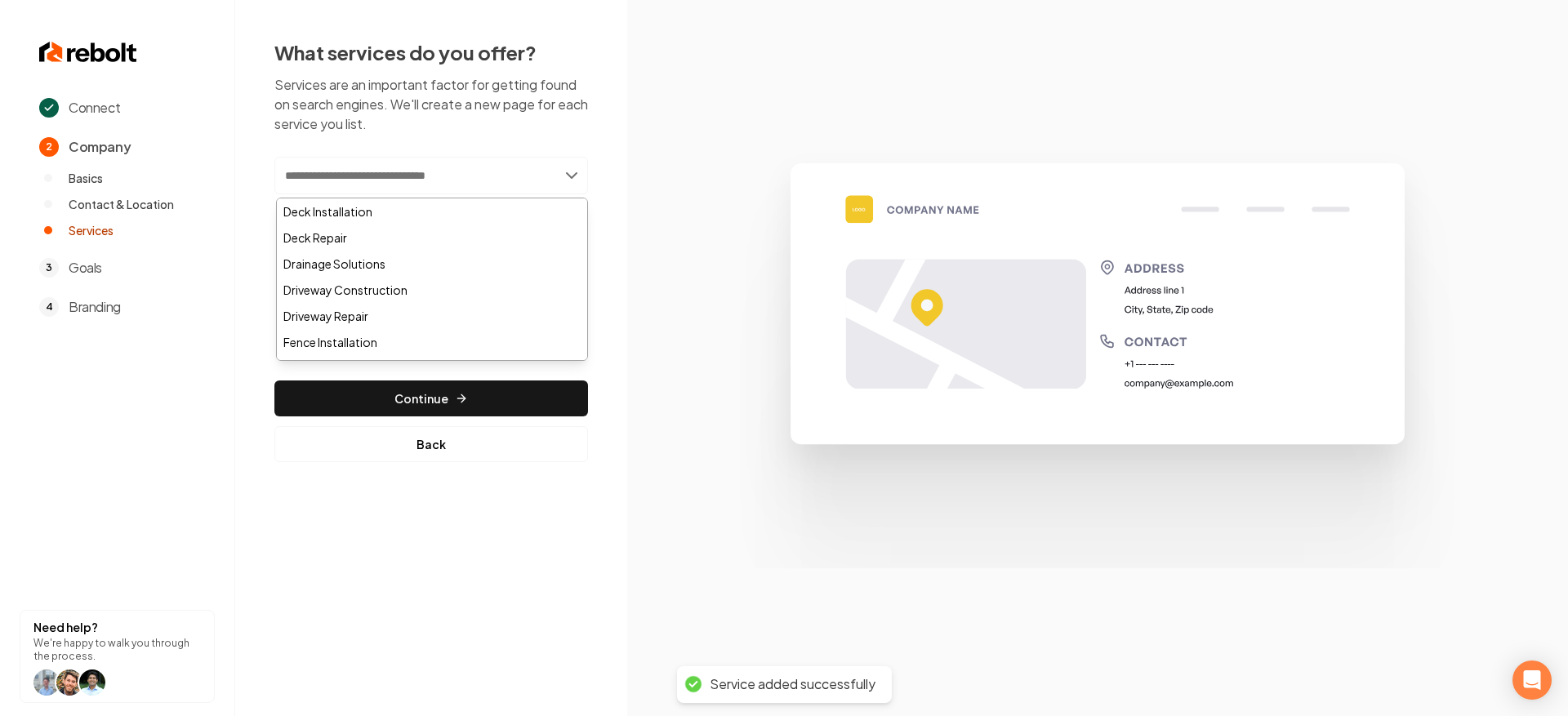
click at [432, 178] on input "text" at bounding box center [431, 176] width 313 height 38
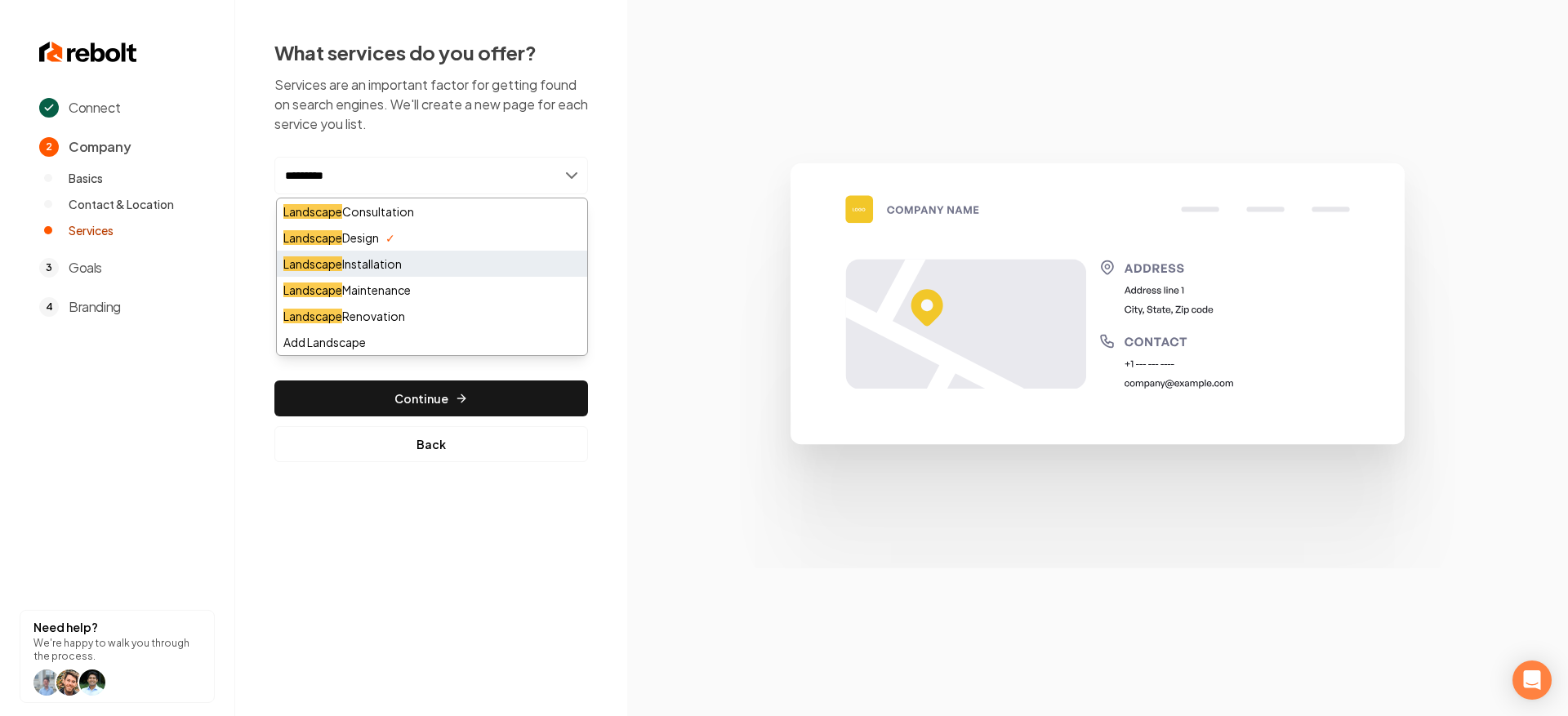
type input "*********"
click at [426, 258] on div "Landscape Installation" at bounding box center [432, 263] width 310 height 26
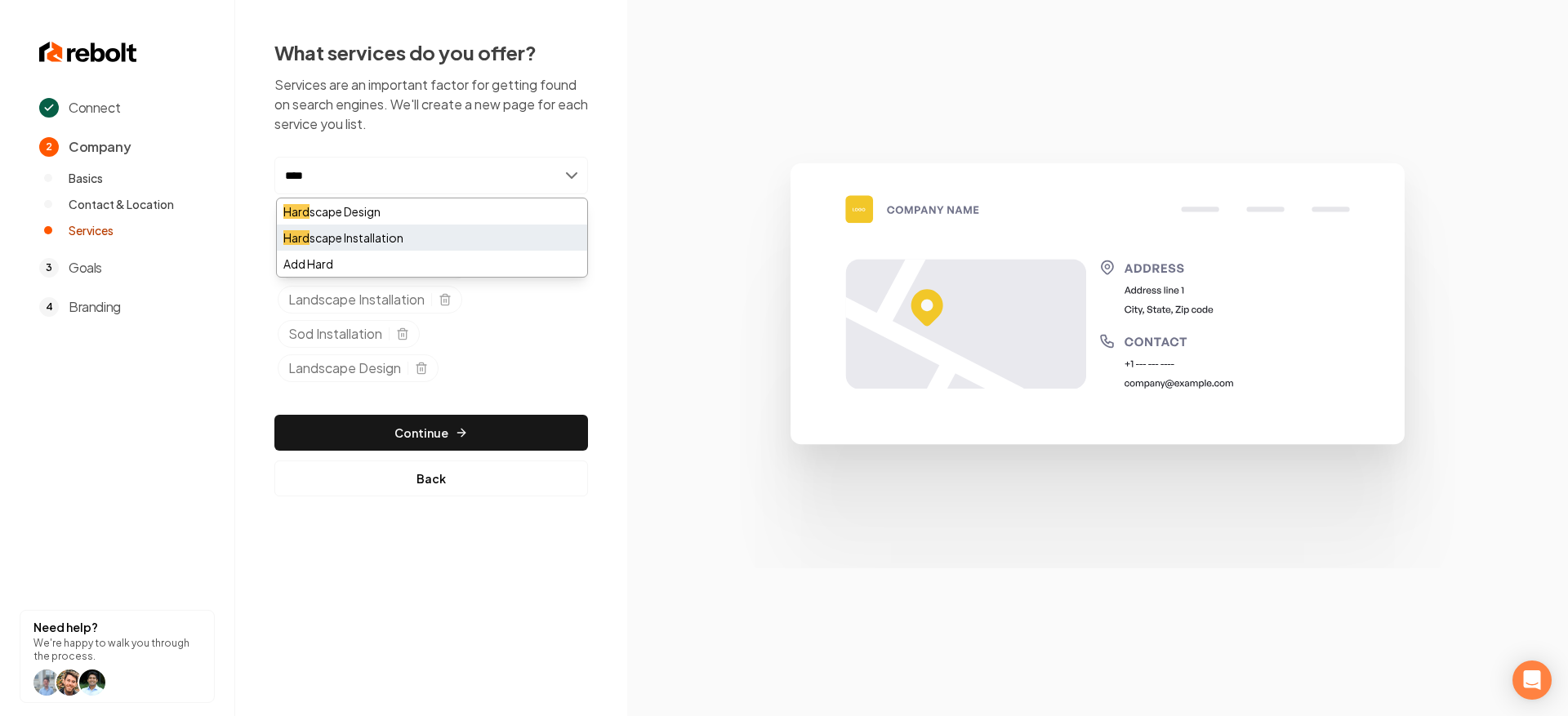
type input "****"
click at [403, 233] on div "Hard scape Installation" at bounding box center [432, 237] width 310 height 26
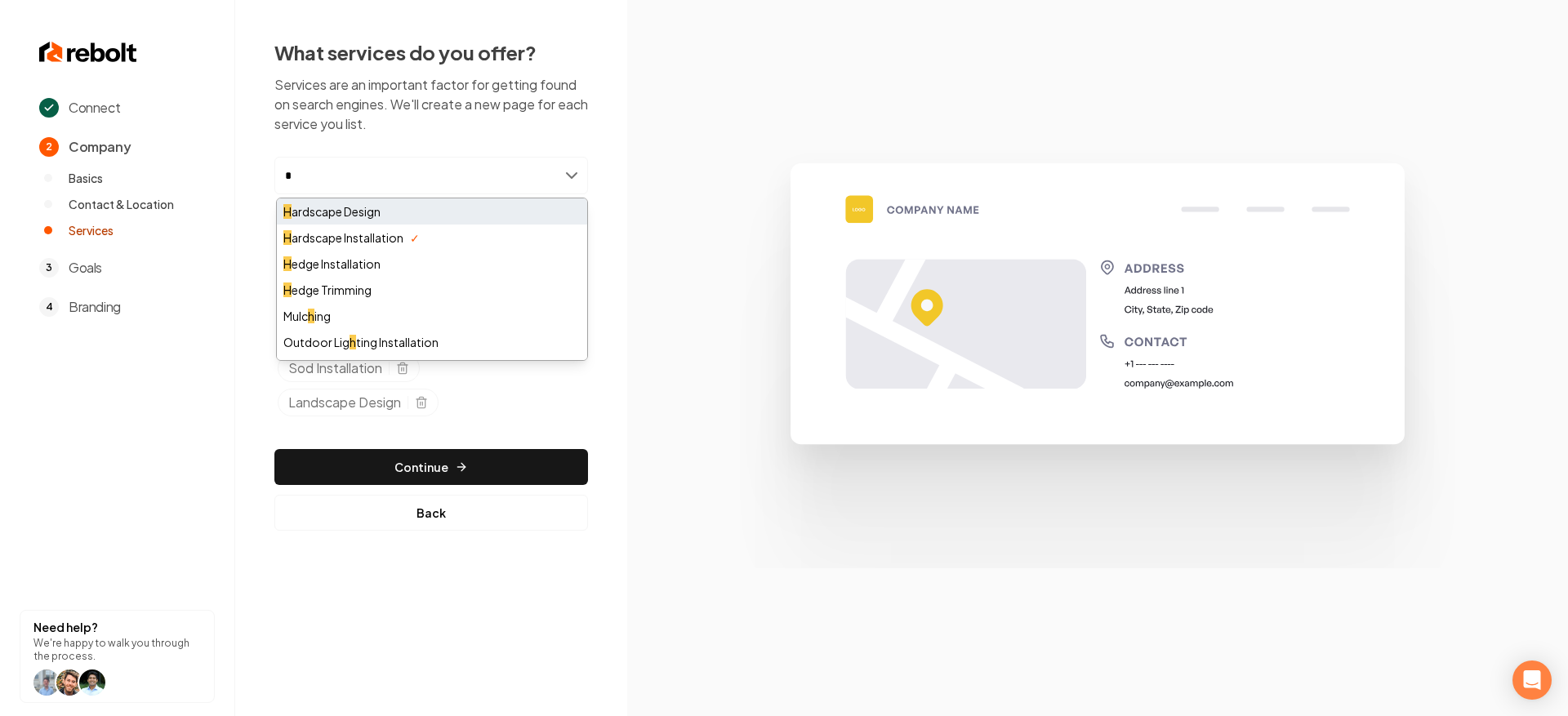
type input "*"
click at [452, 213] on div "H ardscape Design" at bounding box center [432, 211] width 310 height 26
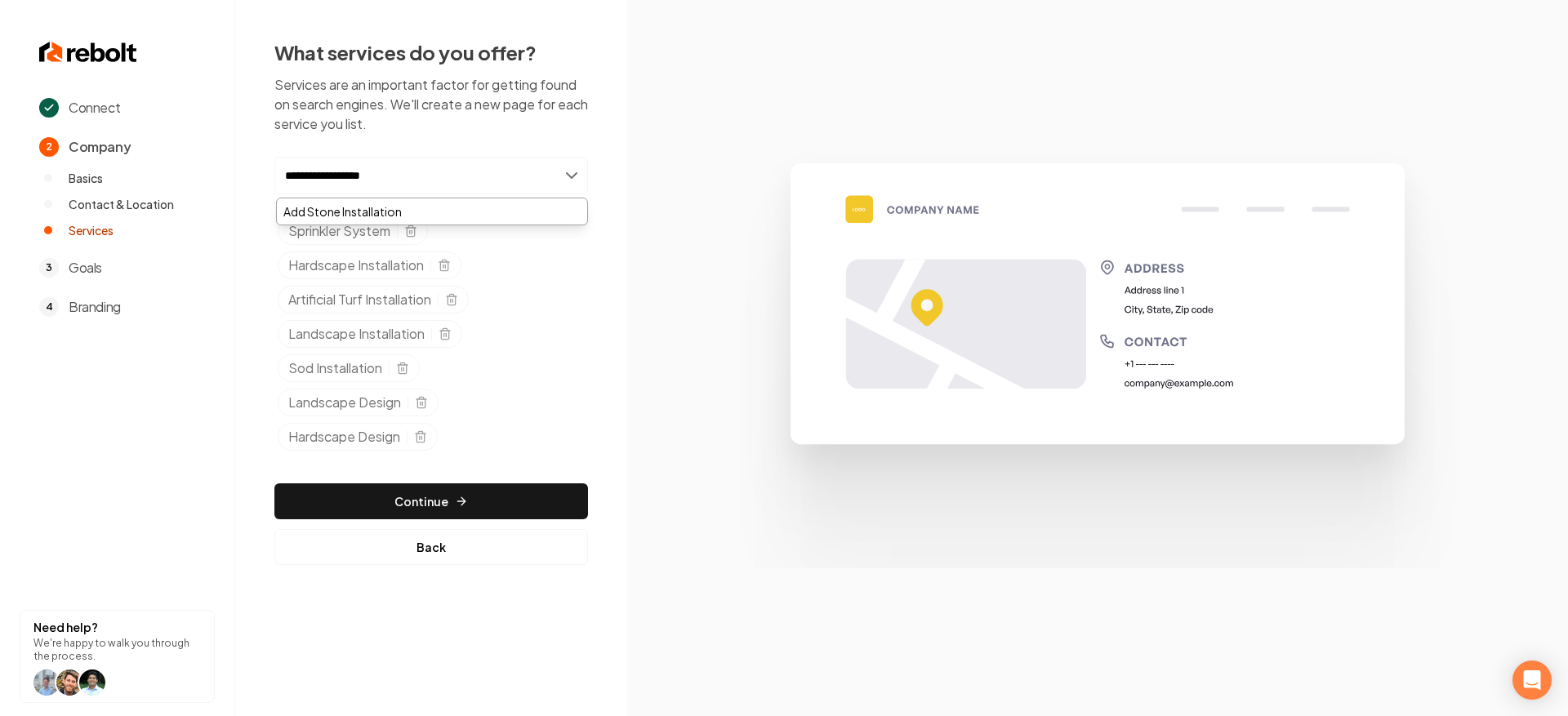
type input "**********"
click at [572, 195] on div "**********" at bounding box center [431, 306] width 313 height 300
click at [523, 186] on input "**********" at bounding box center [431, 176] width 313 height 38
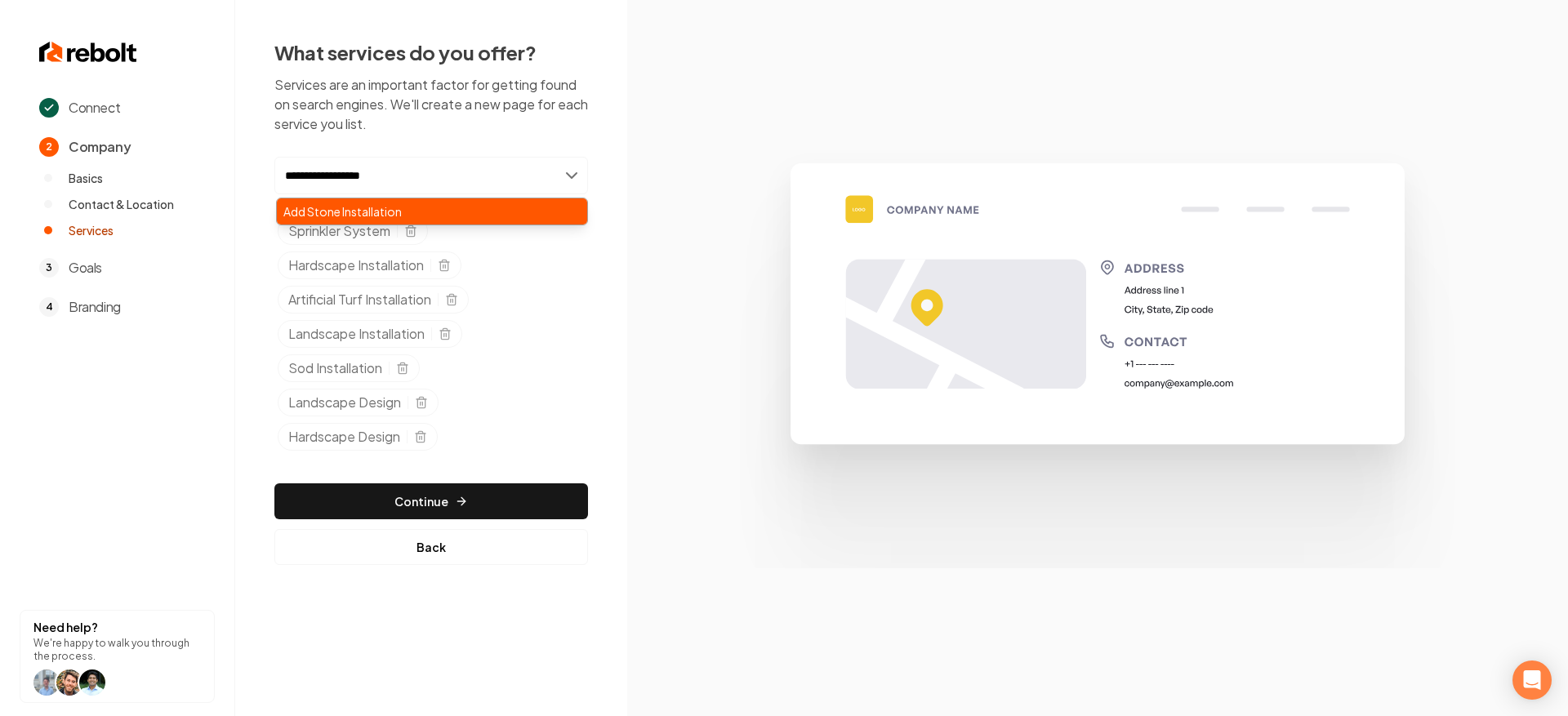
click at [516, 217] on div "Add Stone Installation" at bounding box center [432, 211] width 310 height 26
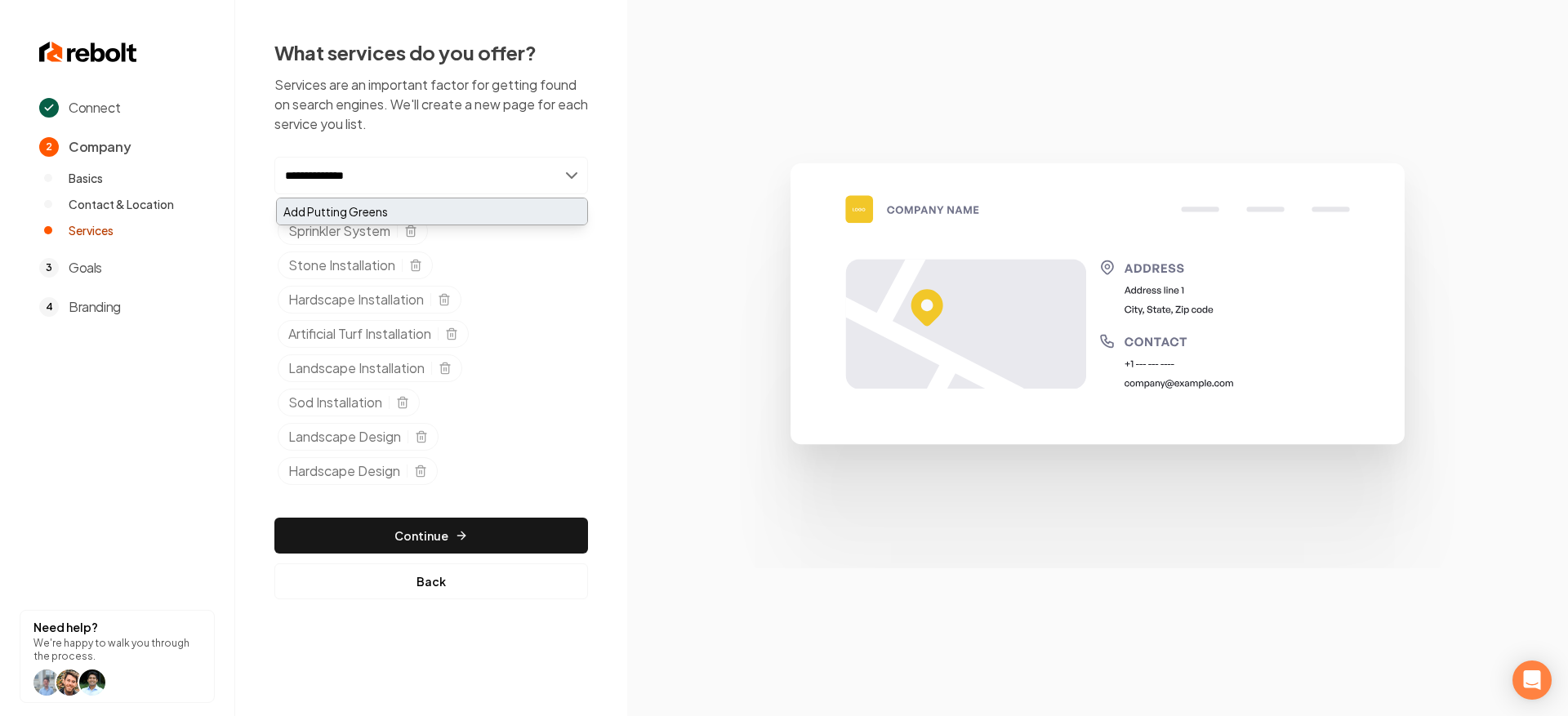
type input "**********"
click at [447, 209] on div "Add Putting Greens" at bounding box center [432, 211] width 310 height 26
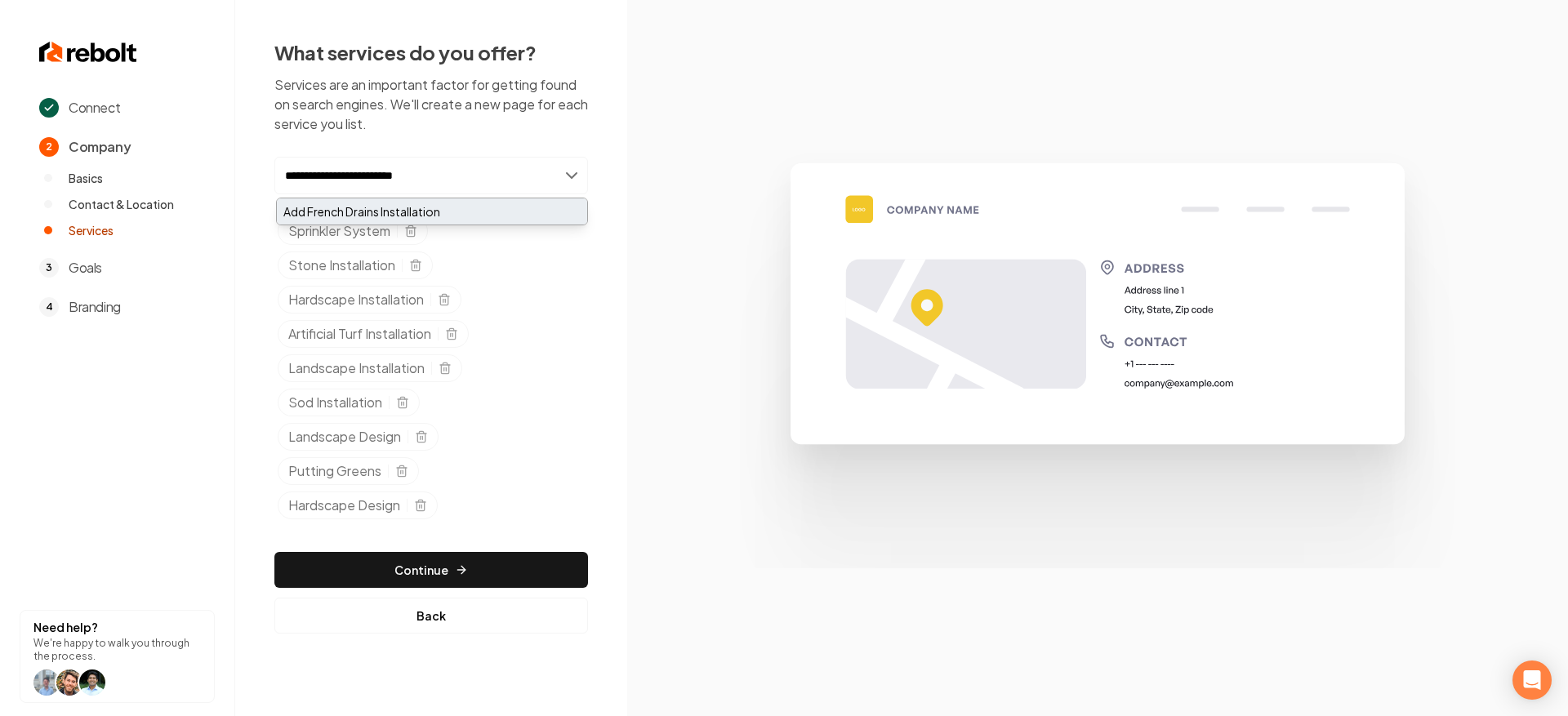
type input "**********"
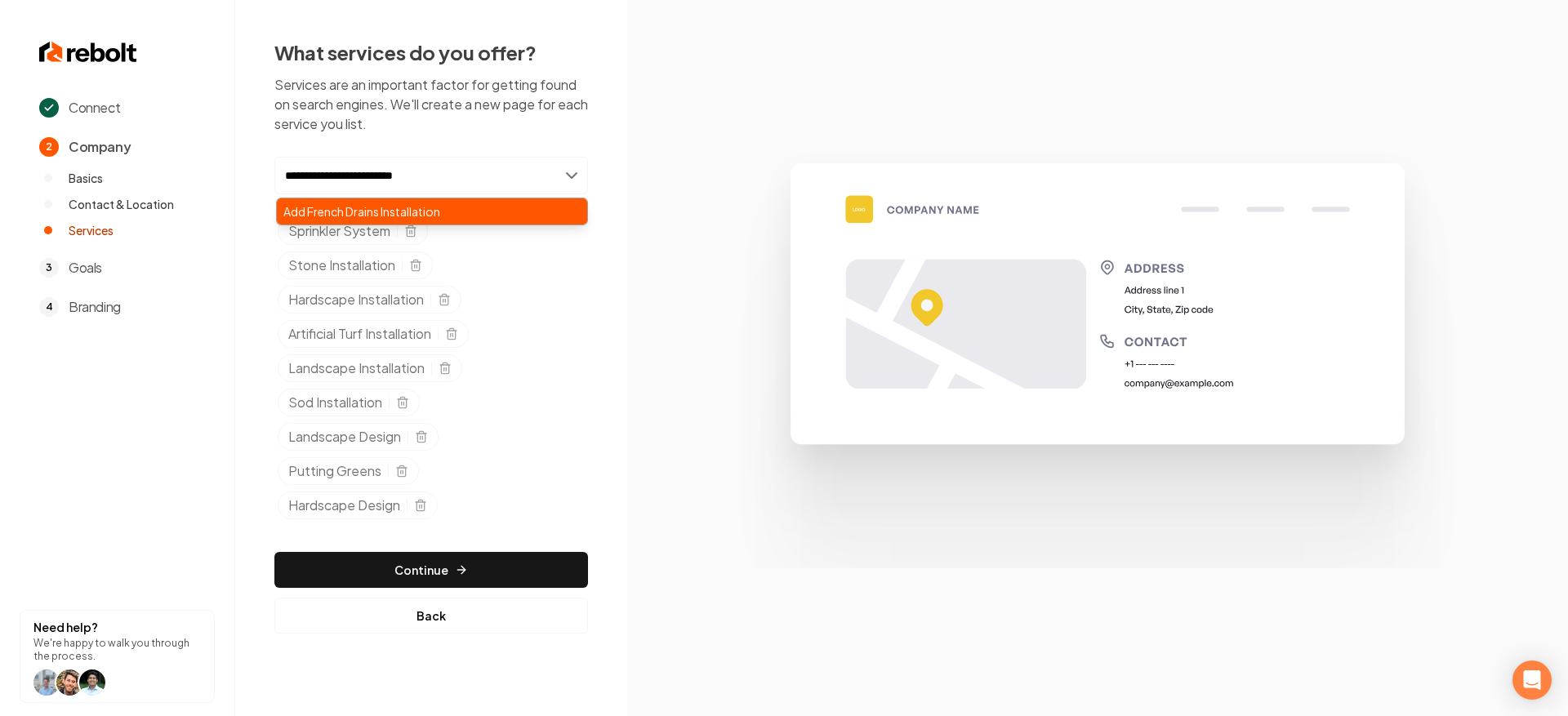
click at [389, 210] on div "Add French Drains Installation" at bounding box center [432, 211] width 310 height 26
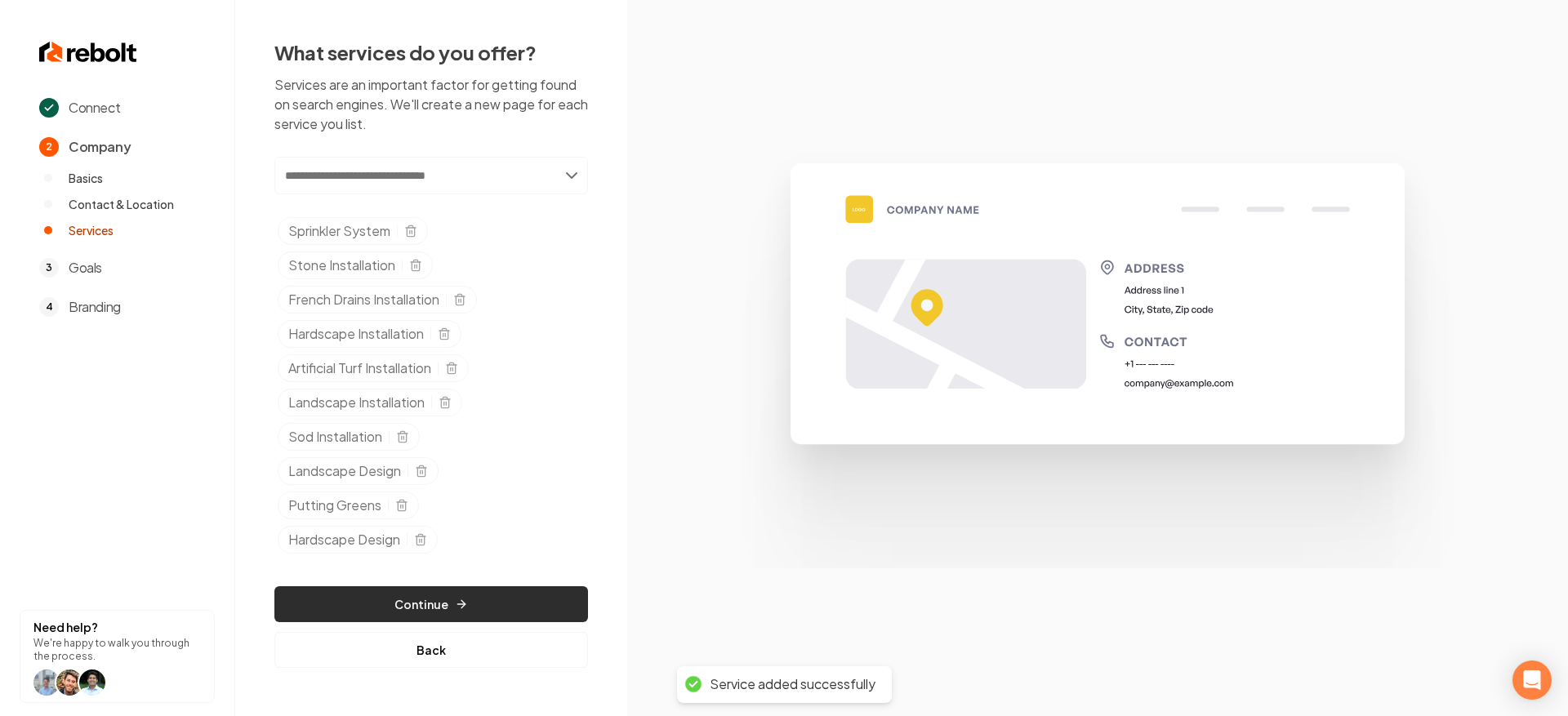
click at [452, 593] on button "Continue" at bounding box center [431, 604] width 313 height 36
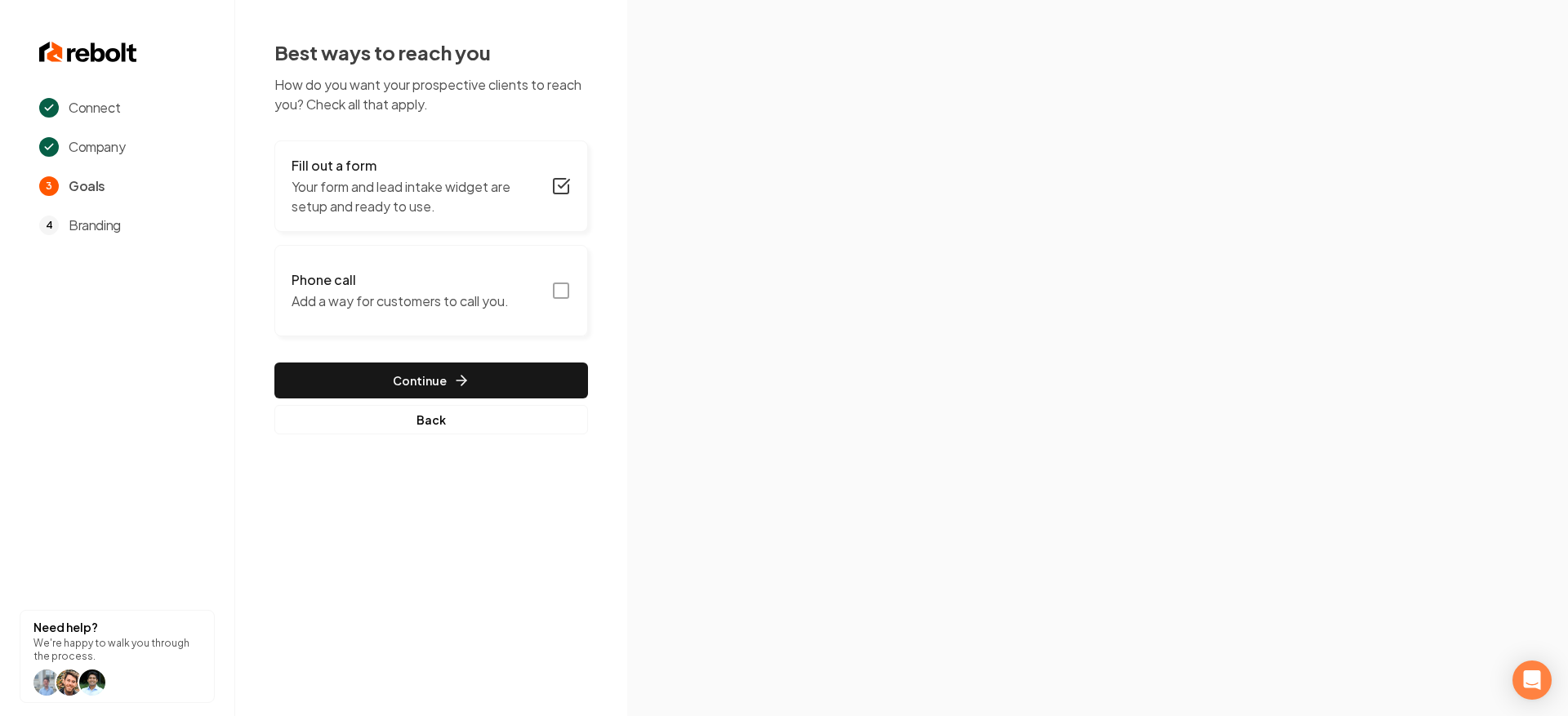
click at [542, 302] on button "Phone call Add a way for customers to call you." at bounding box center [431, 291] width 313 height 92
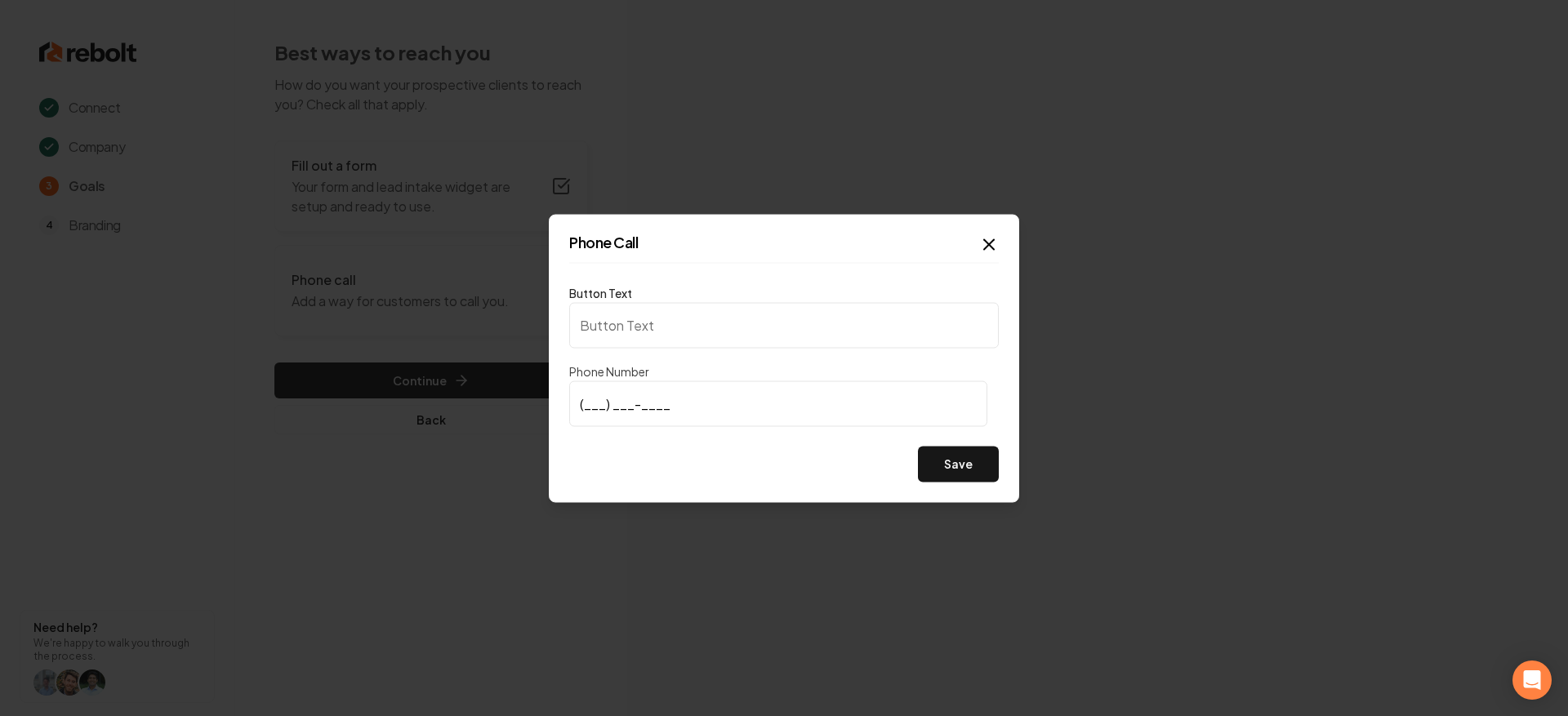
type input "Call us"
type input "[PHONE_NUMBER]"
click at [976, 470] on button "Save" at bounding box center [958, 464] width 81 height 36
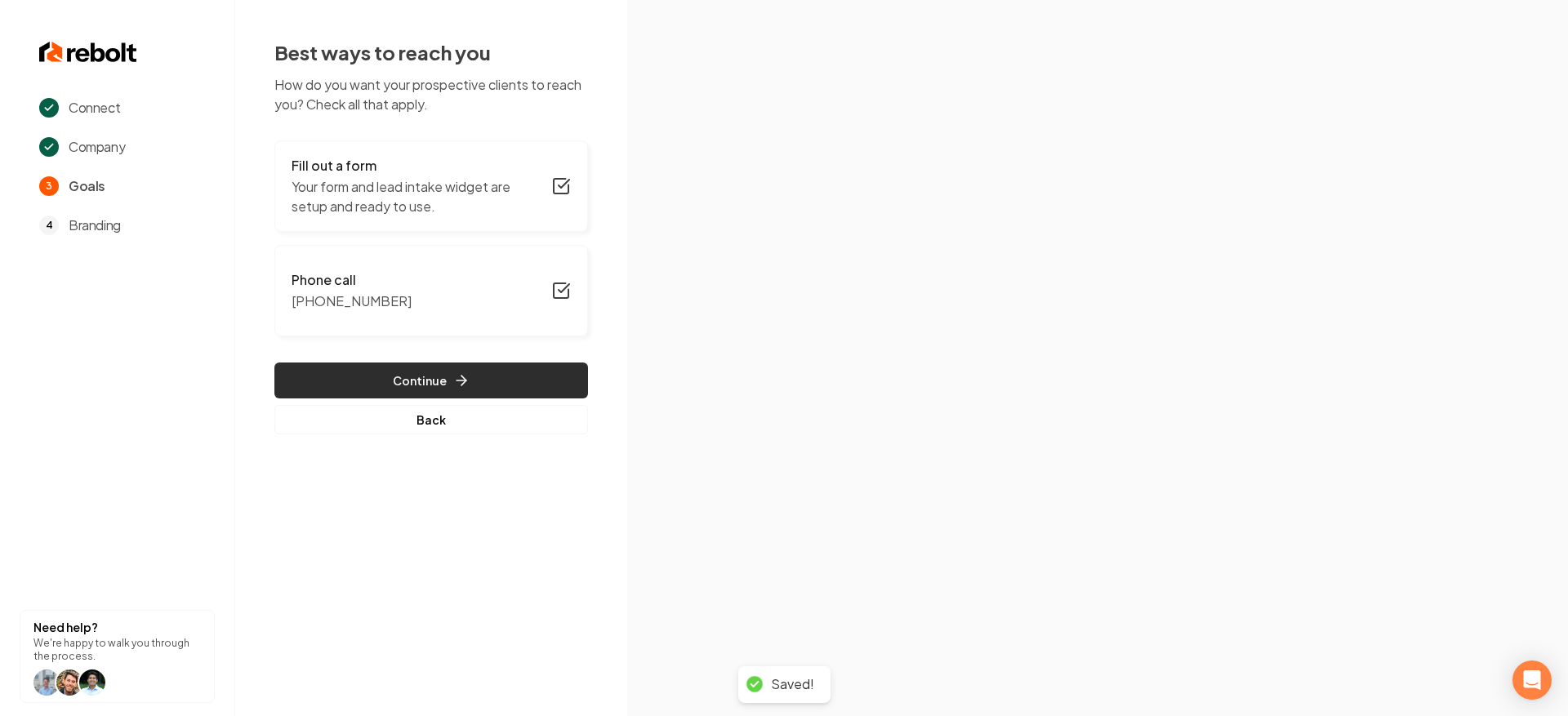
click at [441, 376] on button "Continue" at bounding box center [431, 381] width 313 height 36
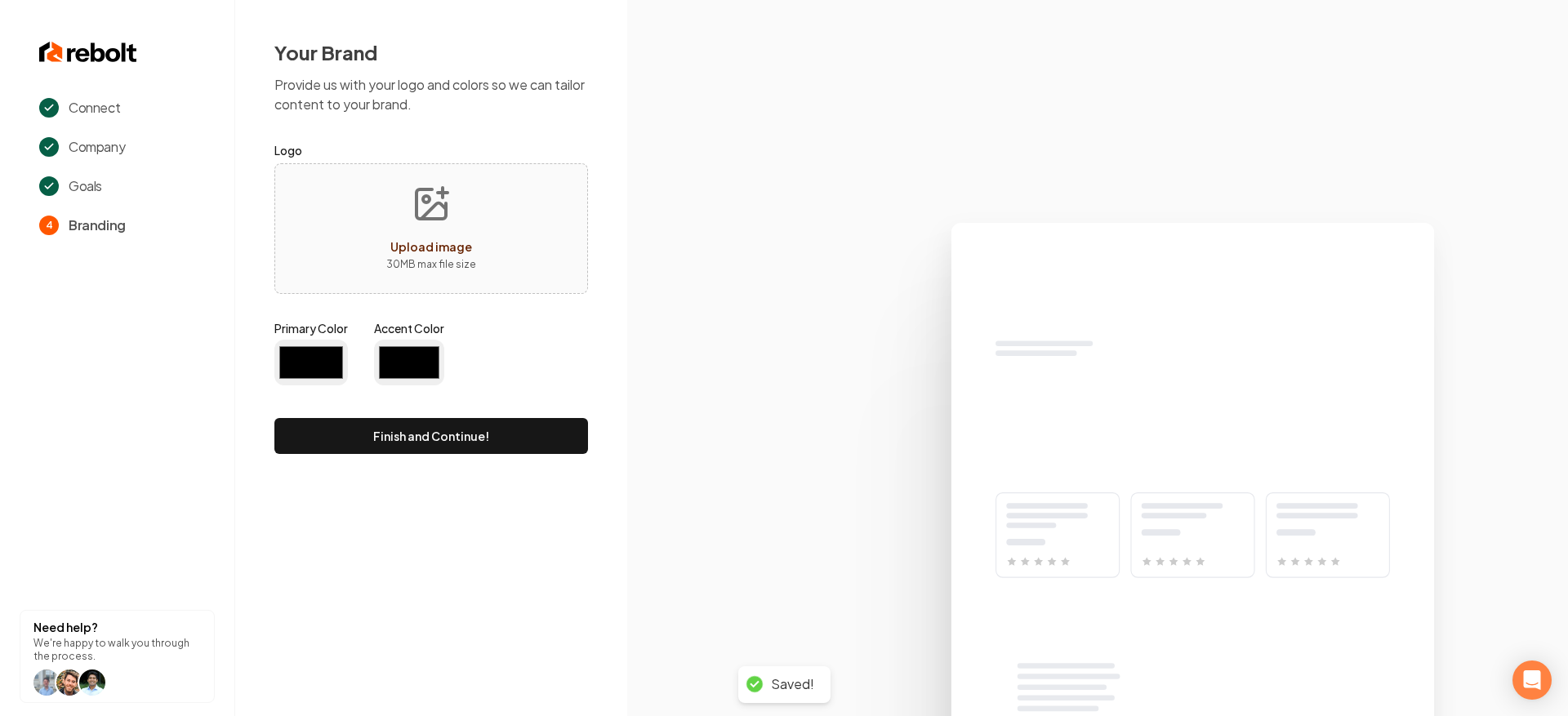
type input "#194d33"
type input "#70be00"
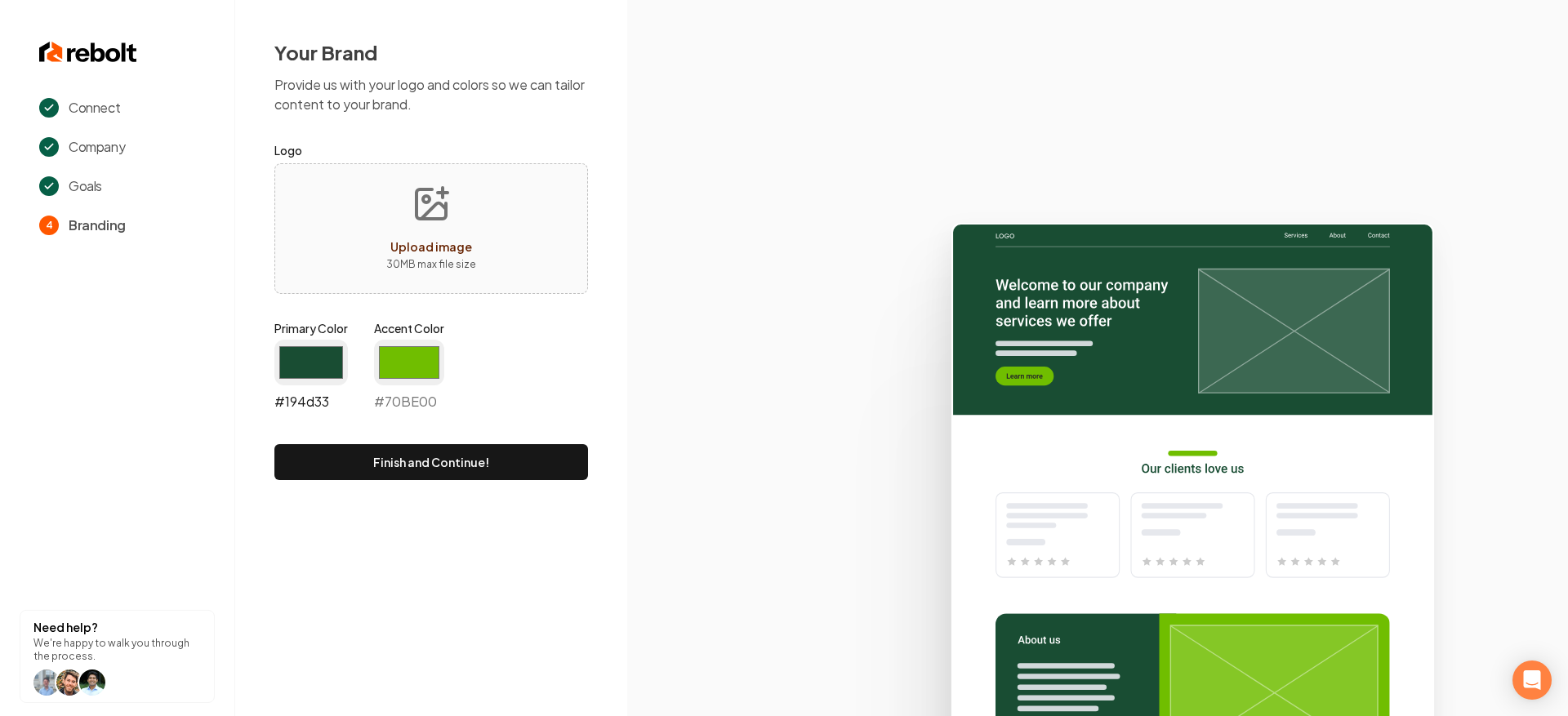
click at [313, 356] on input "#194d33" at bounding box center [311, 363] width 74 height 46
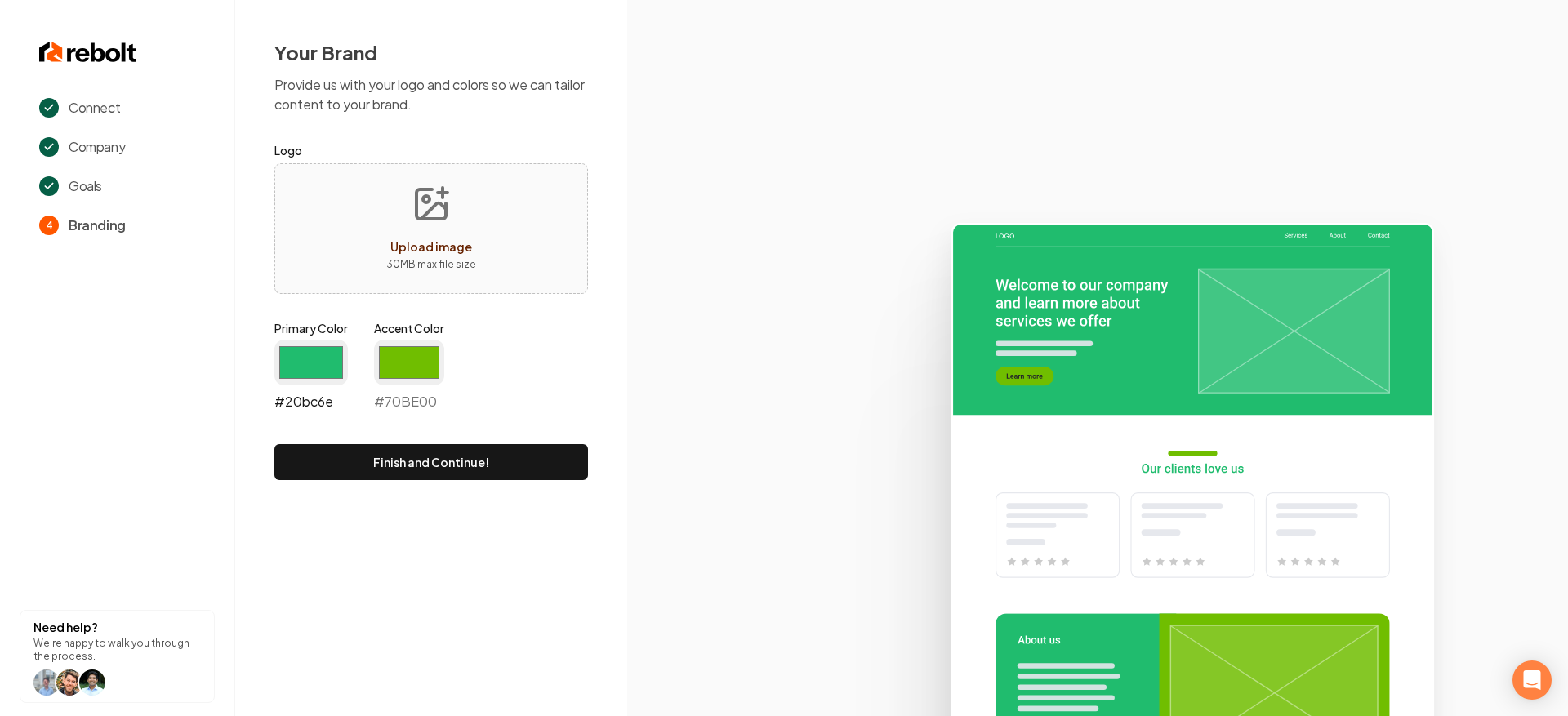
drag, startPoint x: 317, startPoint y: 357, endPoint x: 340, endPoint y: 349, distance: 24.4
click at [317, 357] on input "#20bc6e" at bounding box center [311, 363] width 74 height 46
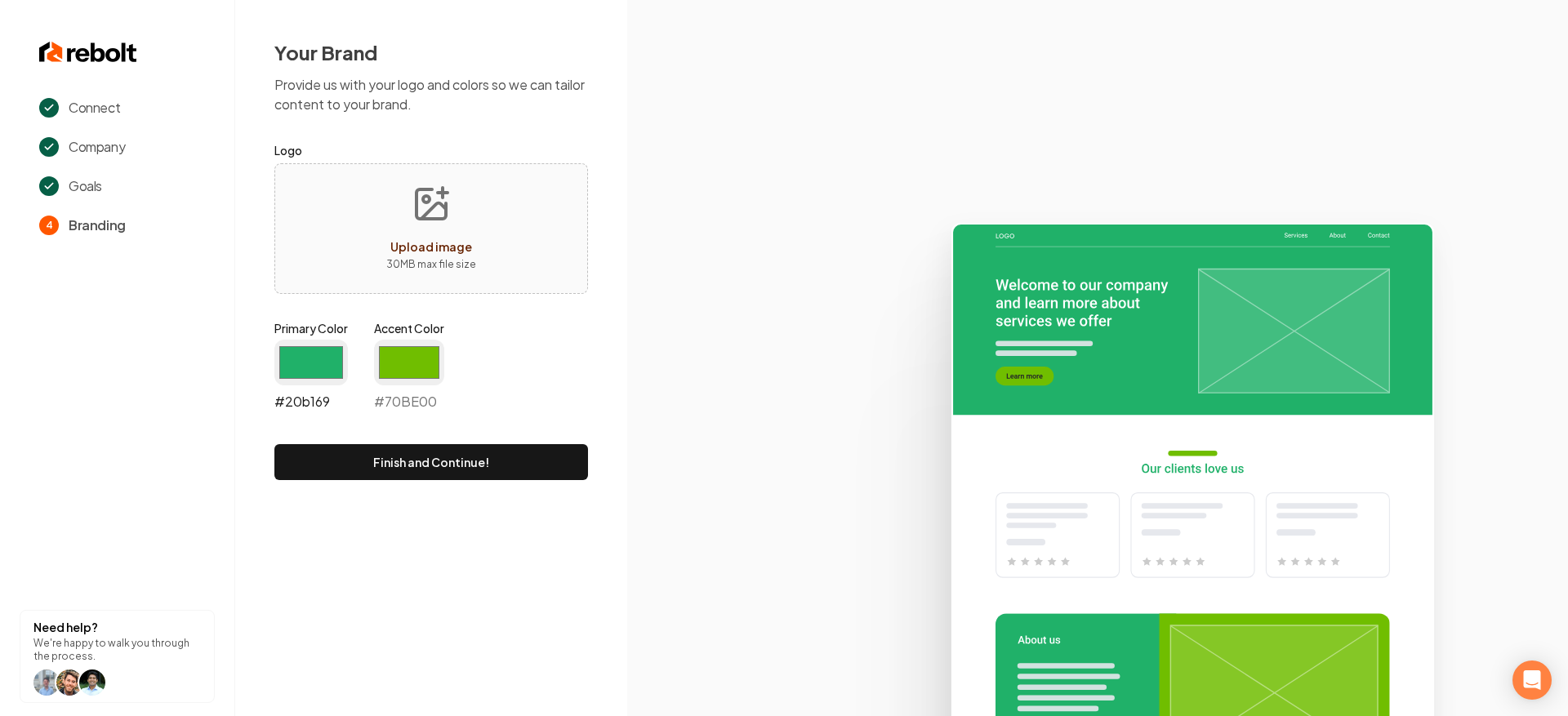
click at [282, 375] on input "#20b169" at bounding box center [311, 363] width 74 height 46
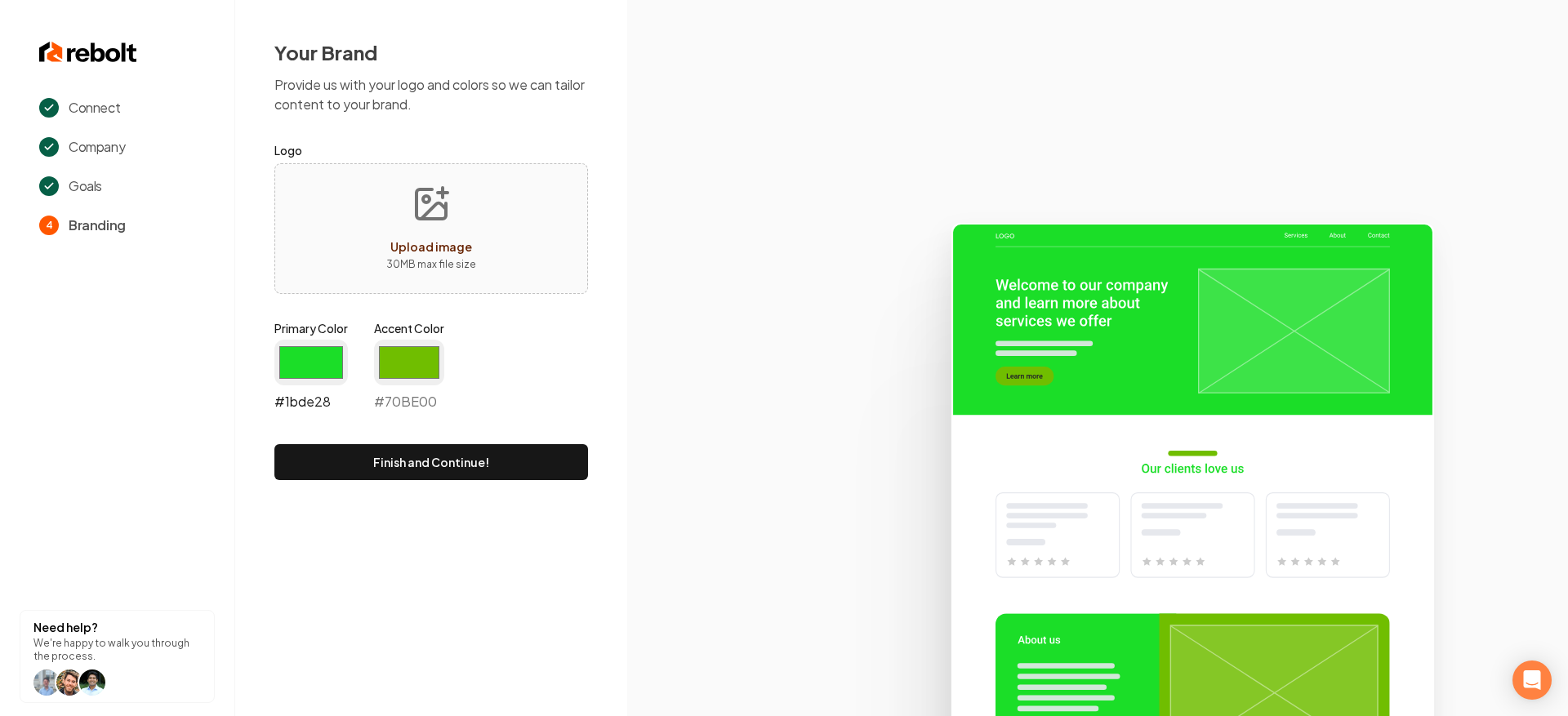
type input "#1bde28"
click at [394, 372] on input "#70be00" at bounding box center [409, 363] width 70 height 46
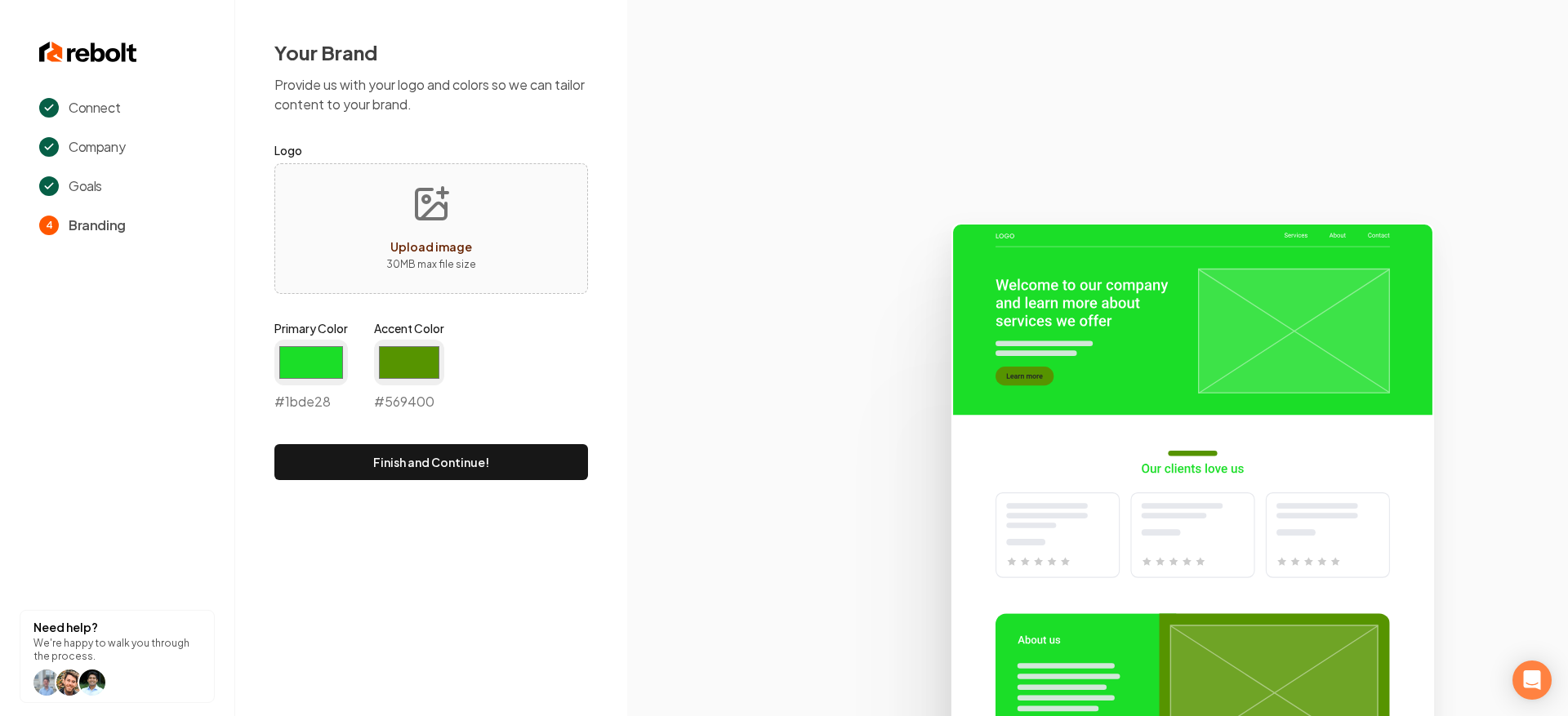
type input "#569400"
click at [627, 396] on icon at bounding box center [1097, 463] width 941 height 507
click at [484, 272] on button "Upload image 30 MB max file size" at bounding box center [431, 228] width 116 height 115
type input "**********"
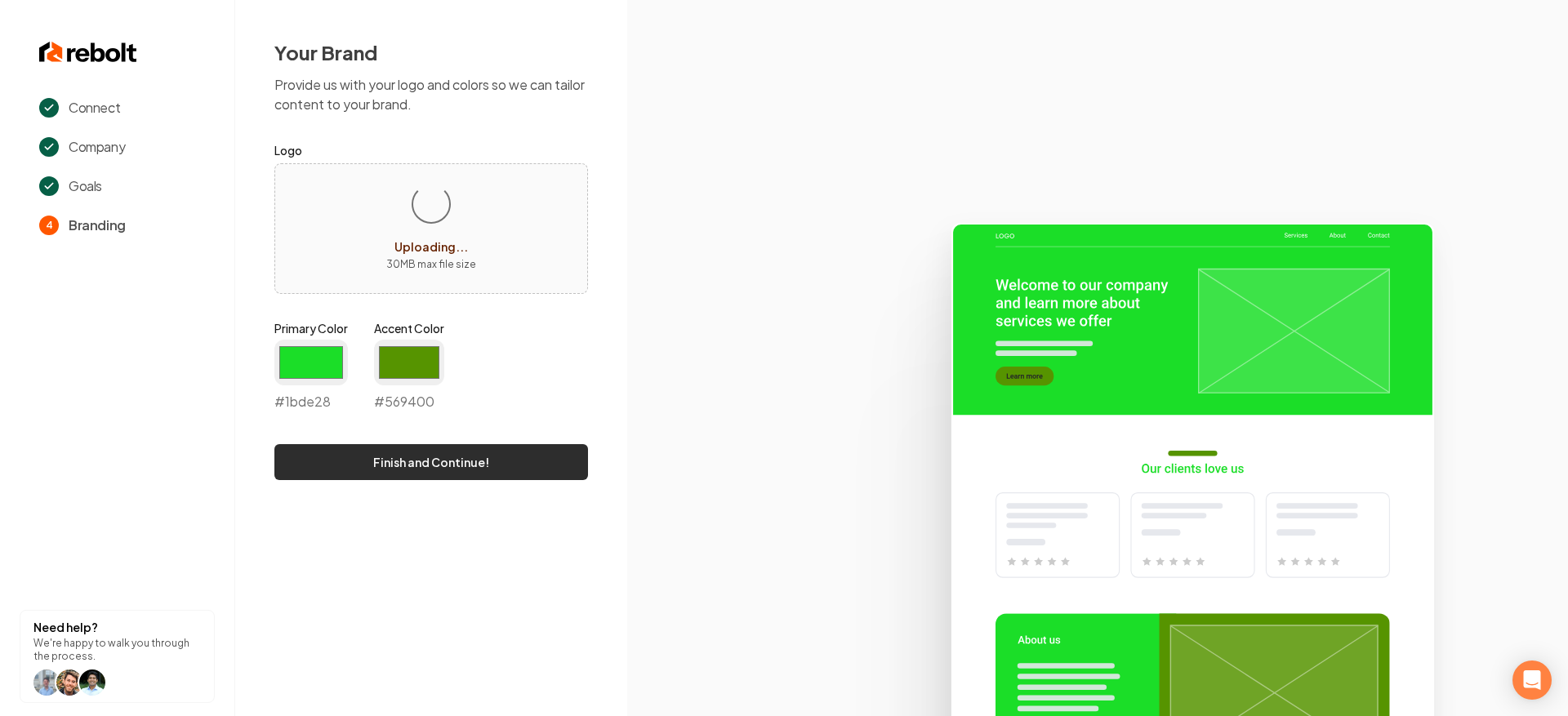
click at [534, 461] on button "Finish and Continue!" at bounding box center [431, 462] width 313 height 36
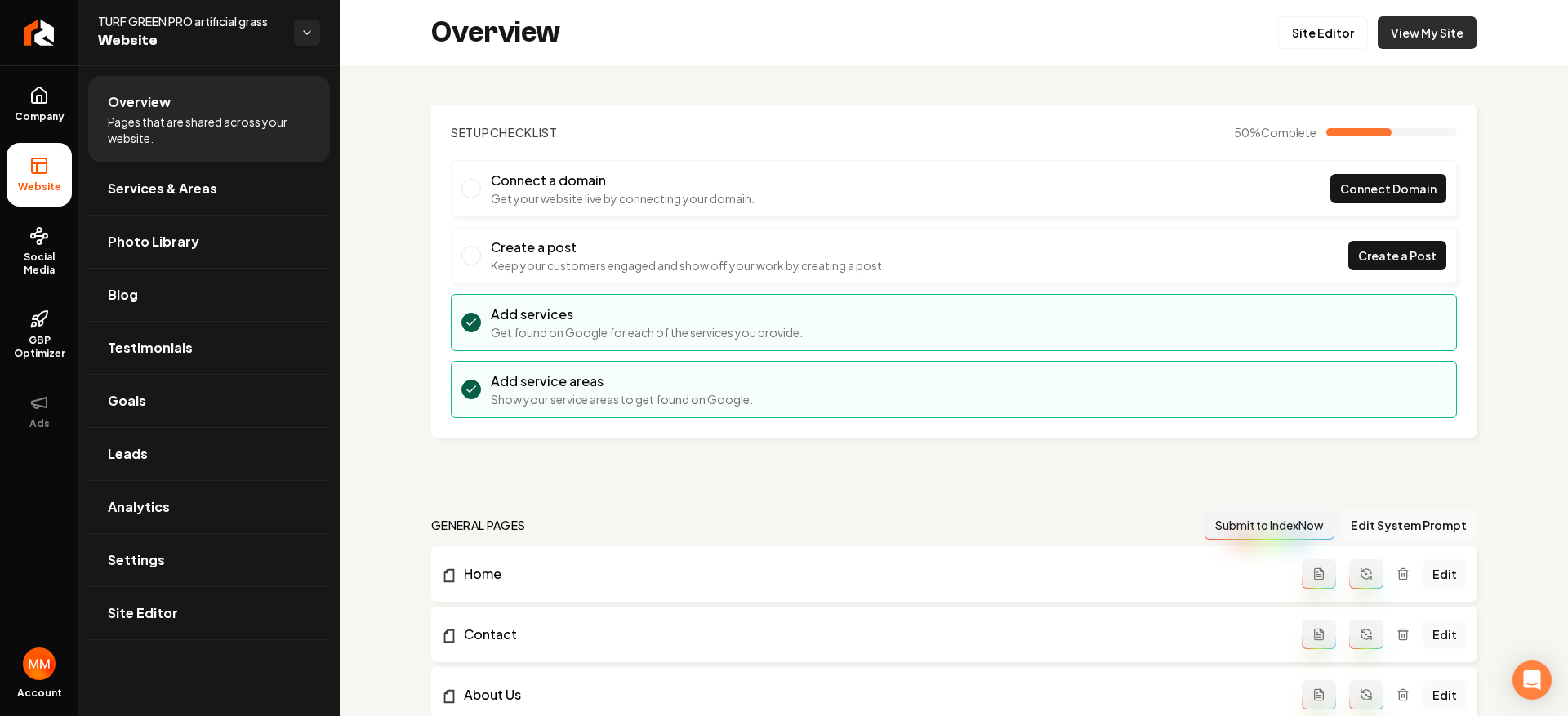
click at [1412, 36] on link "View My Site" at bounding box center [1426, 32] width 99 height 33
click at [1300, 31] on link "Site Editor" at bounding box center [1323, 32] width 90 height 33
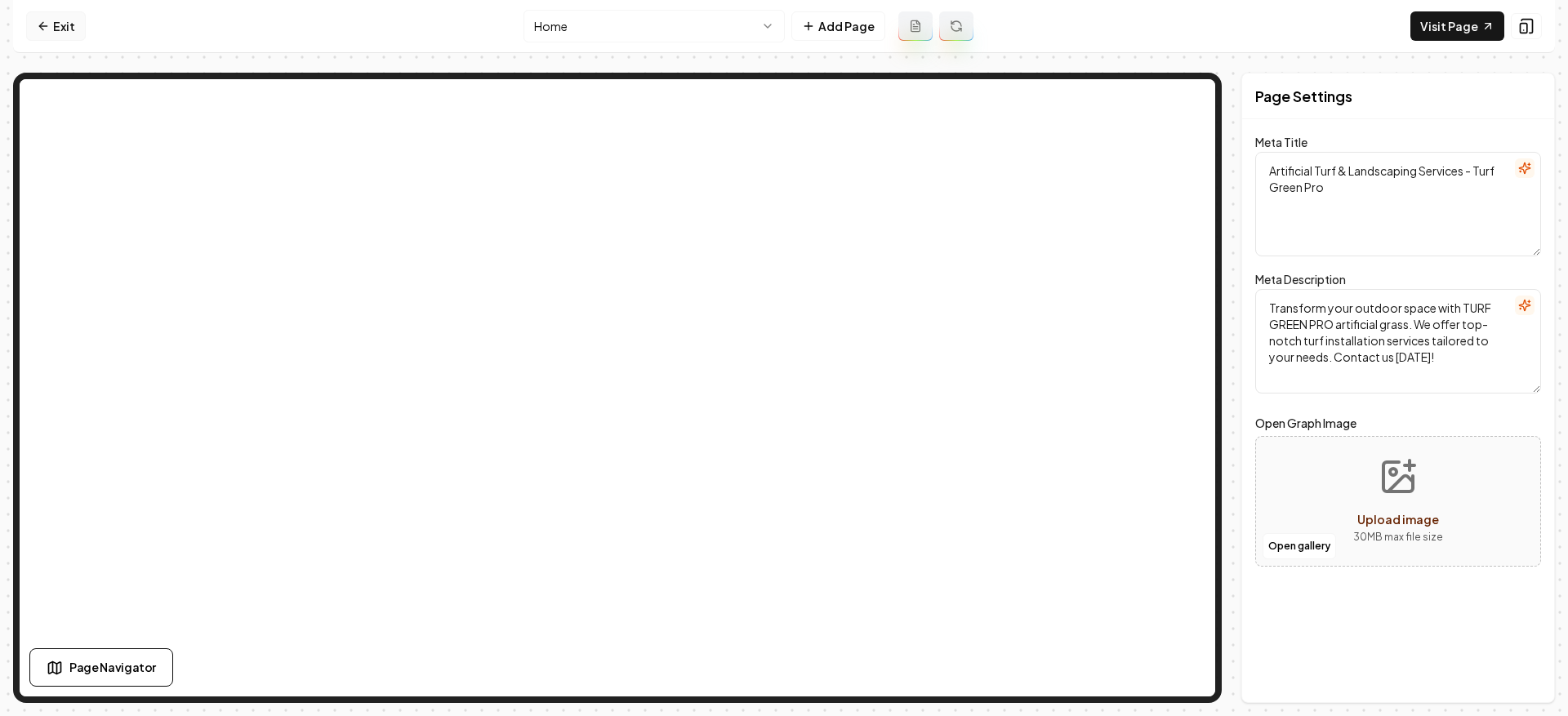
click at [79, 33] on link "Exit" at bounding box center [56, 25] width 60 height 29
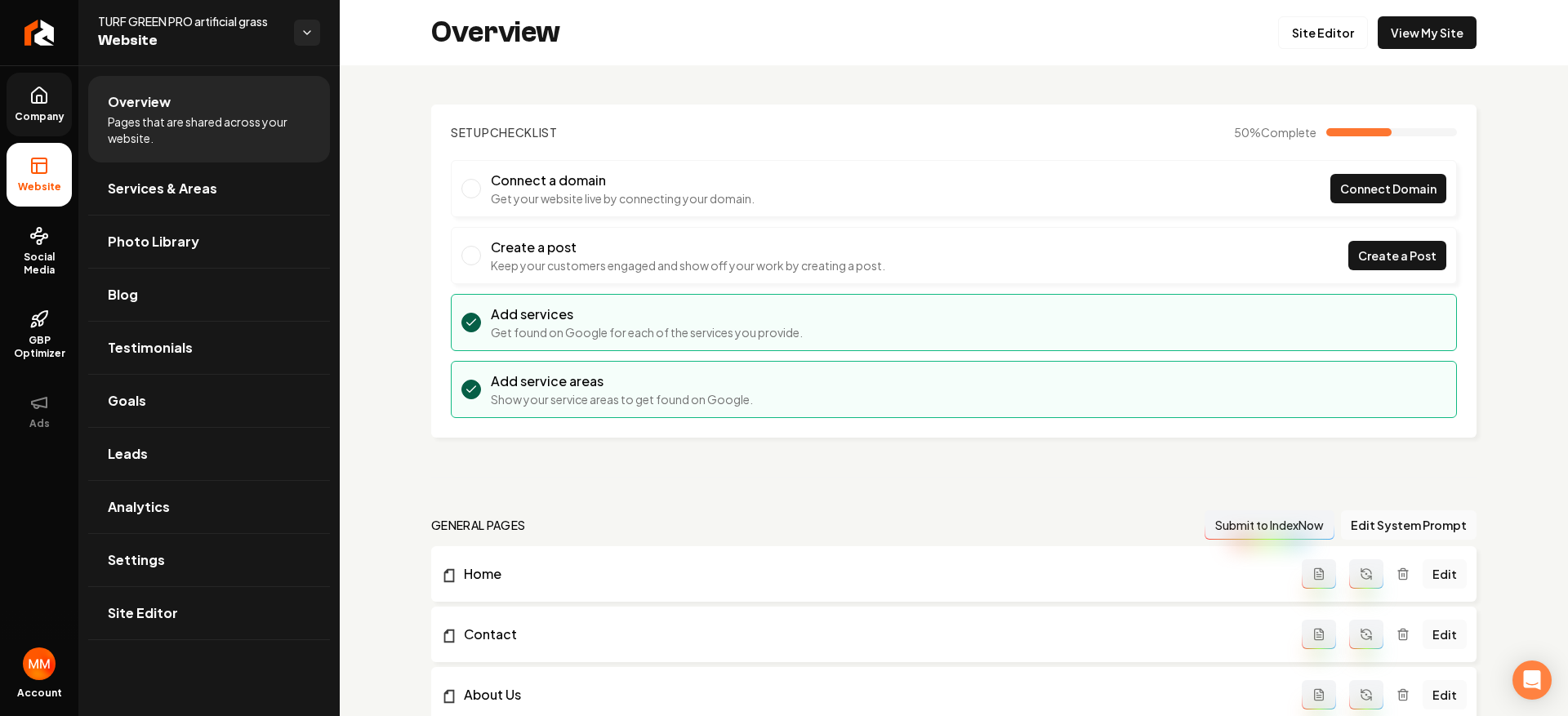
click at [37, 101] on icon at bounding box center [39, 99] width 5 height 7
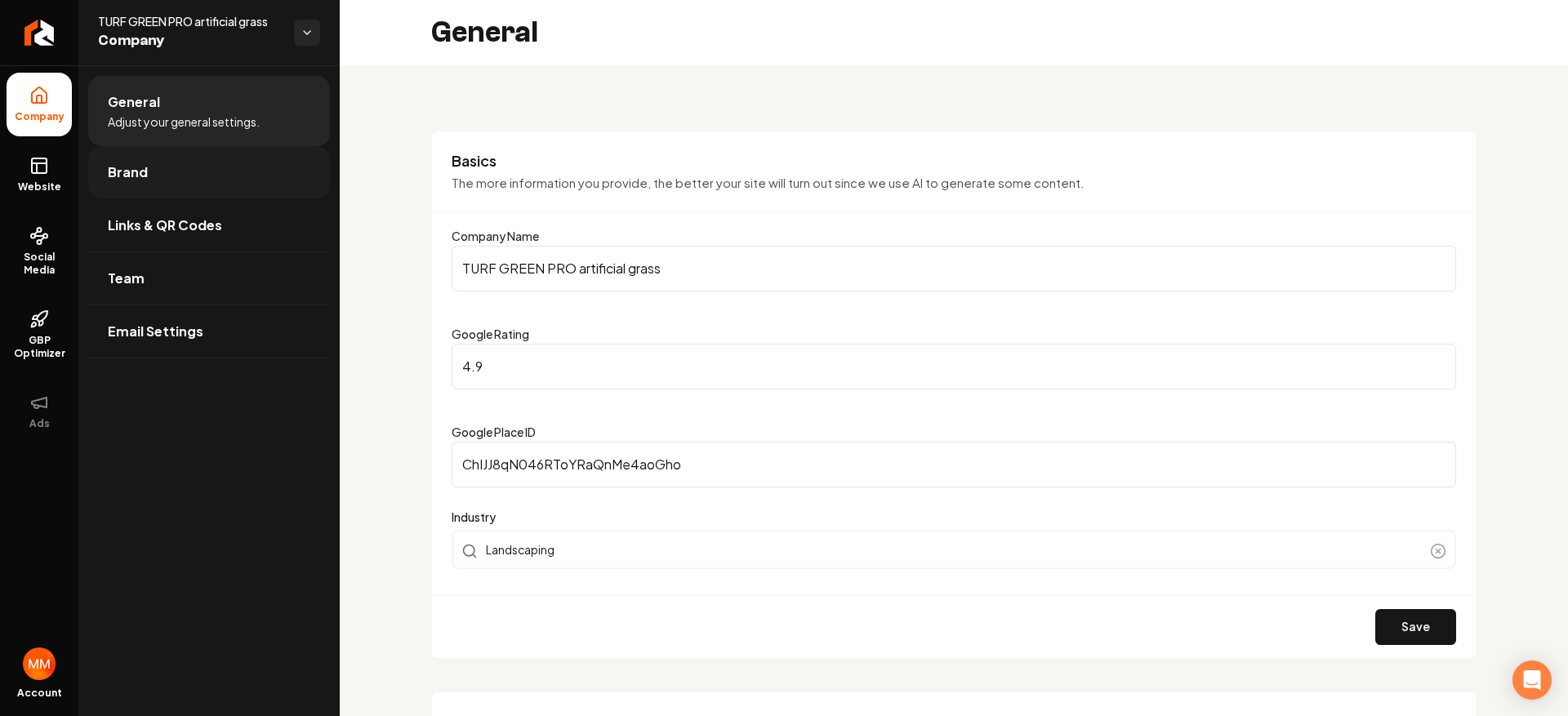
click at [229, 170] on link "Brand" at bounding box center [208, 173] width 241 height 52
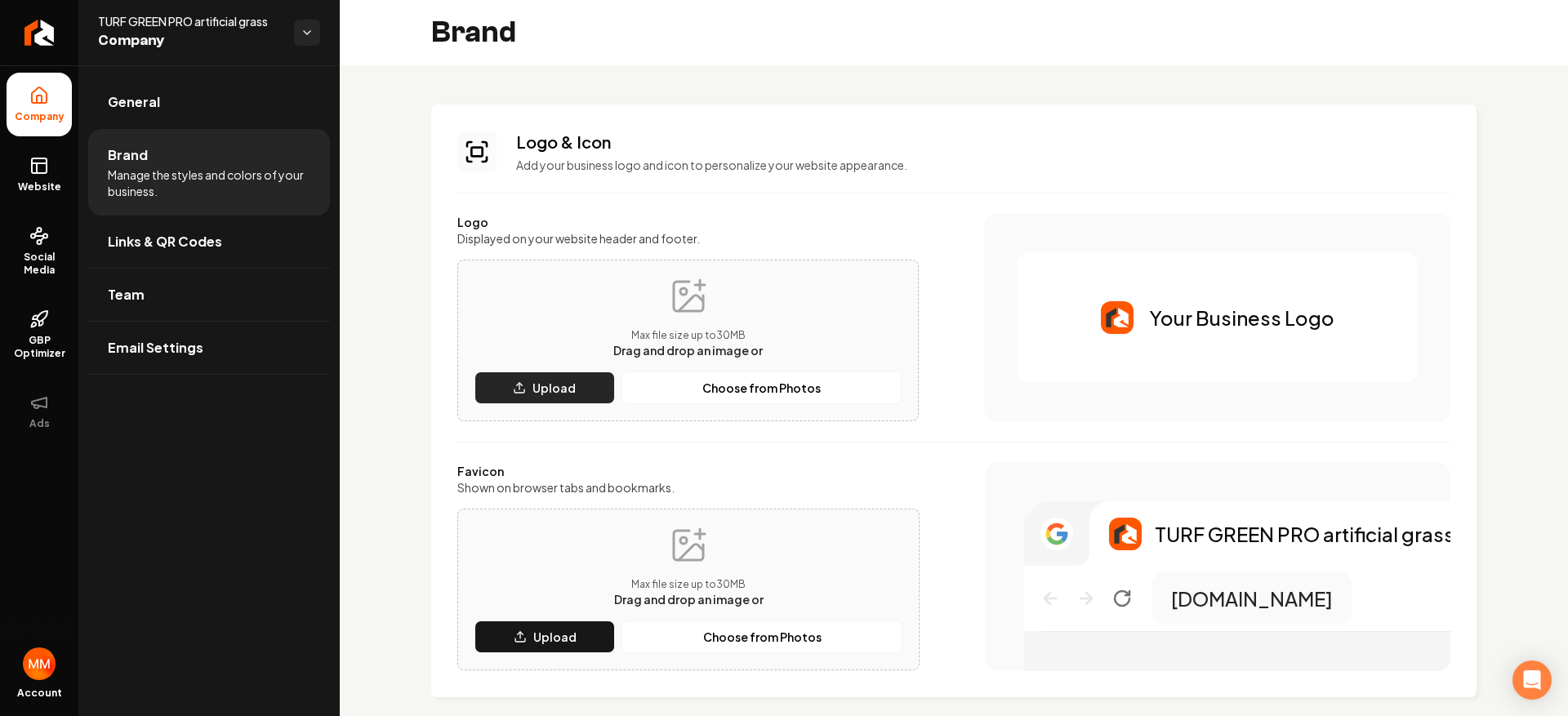
click at [573, 385] on p "Upload" at bounding box center [554, 388] width 43 height 16
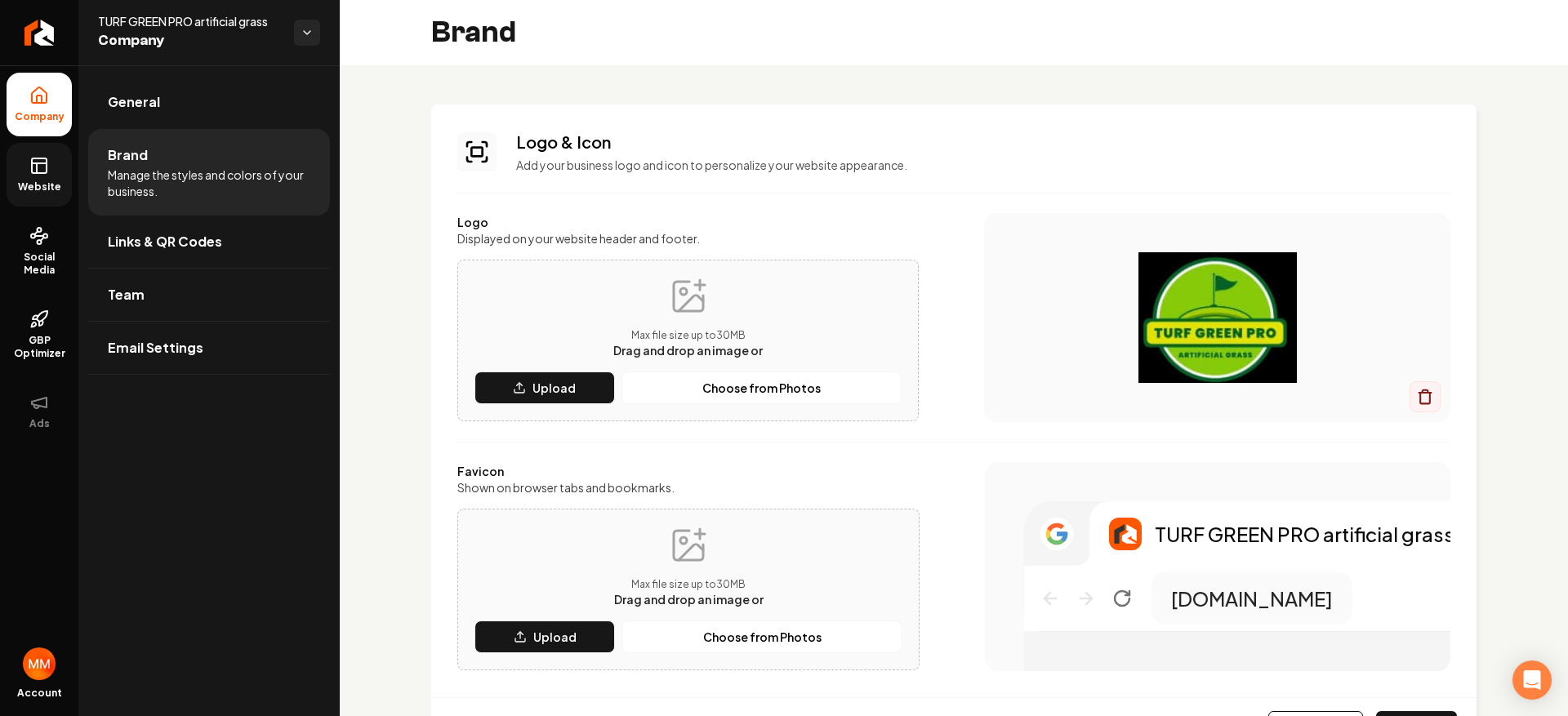
click at [58, 166] on link "Website" at bounding box center [39, 175] width 65 height 64
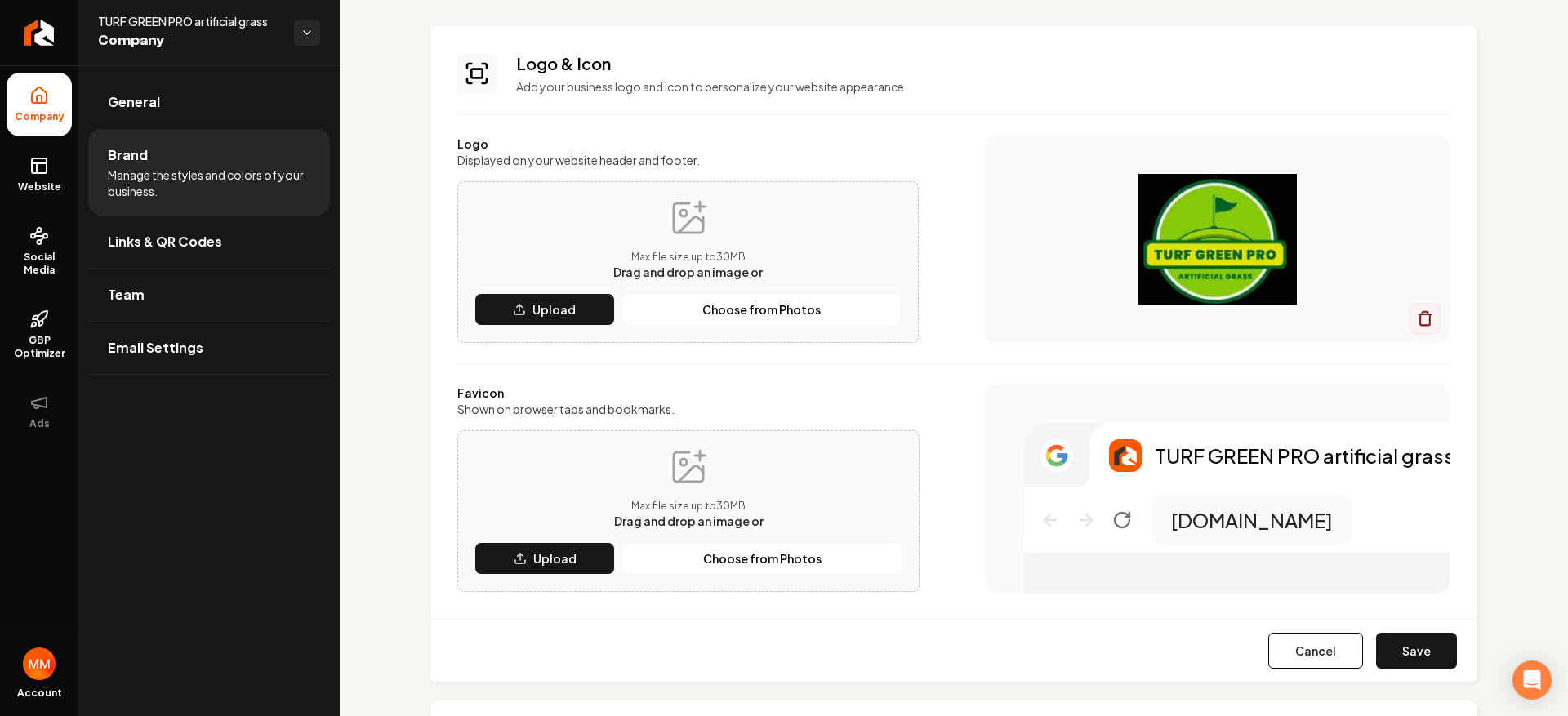
scroll to position [344, 0]
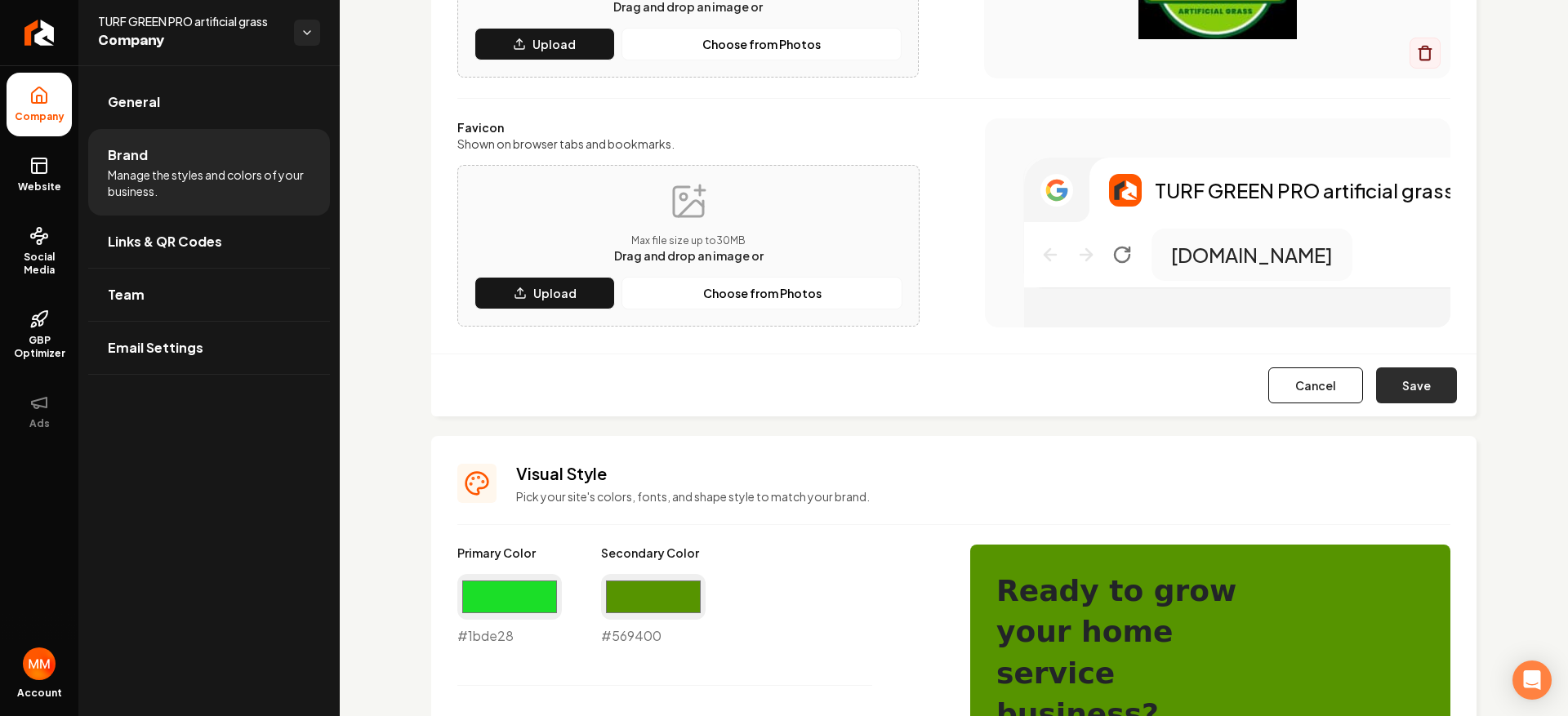
click at [1391, 395] on button "Save" at bounding box center [1416, 385] width 81 height 36
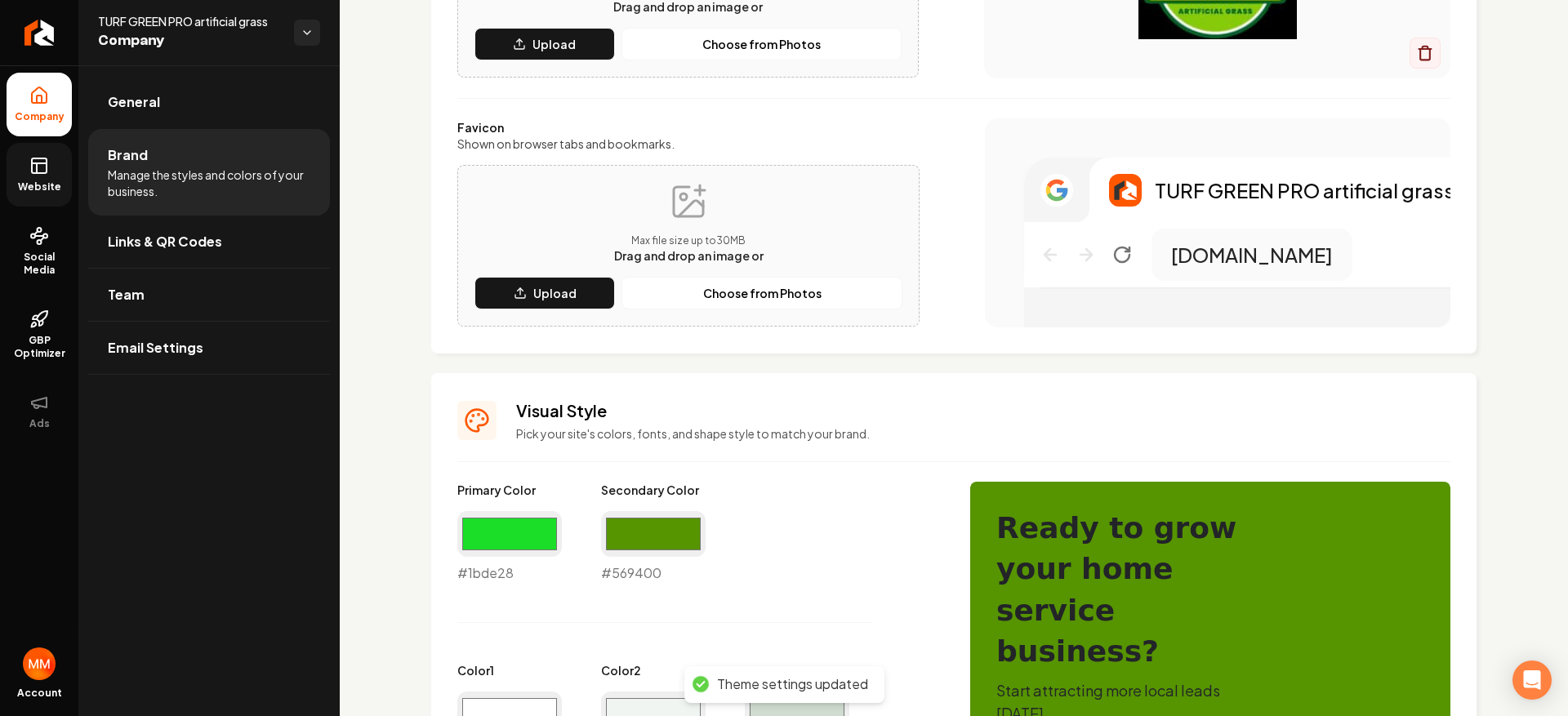
click at [44, 176] on link "Website" at bounding box center [39, 175] width 65 height 64
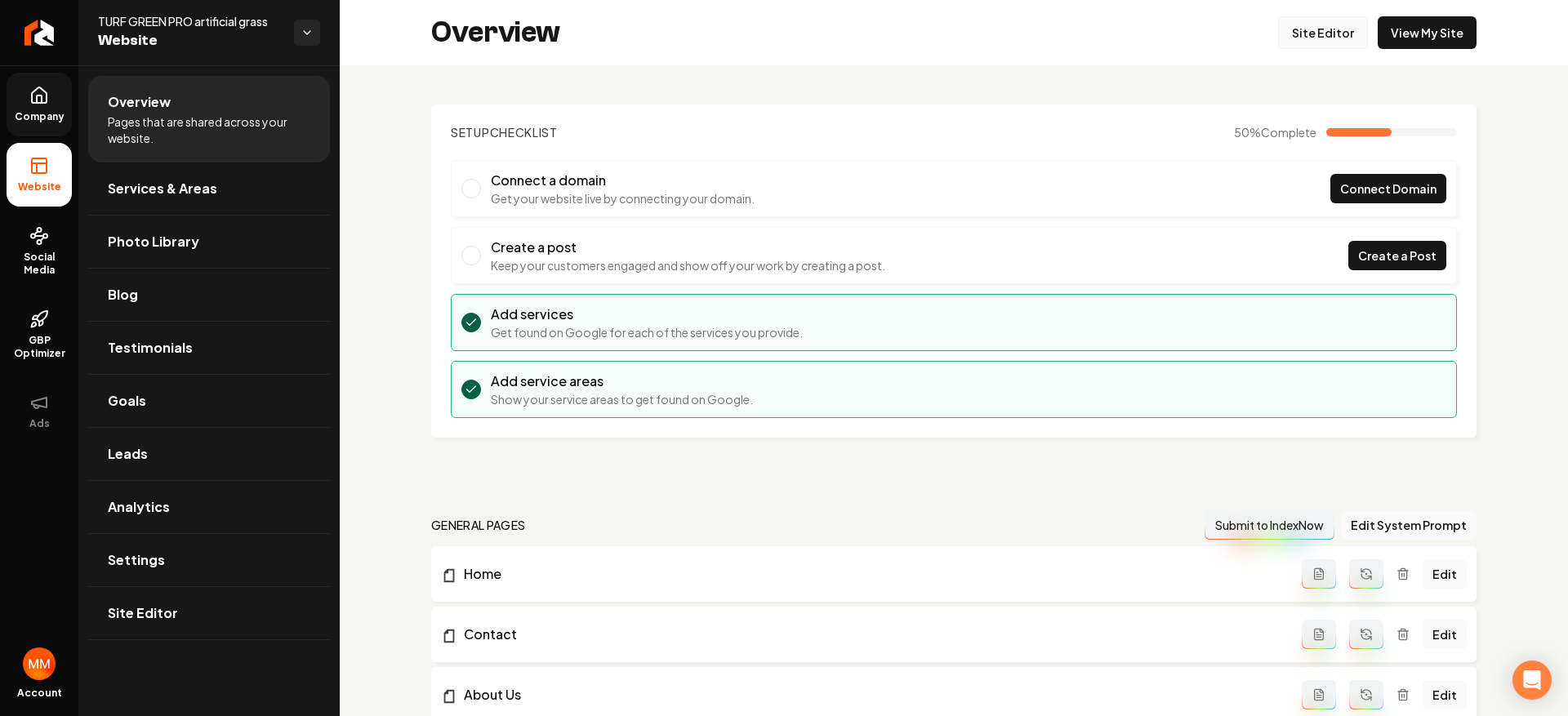
click at [1313, 34] on link "Site Editor" at bounding box center [1323, 32] width 90 height 33
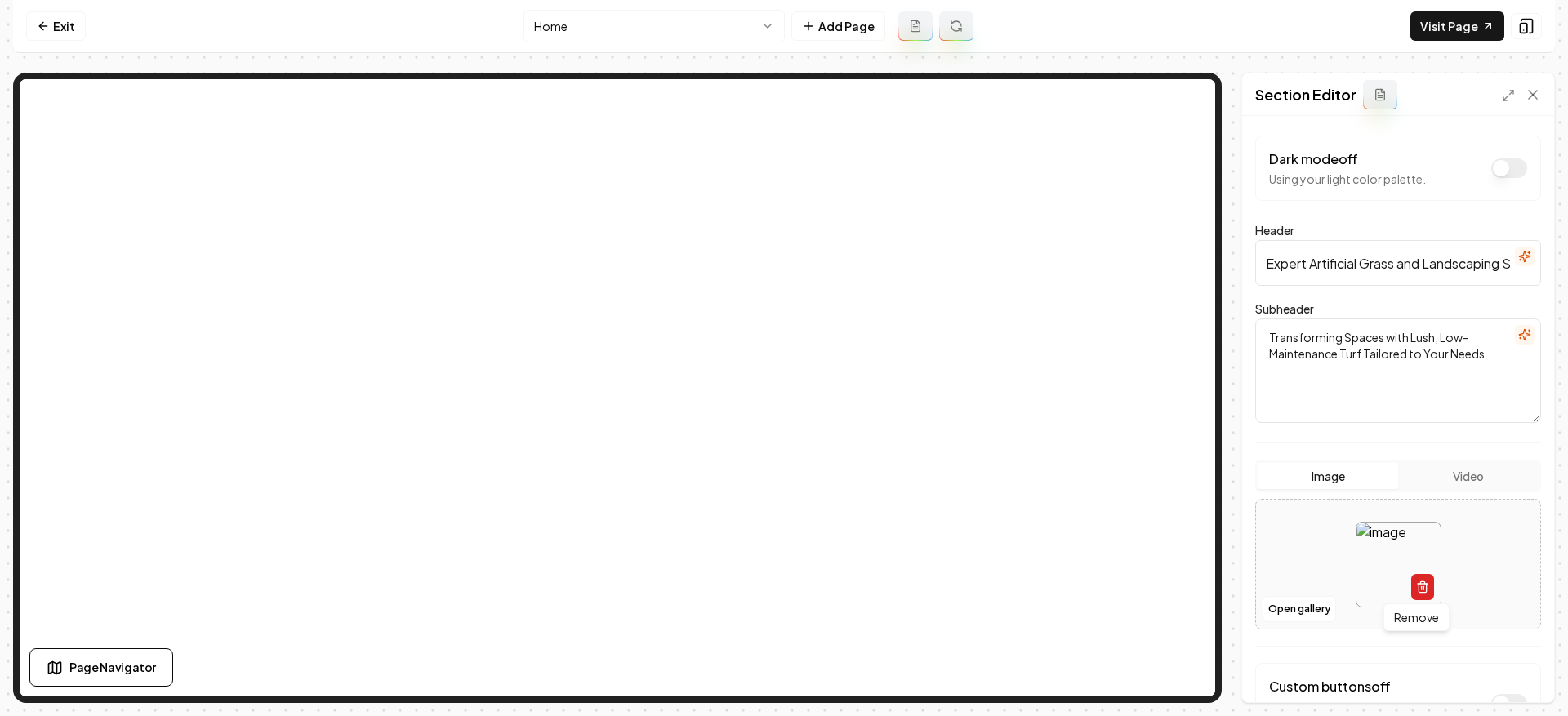
click at [1420, 581] on icon "button" at bounding box center [1422, 582] width 4 height 2
click at [1321, 610] on button "Open gallery" at bounding box center [1300, 609] width 74 height 26
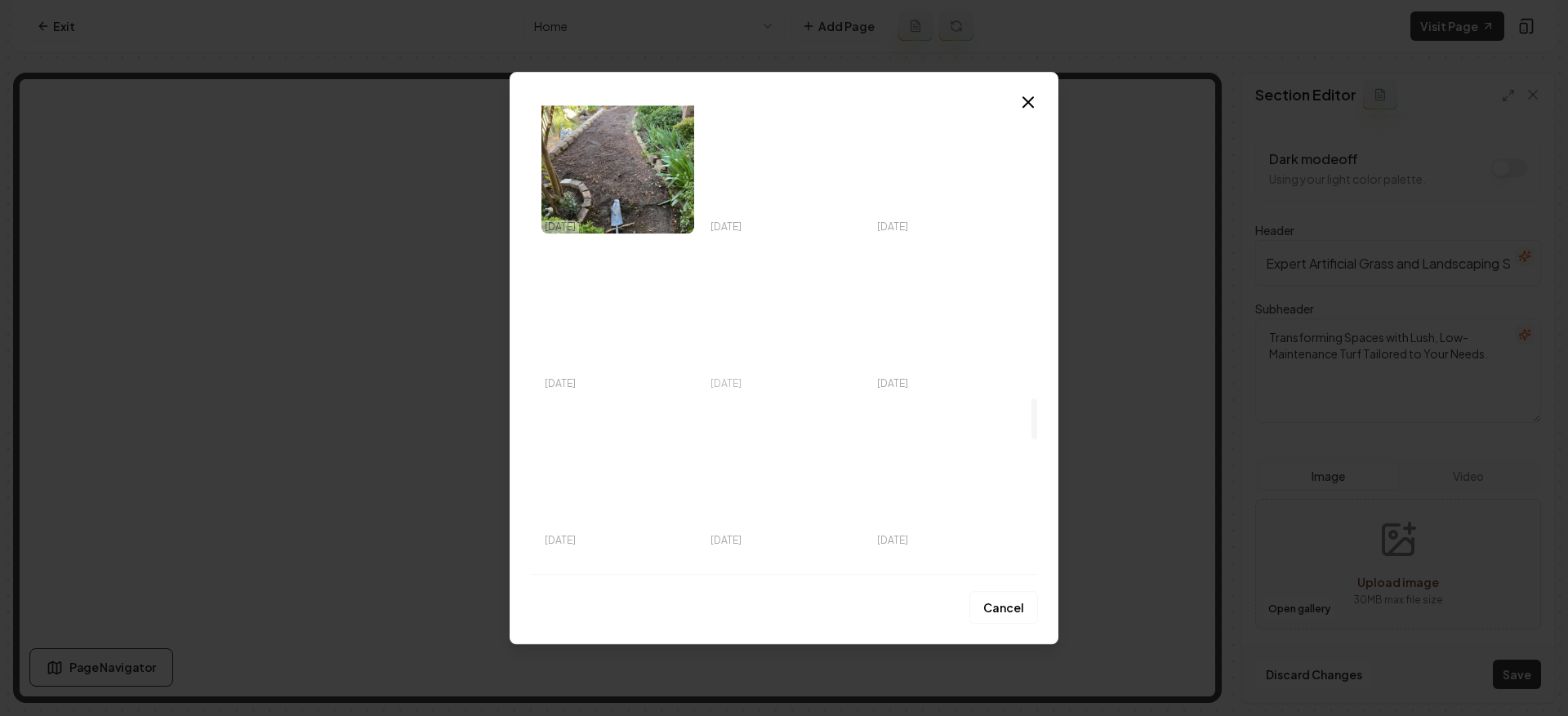
scroll to position [3359, 0]
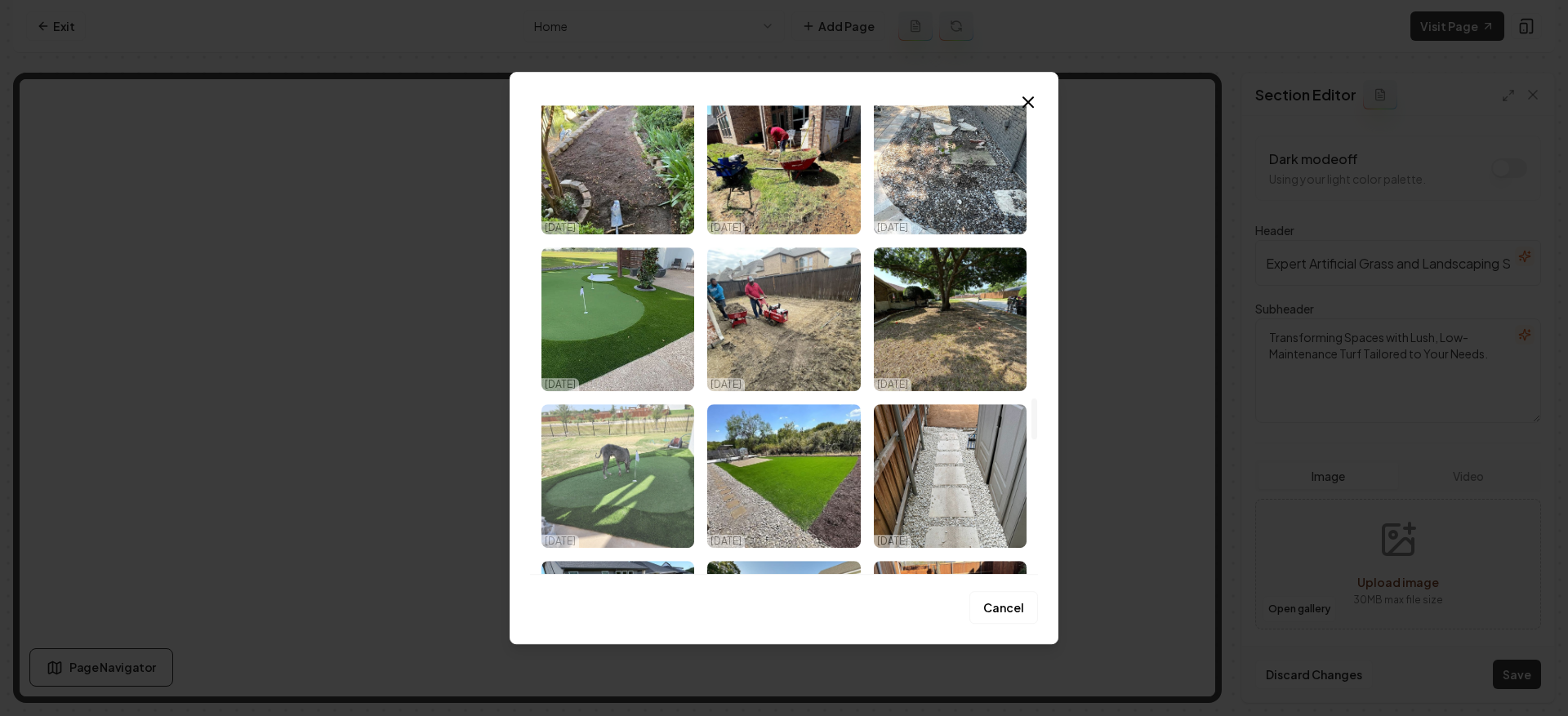
click at [640, 453] on img "Select image image_68d31afc5c7cd75eb807edc3.jpeg" at bounding box center [617, 476] width 153 height 144
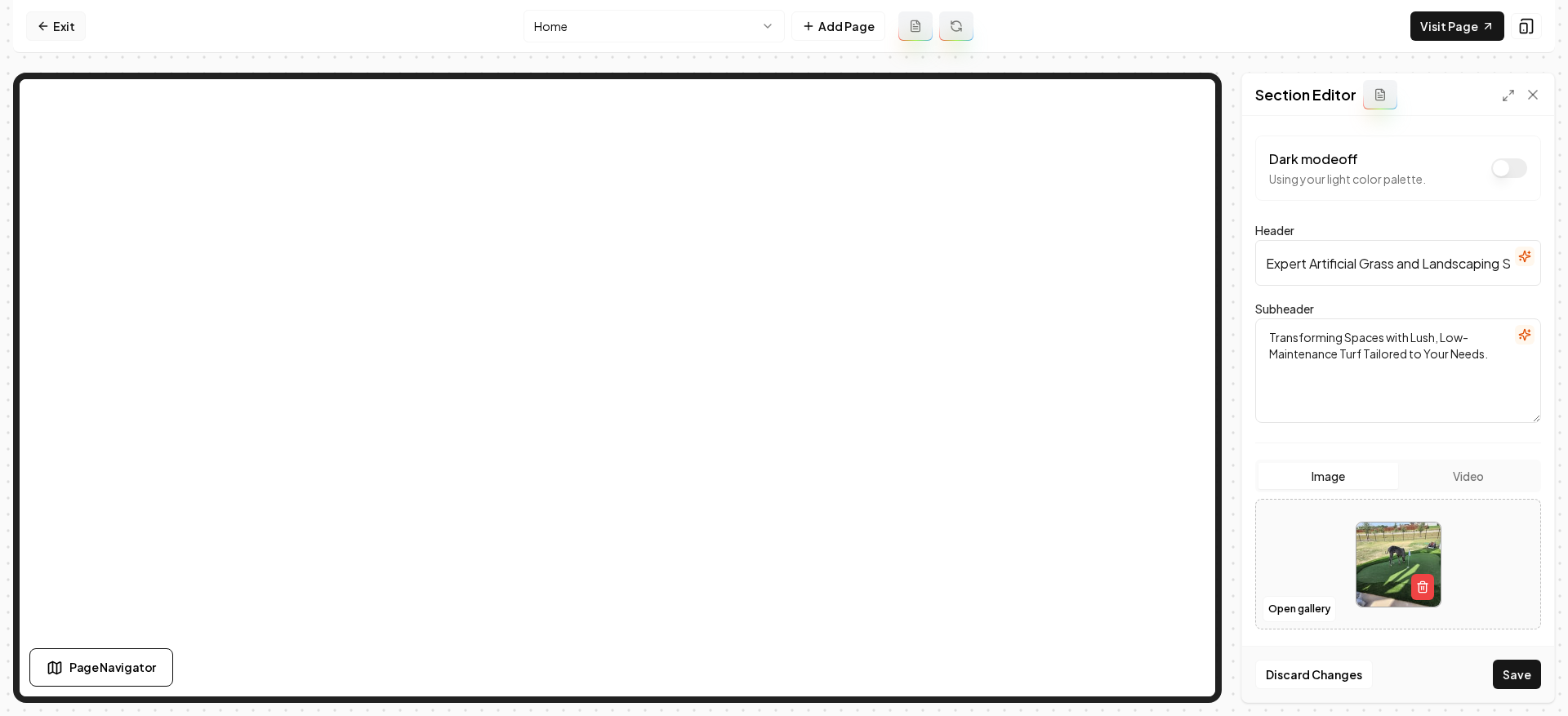
click at [59, 29] on link "Exit" at bounding box center [56, 25] width 60 height 29
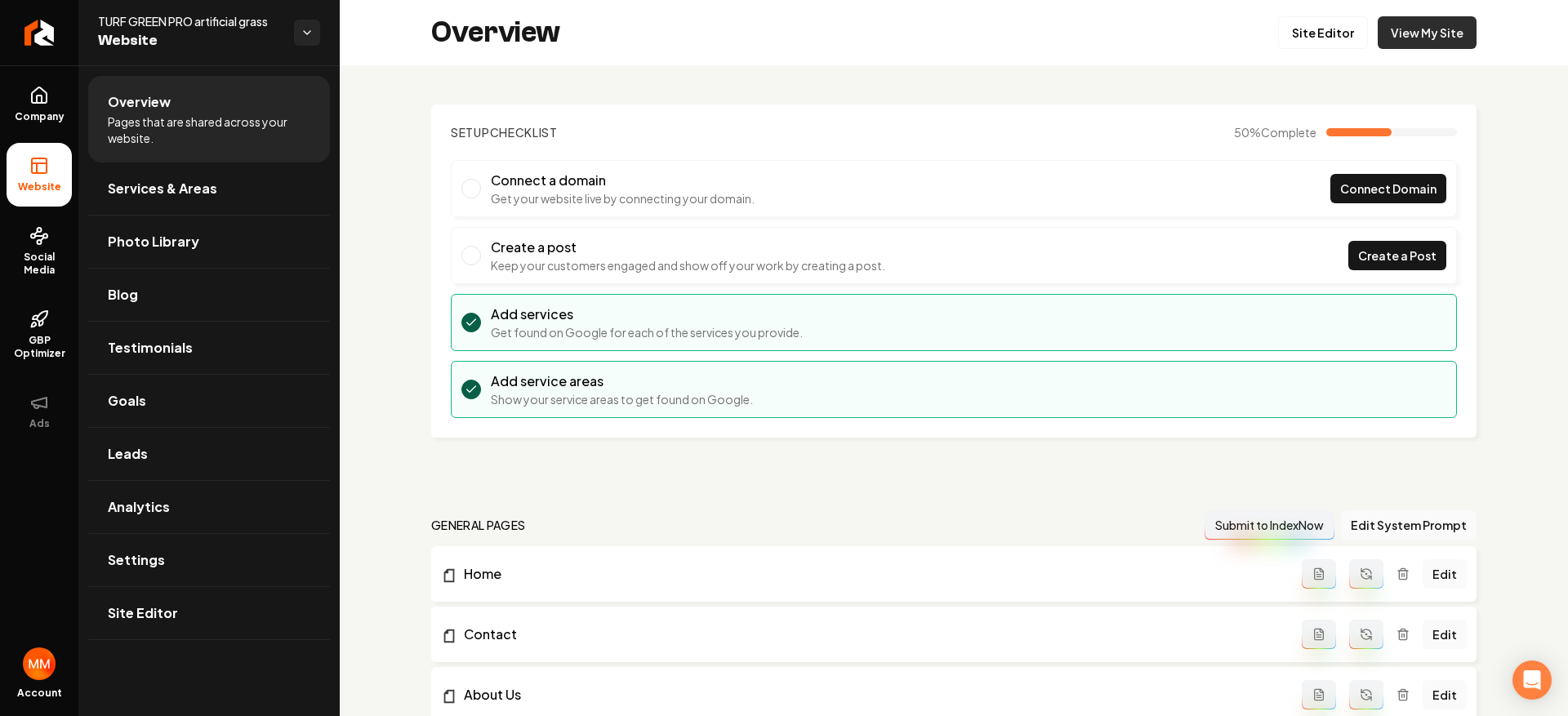
click at [1424, 46] on link "View My Site" at bounding box center [1426, 32] width 99 height 33
click at [1324, 27] on link "Site Editor" at bounding box center [1323, 32] width 90 height 33
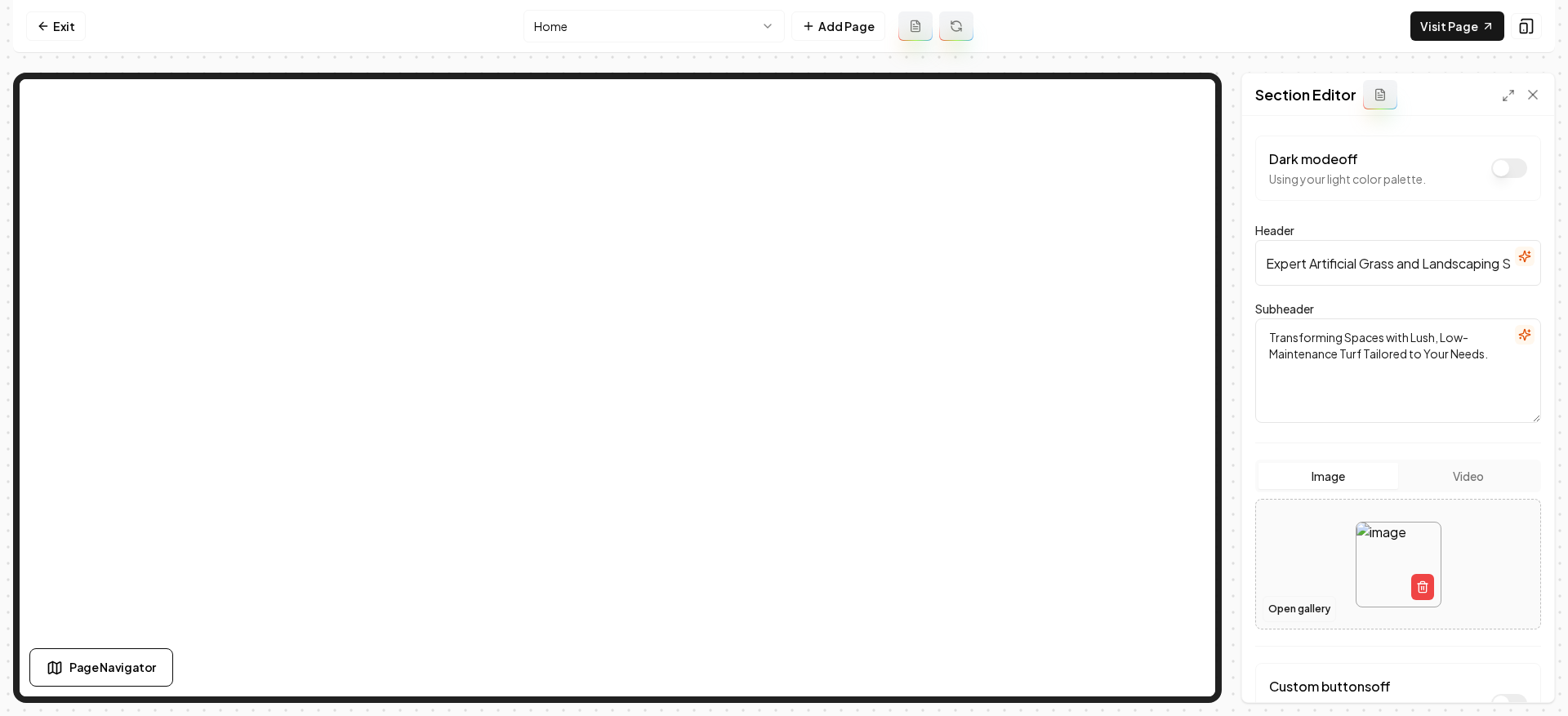
click at [1305, 604] on button "Open gallery" at bounding box center [1300, 609] width 74 height 26
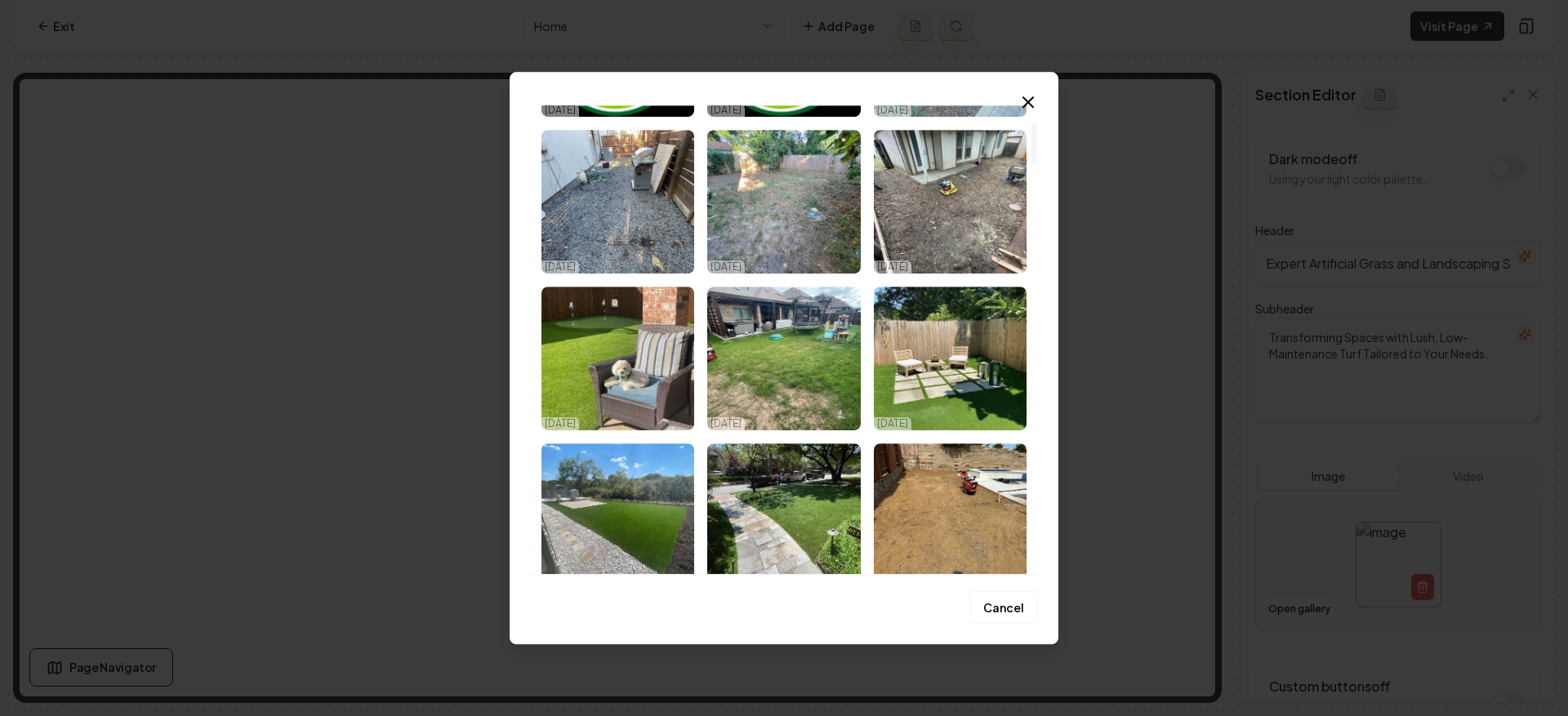
scroll to position [186, 0]
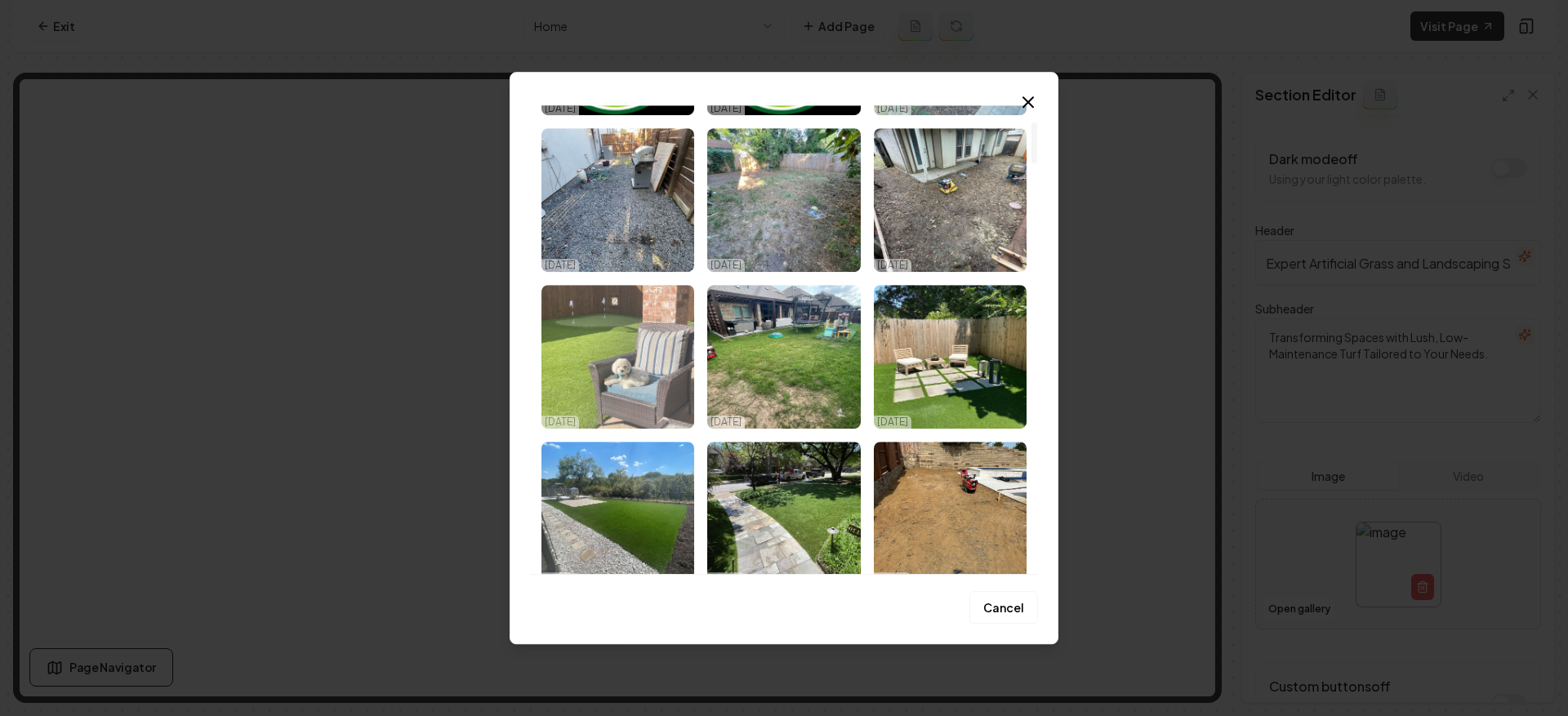
click at [664, 335] on img "Select image image_68d31aff5c7cd75eb8081169.jpeg" at bounding box center [617, 357] width 153 height 144
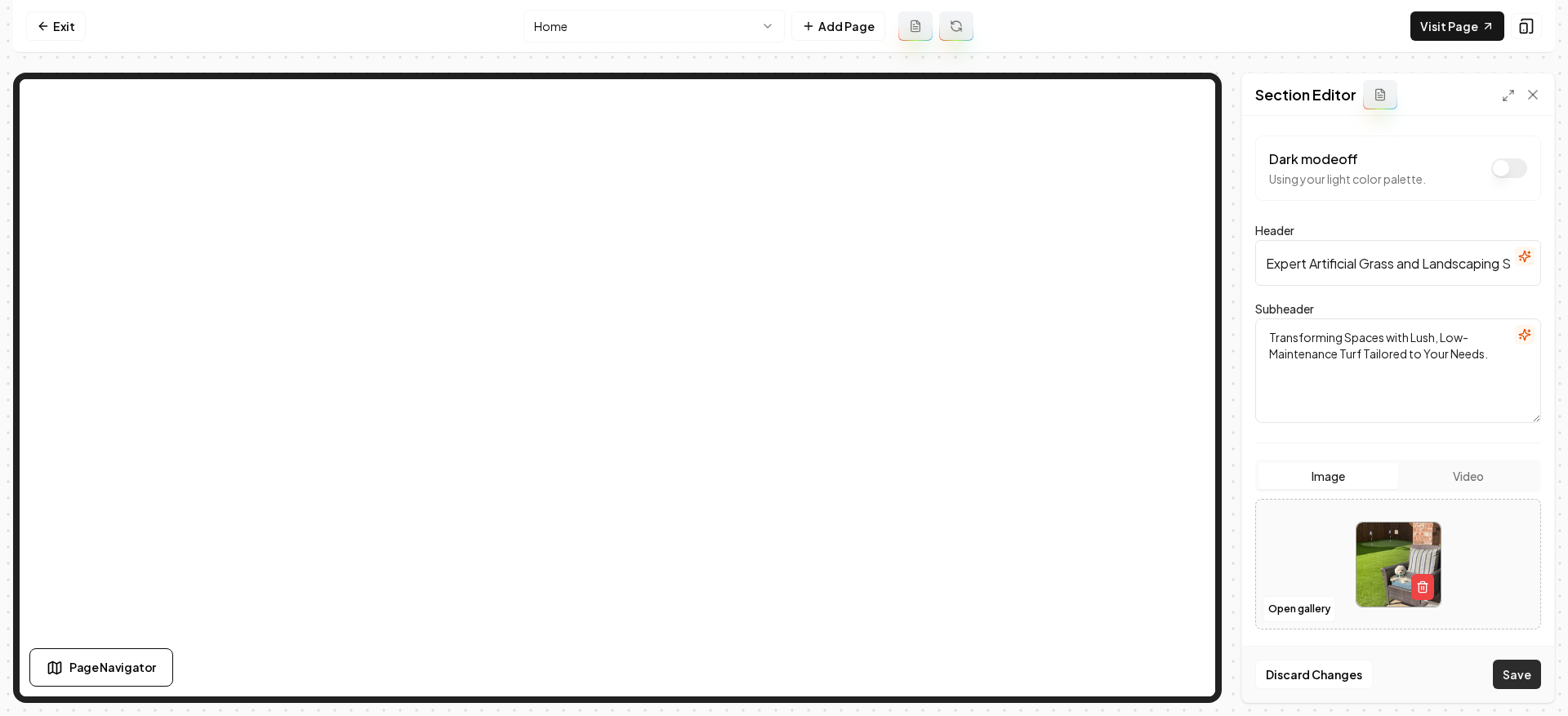
click at [1508, 669] on button "Save" at bounding box center [1517, 674] width 48 height 29
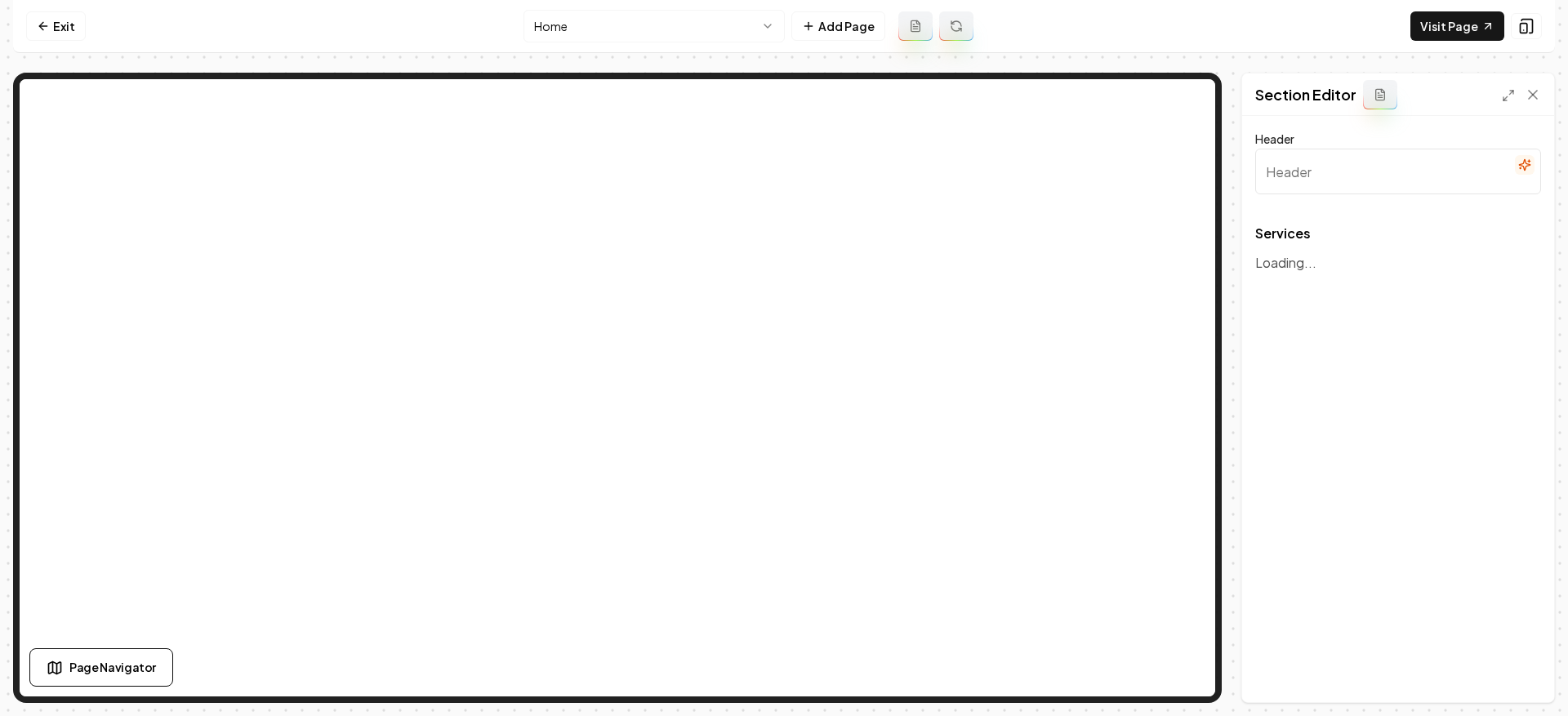
type input "Our Expert Turf and Landscaping Services"
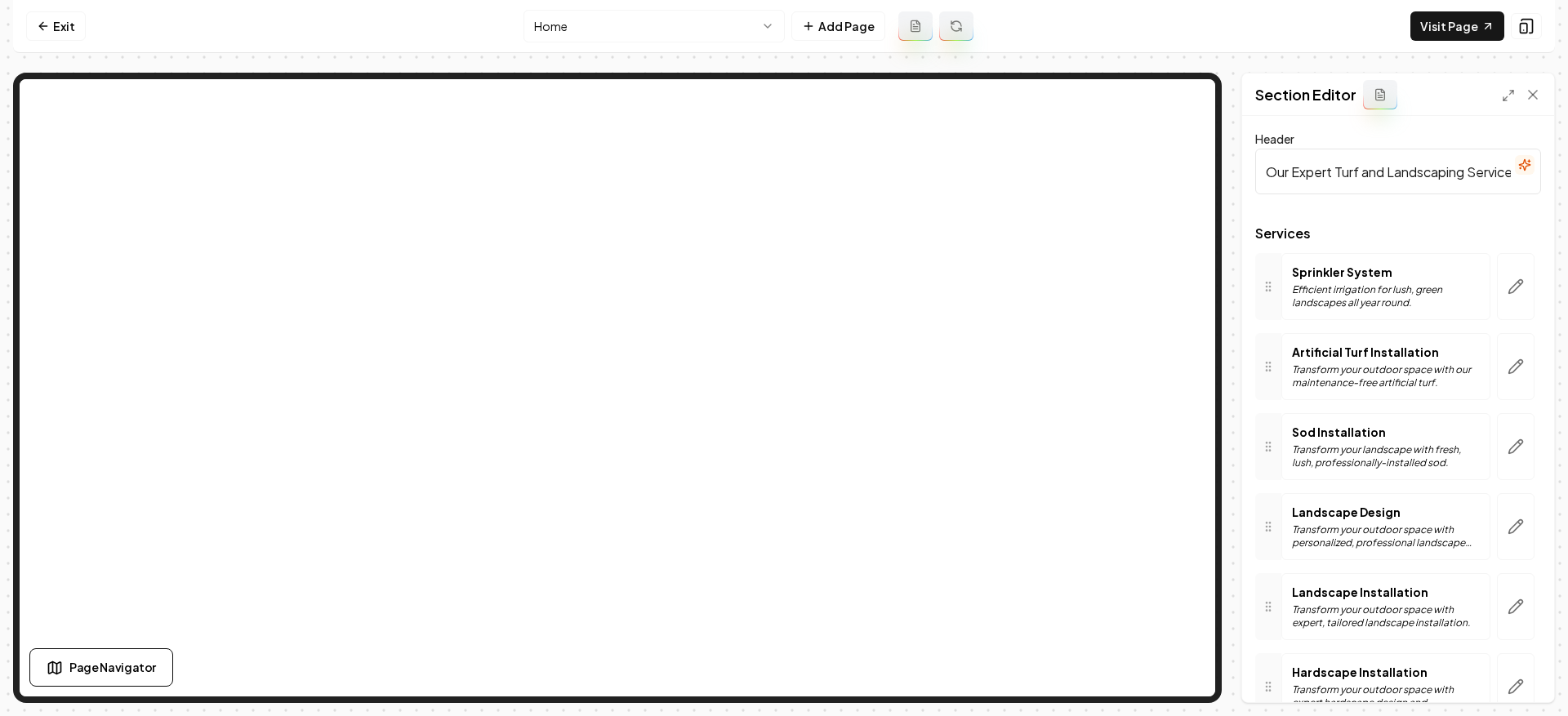
click at [1490, 519] on div at bounding box center [1515, 526] width 51 height 67
click at [1508, 517] on button "button" at bounding box center [1516, 526] width 38 height 67
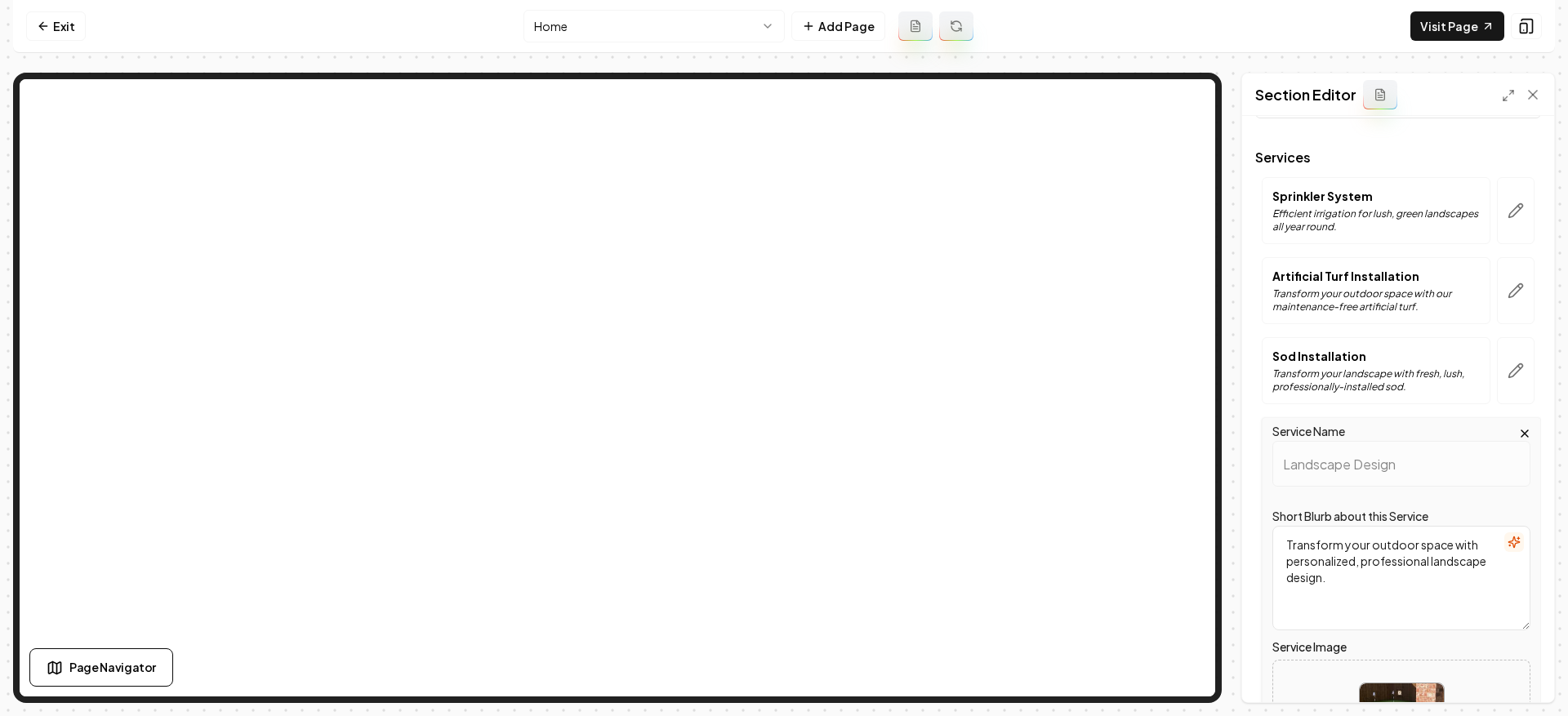
scroll to position [318, 0]
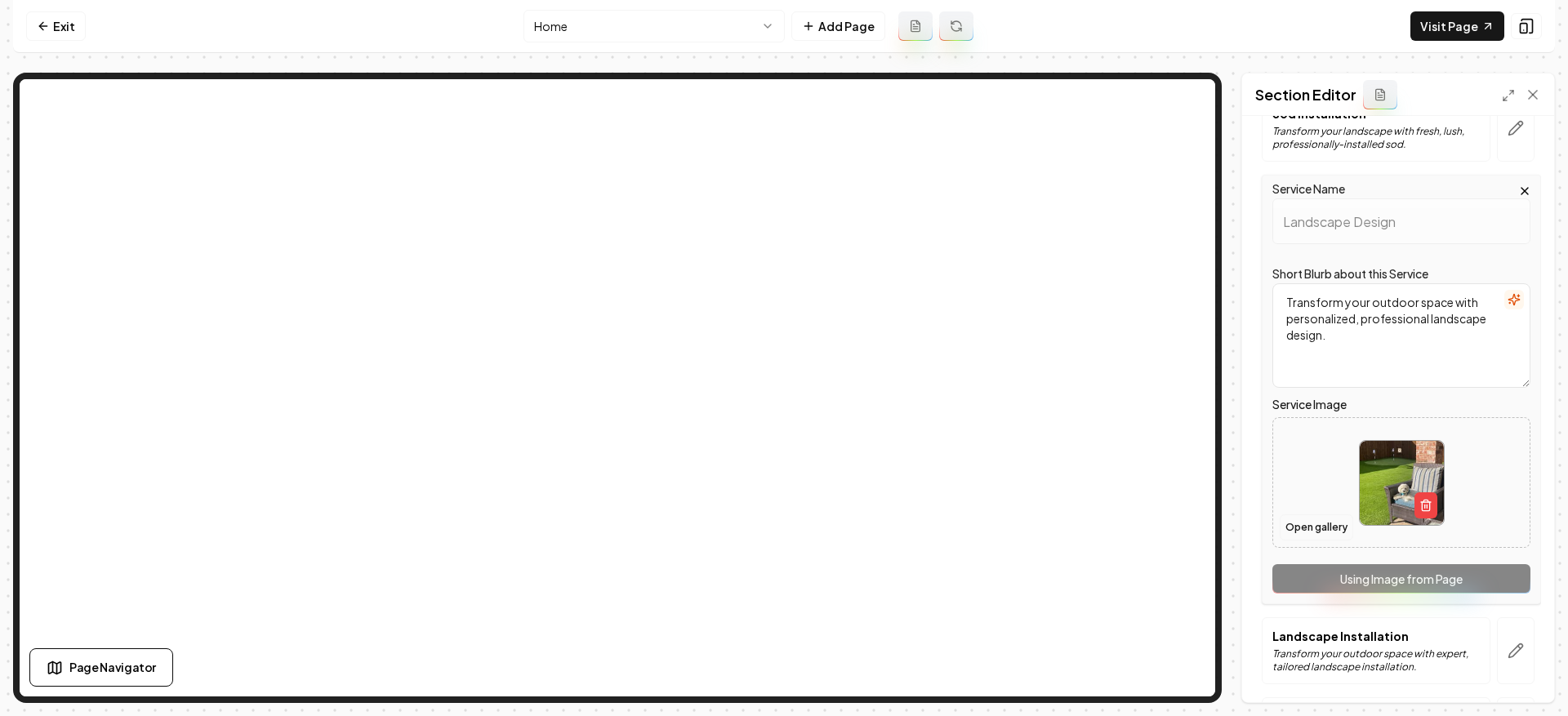
click at [1325, 524] on button "Open gallery" at bounding box center [1317, 528] width 74 height 26
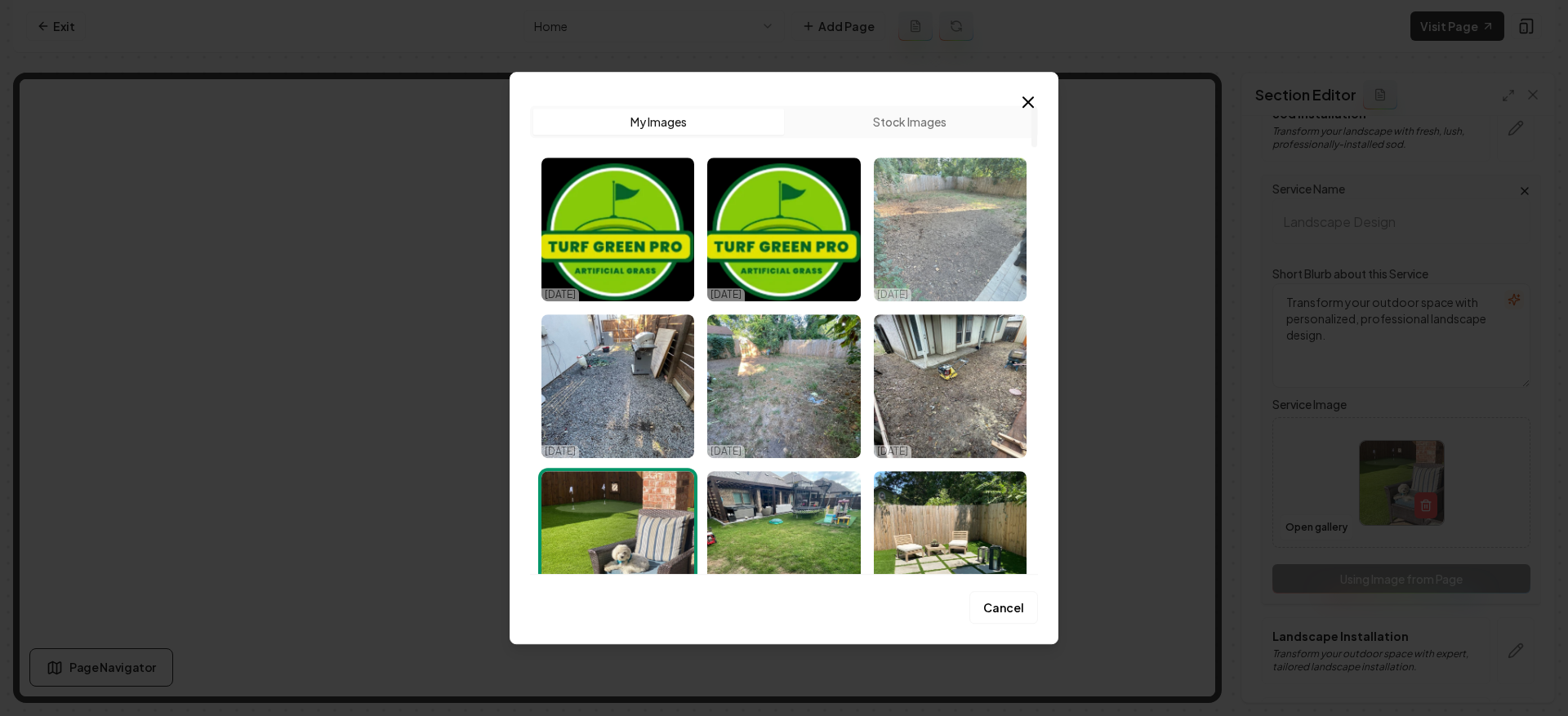
click at [922, 257] on img "Select image image_68d31aff5c7cd75eb8081170.jpeg" at bounding box center [950, 229] width 153 height 144
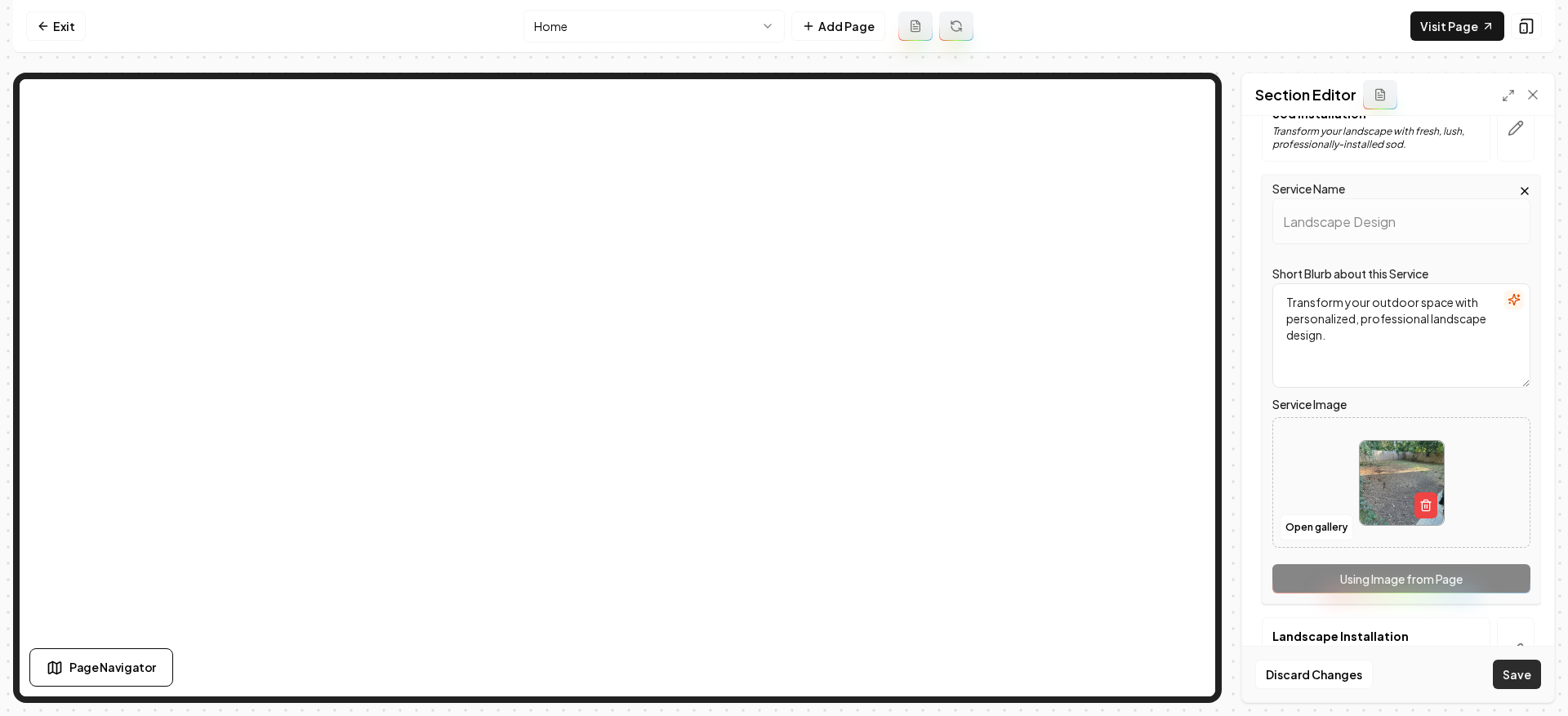
click at [1525, 678] on button "Save" at bounding box center [1517, 674] width 48 height 29
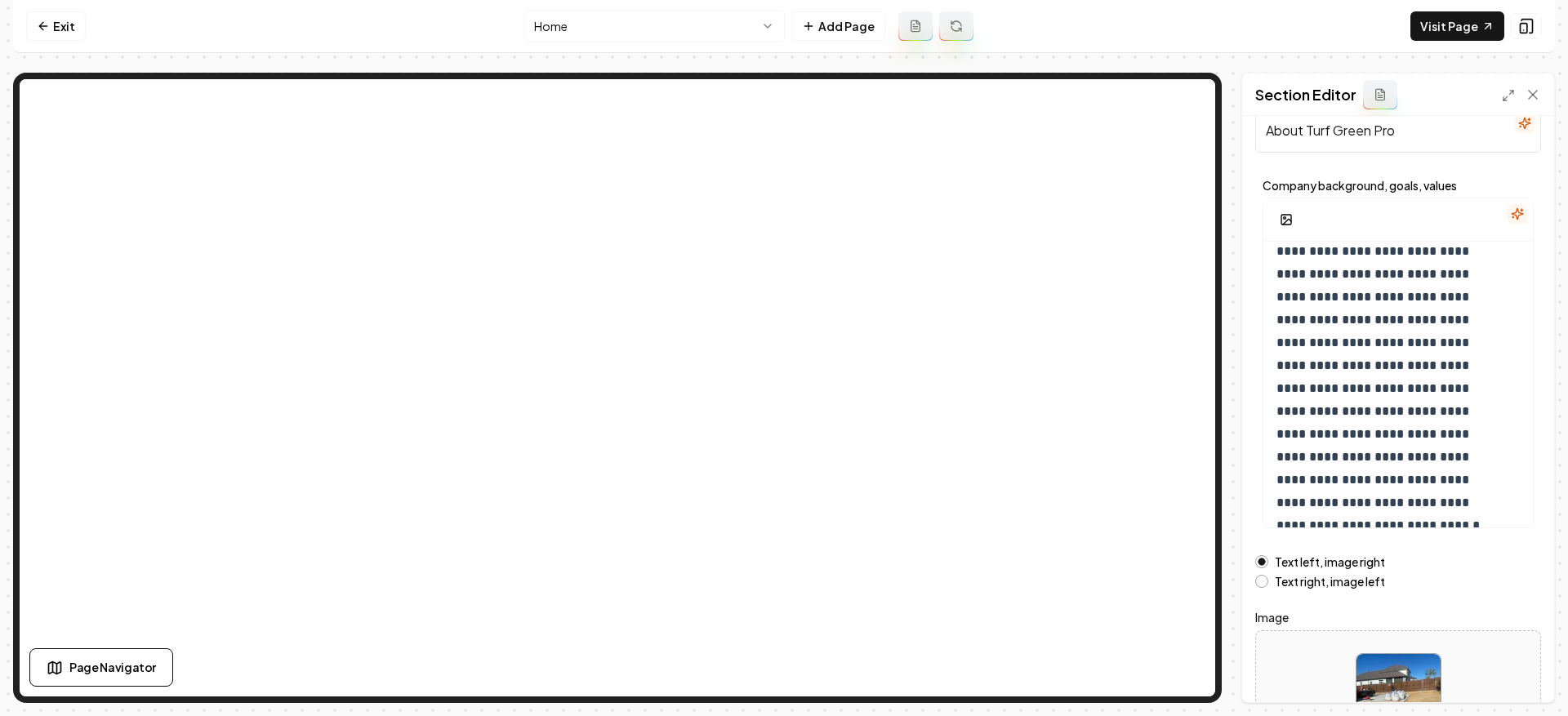
scroll to position [166, 0]
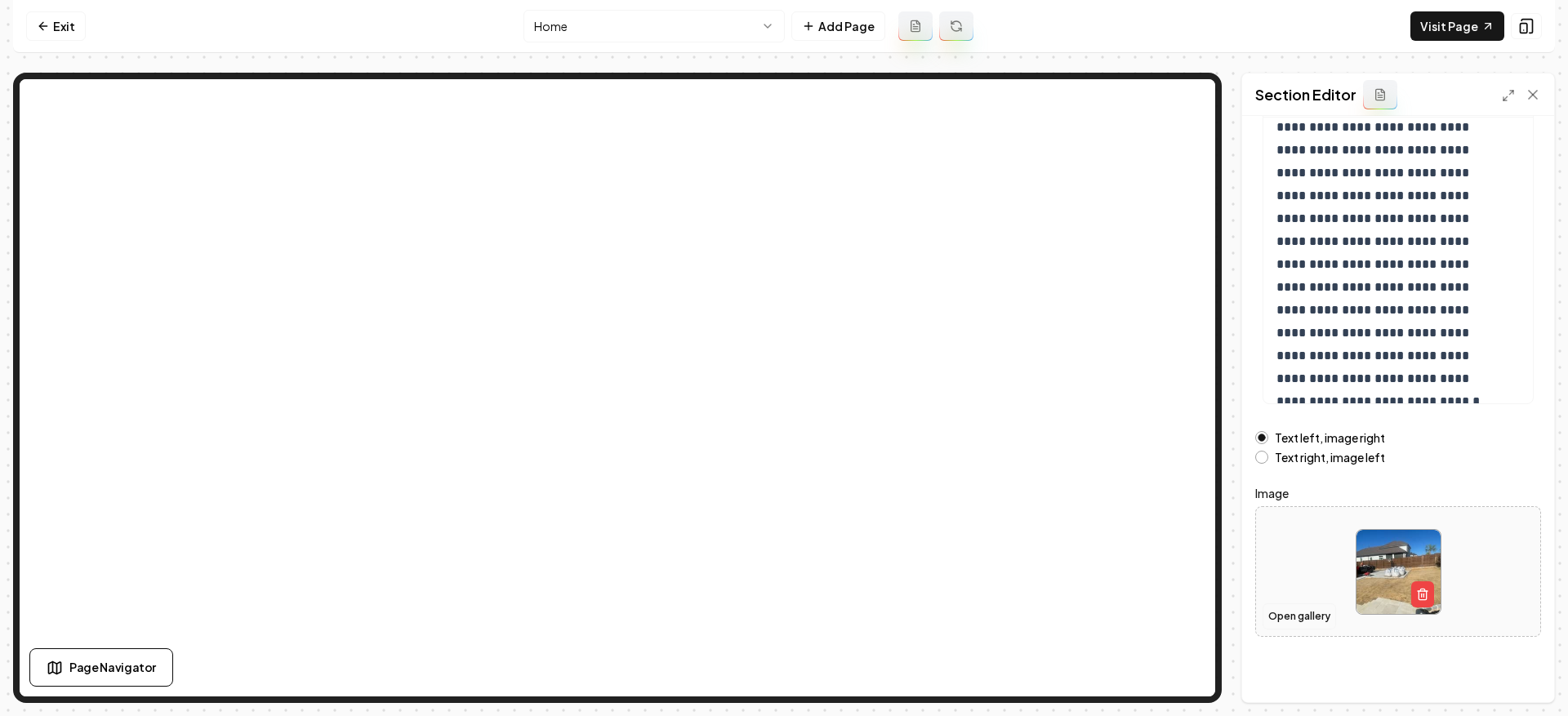
click at [1304, 612] on button "Open gallery" at bounding box center [1300, 616] width 74 height 26
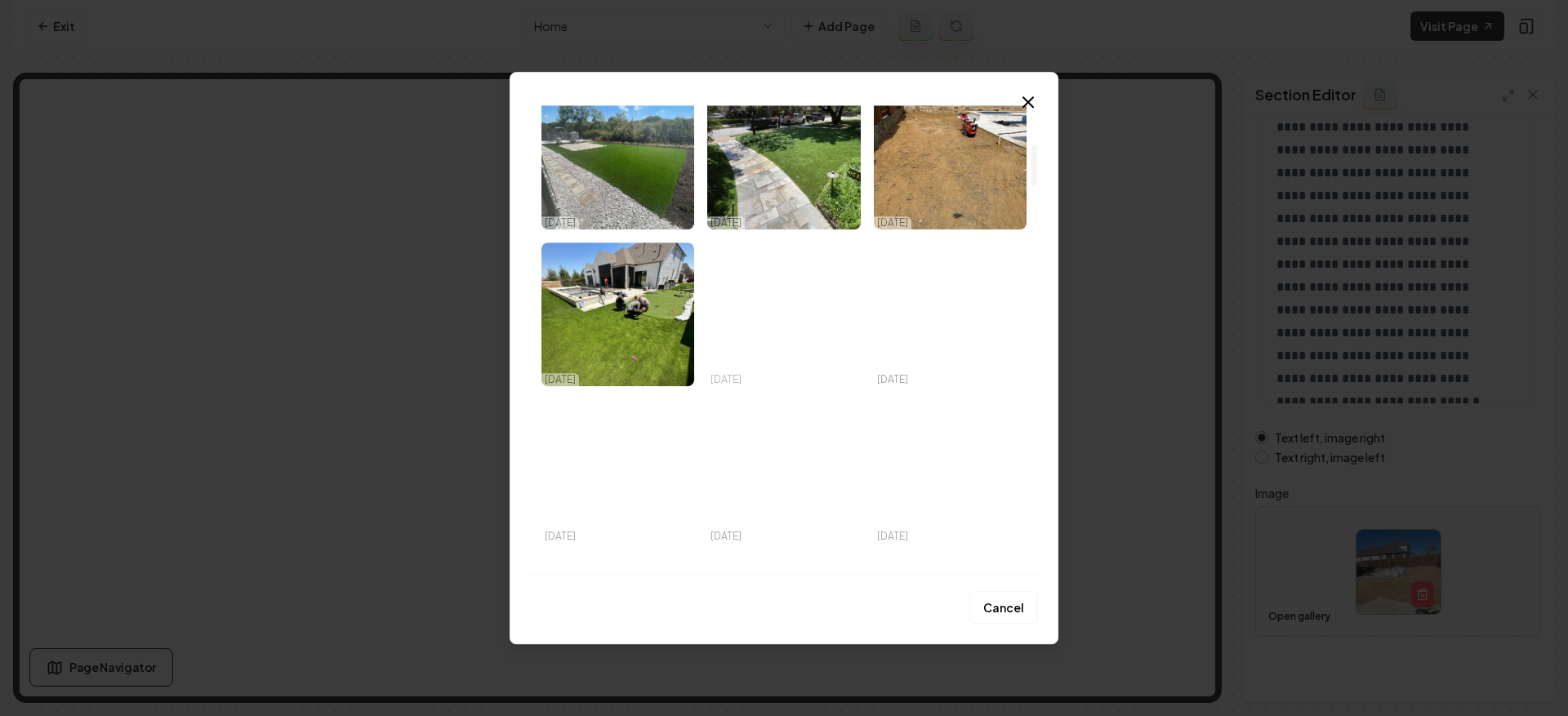
scroll to position [565, 0]
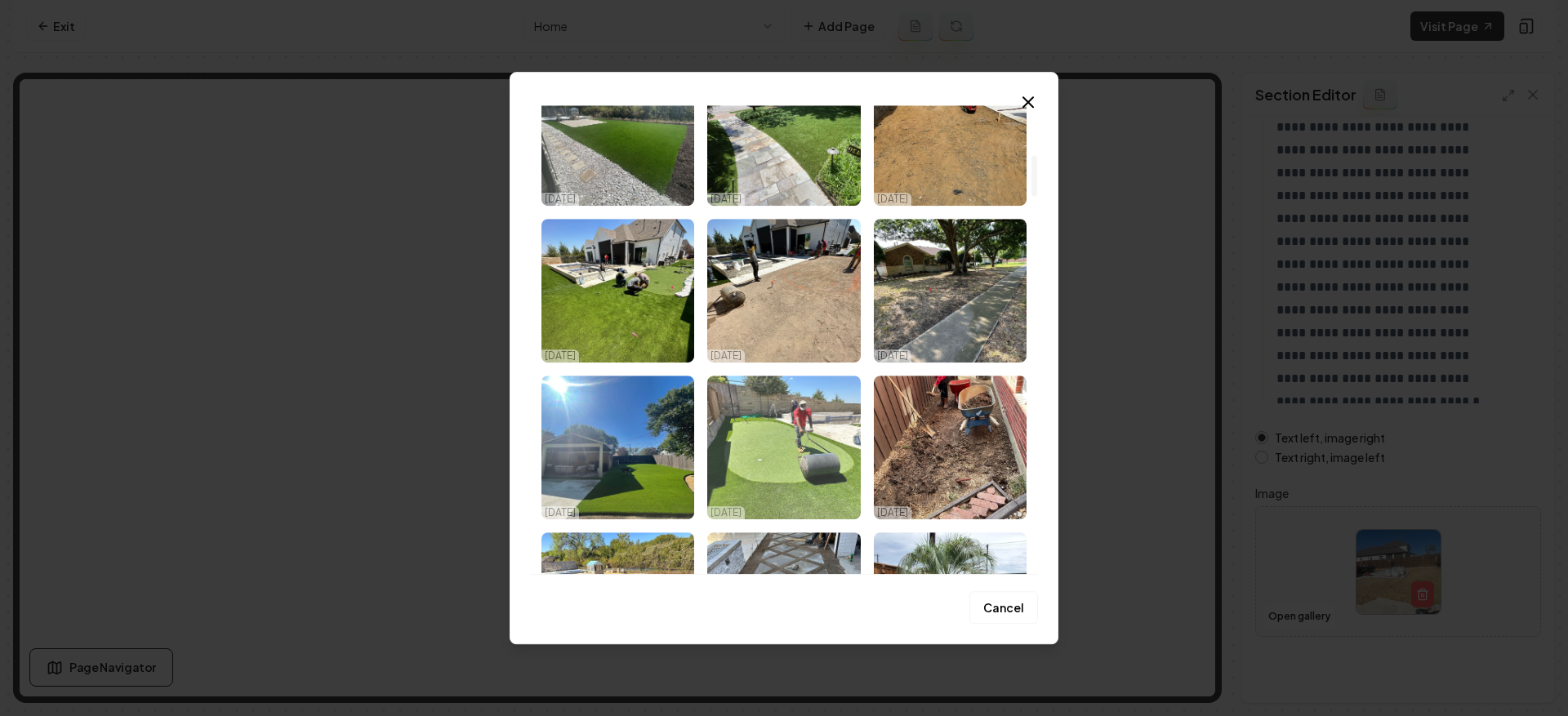
click at [813, 436] on img "Select image image_68d31afd5c7cd75eb80805de.jpeg" at bounding box center [783, 448] width 153 height 144
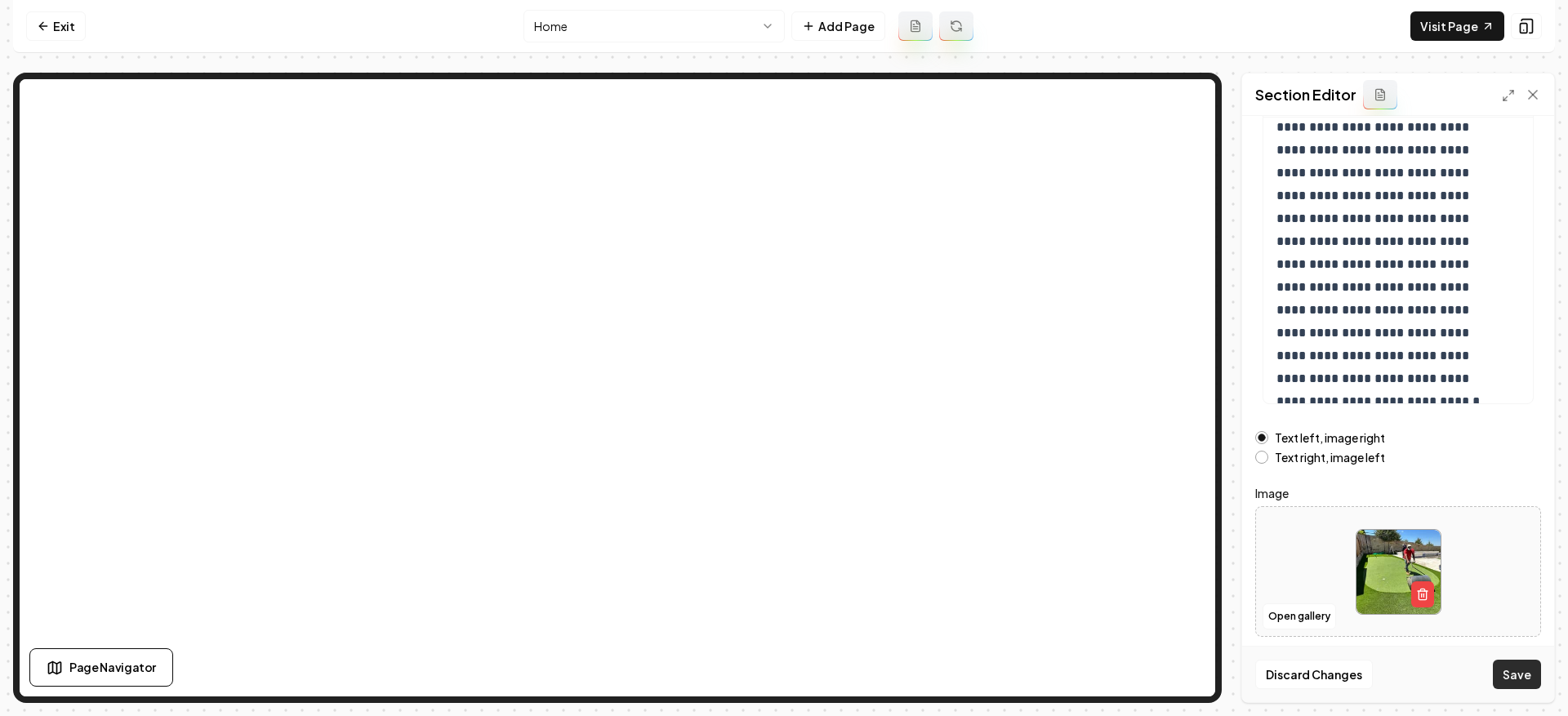
click at [1505, 677] on button "Save" at bounding box center [1517, 674] width 48 height 29
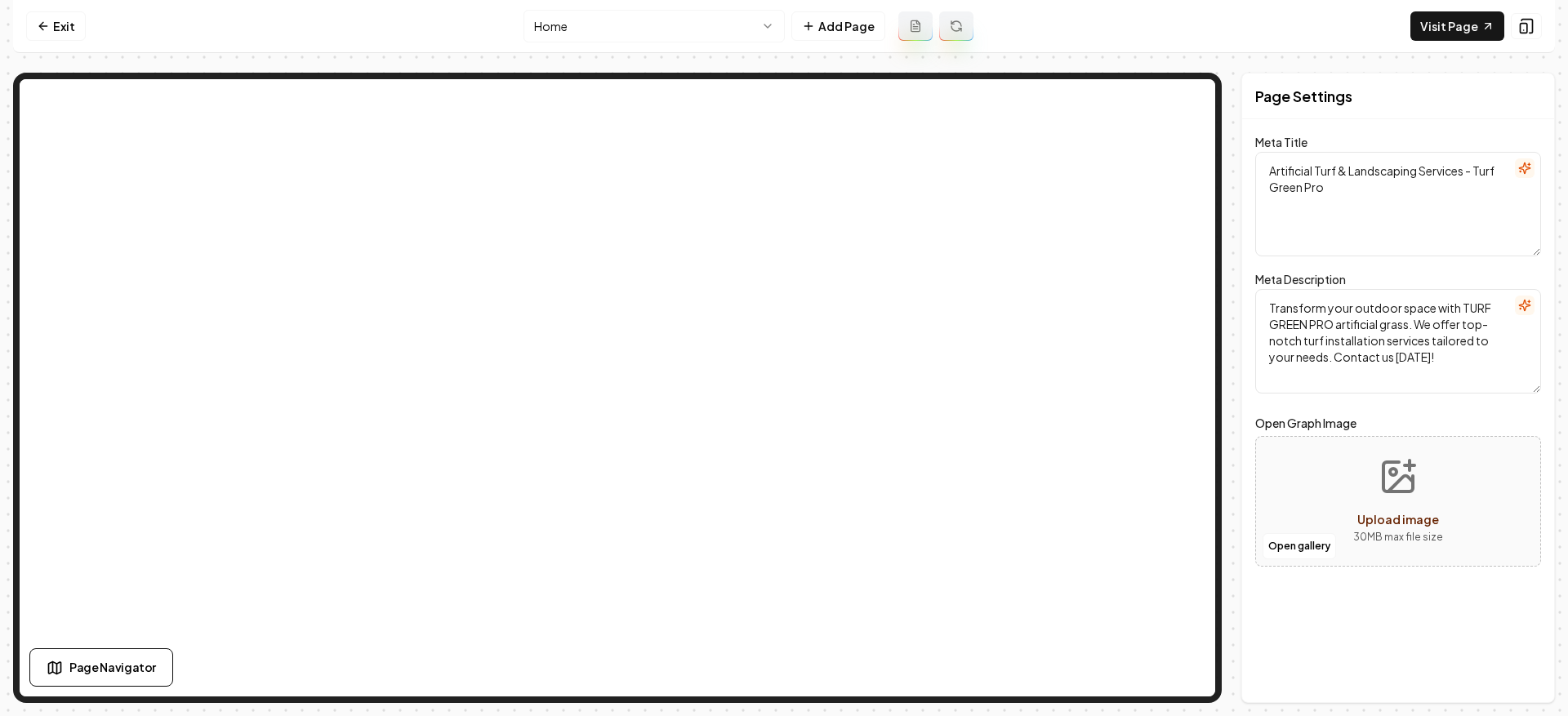
scroll to position [0, 0]
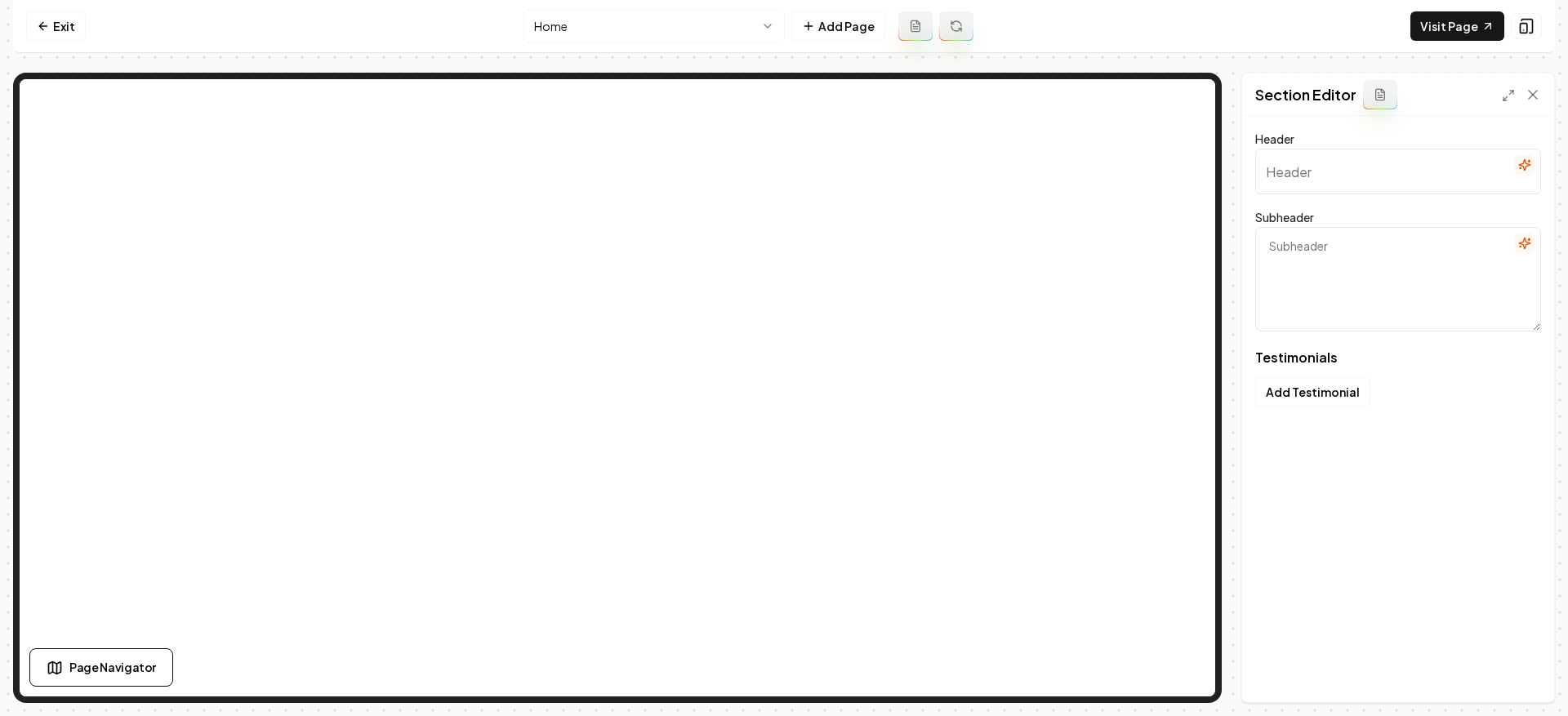
type input "What Customers Love About Turf Green Pro"
type textarea "Hear why families trust our artificial grass solutions"
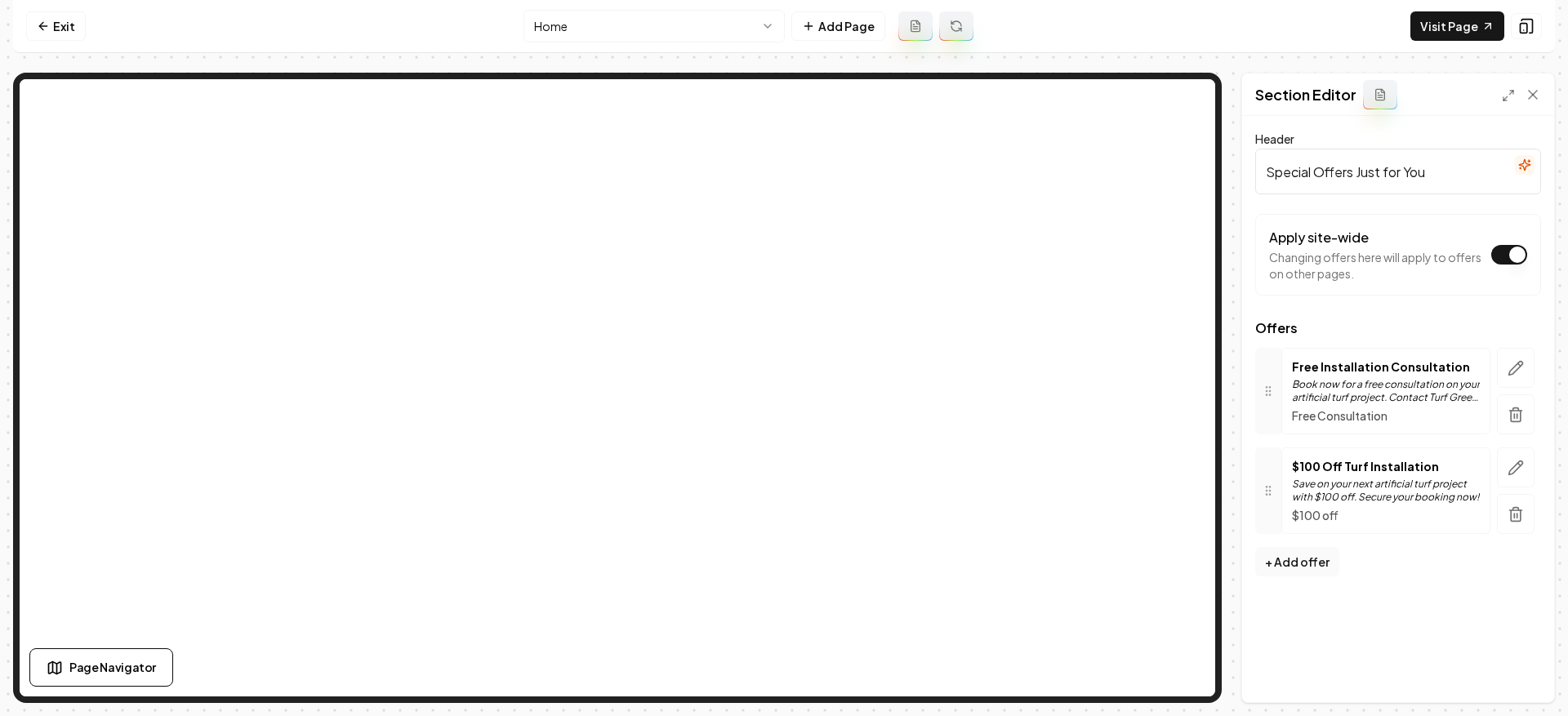
click at [390, 9] on nav "Exit Home Add Page Visit Page" at bounding box center [784, 26] width 1542 height 53
